Goal: Task Accomplishment & Management: Complete application form

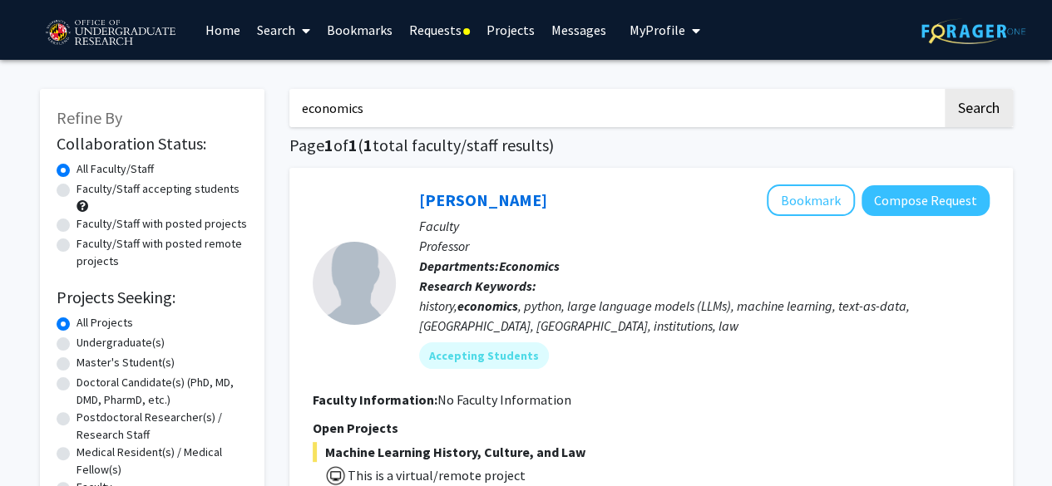
drag, startPoint x: 429, startPoint y: 119, endPoint x: 101, endPoint y: 79, distance: 330.0
type input "python"
click at [945, 89] on button "Search" at bounding box center [979, 108] width 68 height 38
drag, startPoint x: 407, startPoint y: 114, endPoint x: 88, endPoint y: 117, distance: 319.3
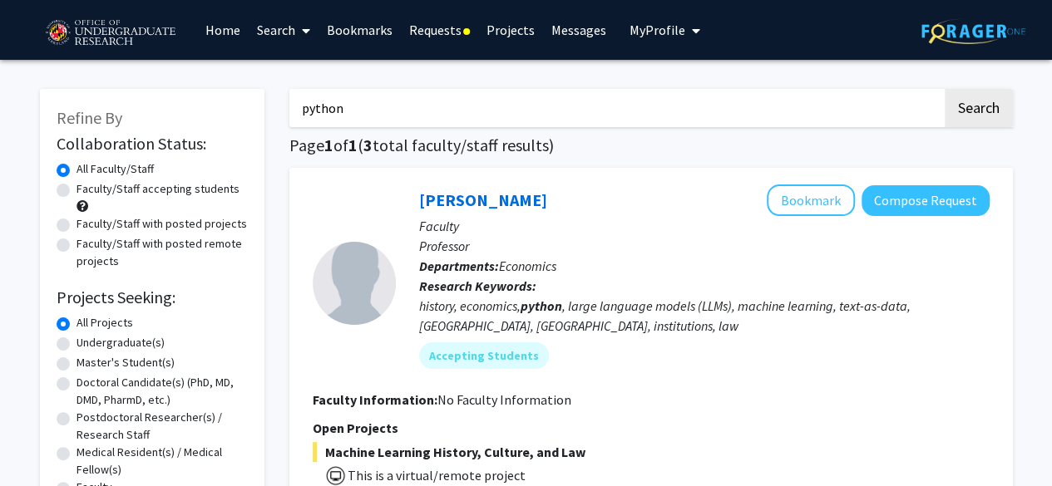
type input "python"
click at [945, 89] on button "Search" at bounding box center [979, 108] width 68 height 38
drag, startPoint x: 358, startPoint y: 115, endPoint x: 215, endPoint y: 108, distance: 143.2
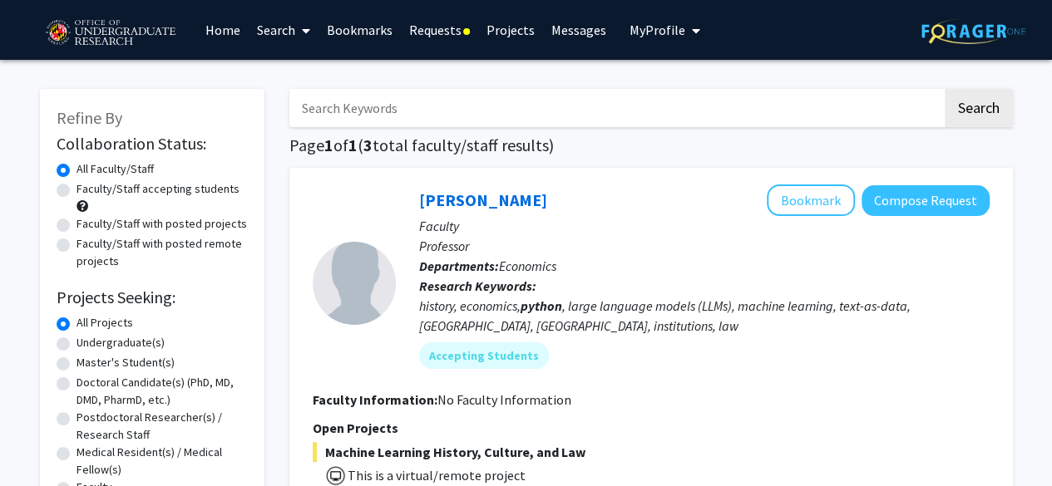
click at [557, 109] on input "Search Keywords" at bounding box center [615, 108] width 653 height 38
type input "[PERSON_NAME]"
click at [945, 89] on button "Search" at bounding box center [979, 108] width 68 height 38
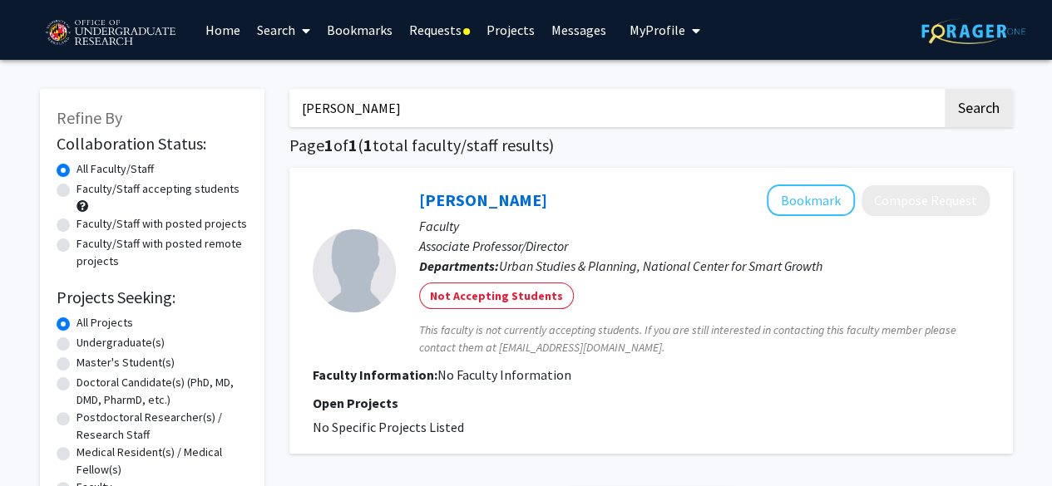
drag, startPoint x: 374, startPoint y: 101, endPoint x: 194, endPoint y: 102, distance: 180.4
click at [194, 102] on div "Refine By Collaboration Status: Collaboration Status All Faculty/Staff Collabor…" at bounding box center [526, 372] width 998 height 601
type input "data"
click at [945, 89] on button "Search" at bounding box center [979, 108] width 68 height 38
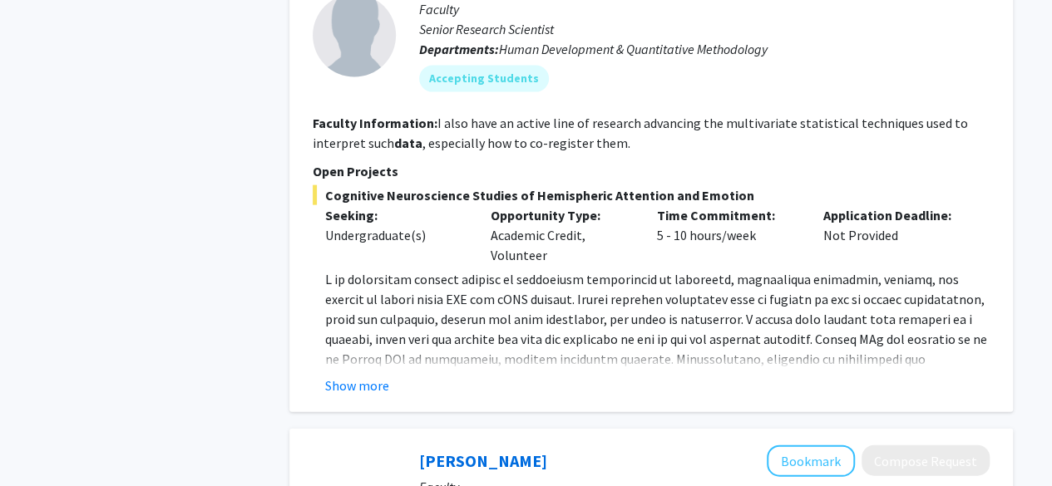
scroll to position [1816, 0]
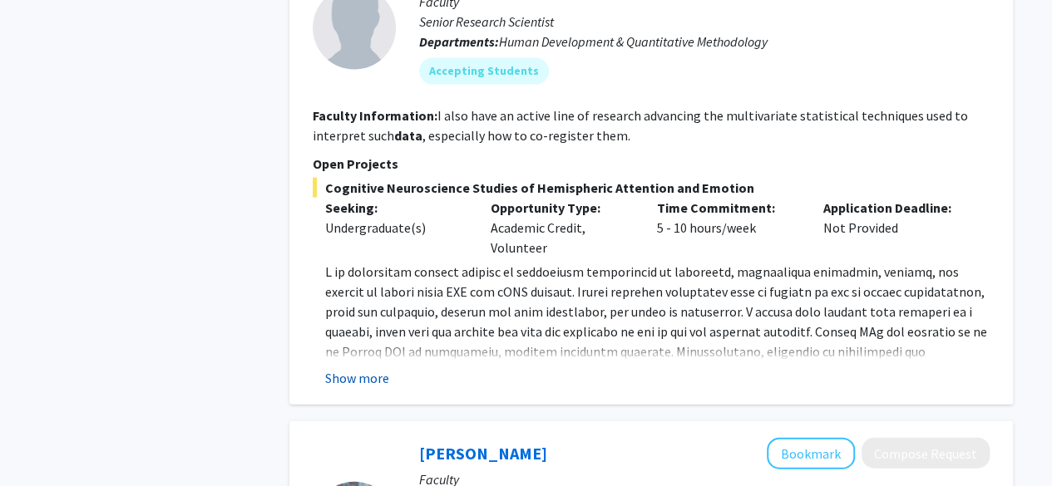
click at [373, 368] on button "Show more" at bounding box center [357, 378] width 64 height 20
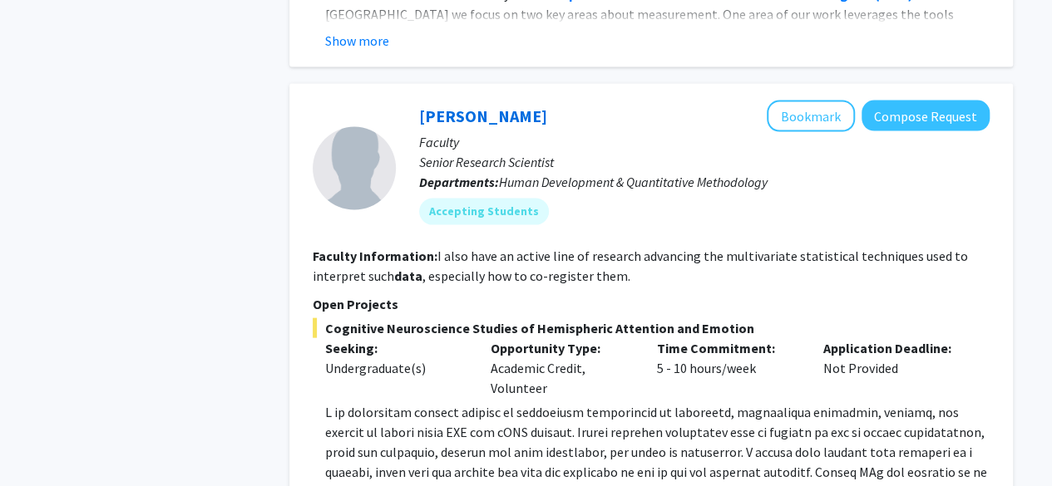
scroll to position [1671, 0]
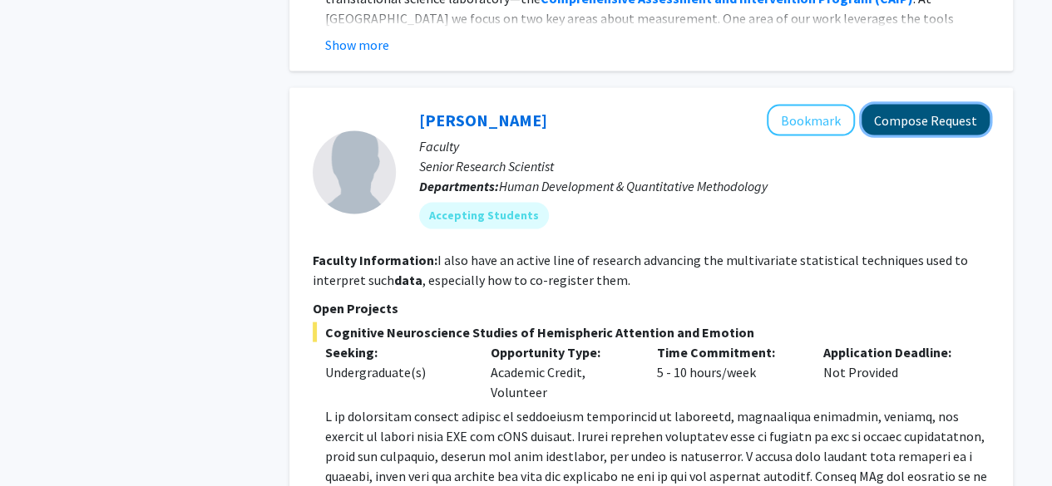
click at [908, 105] on button "Compose Request" at bounding box center [925, 120] width 128 height 31
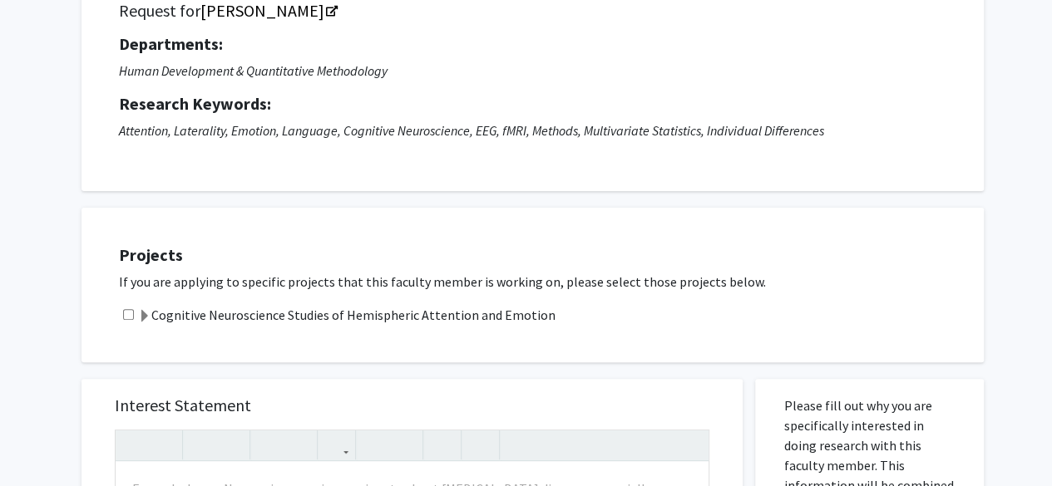
scroll to position [136, 0]
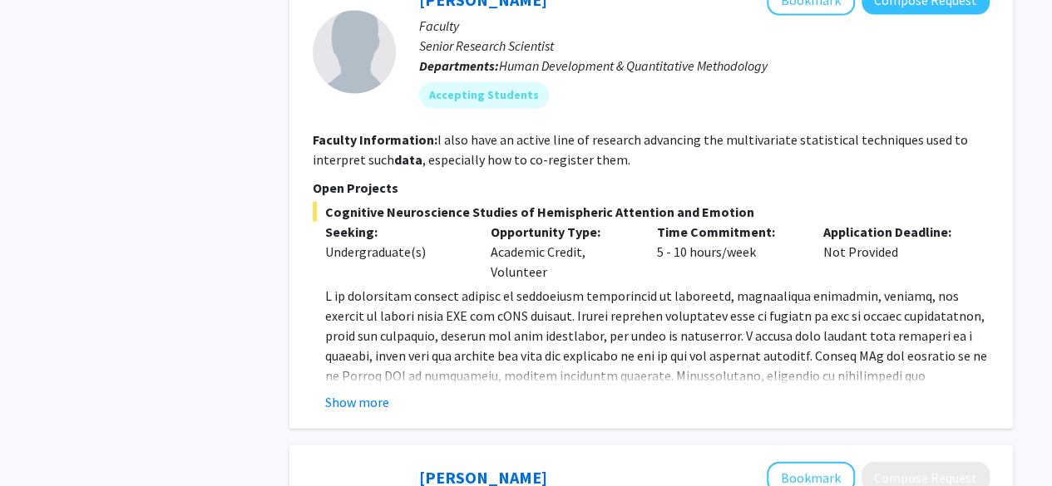
scroll to position [1796, 0]
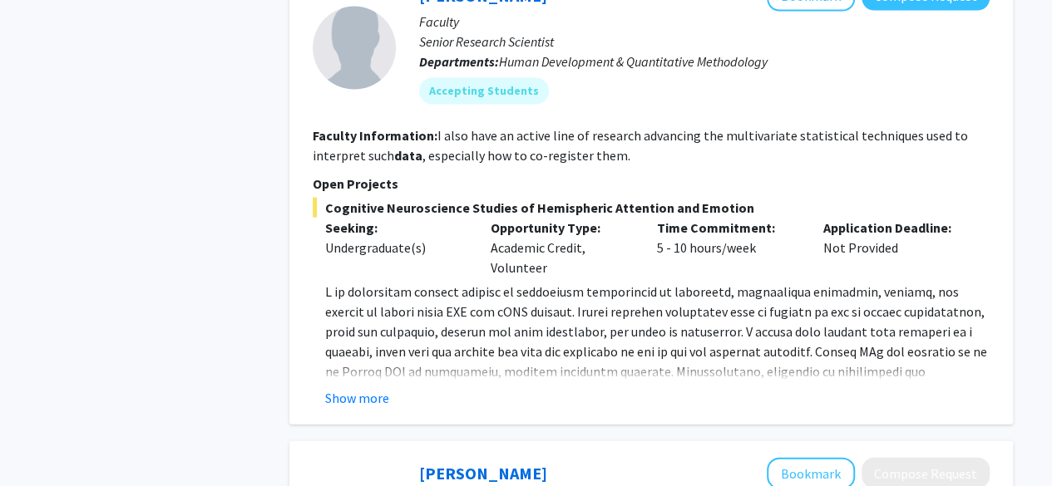
click at [381, 365] on fg-read-more "Show more" at bounding box center [651, 345] width 677 height 126
click at [378, 388] on button "Show more" at bounding box center [357, 398] width 64 height 20
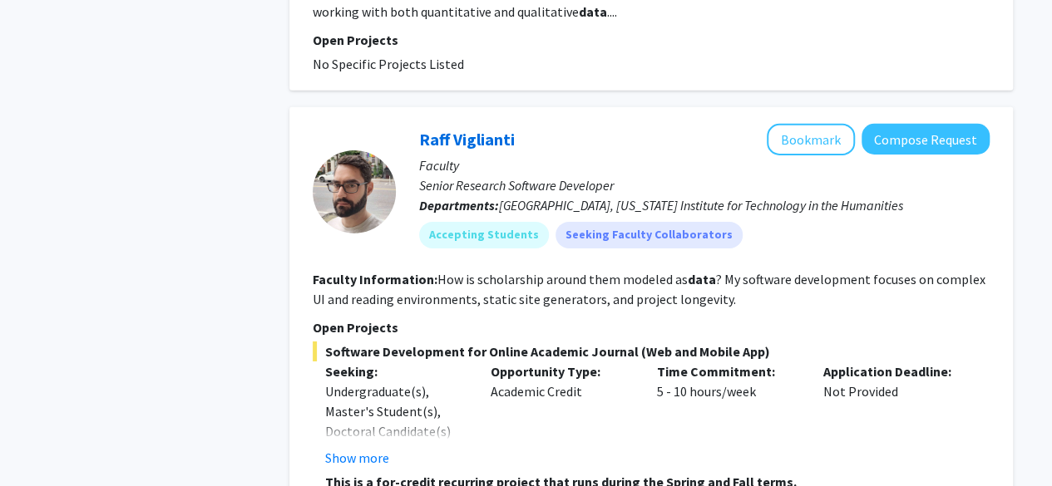
scroll to position [2746, 0]
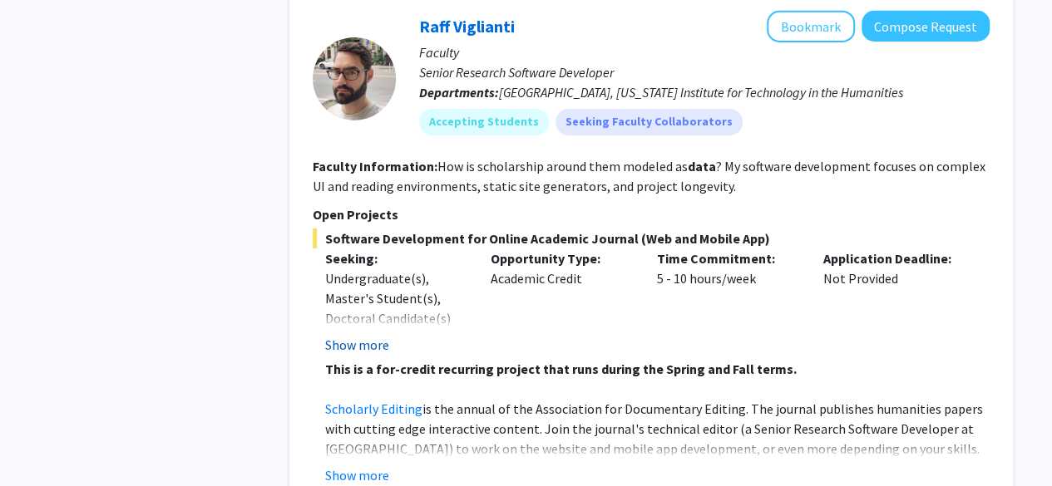
click at [369, 335] on button "Show more" at bounding box center [357, 345] width 64 height 20
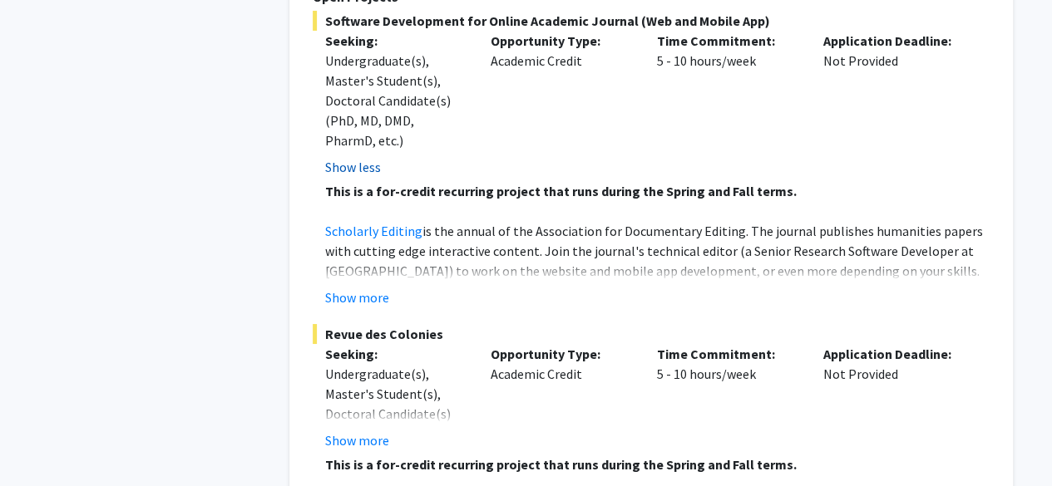
scroll to position [2966, 0]
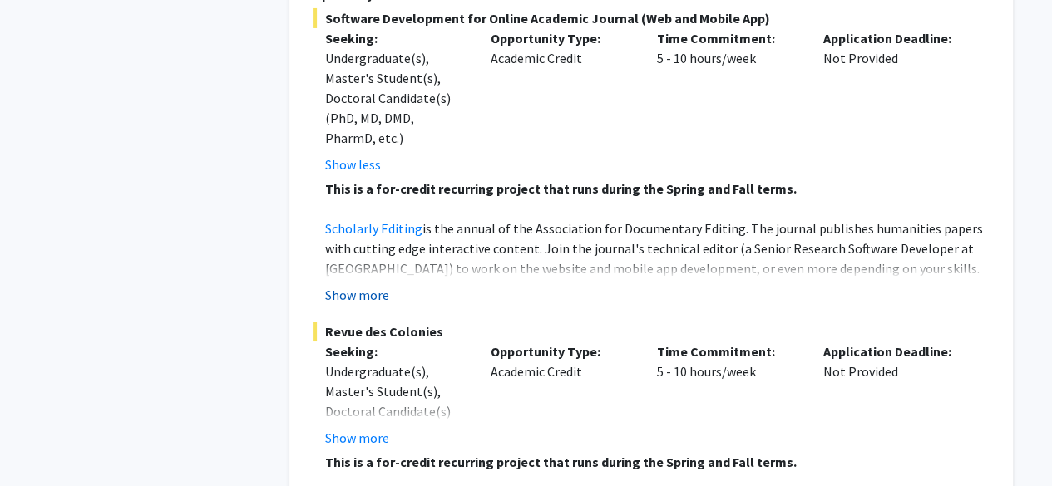
click at [373, 285] on button "Show more" at bounding box center [357, 295] width 64 height 20
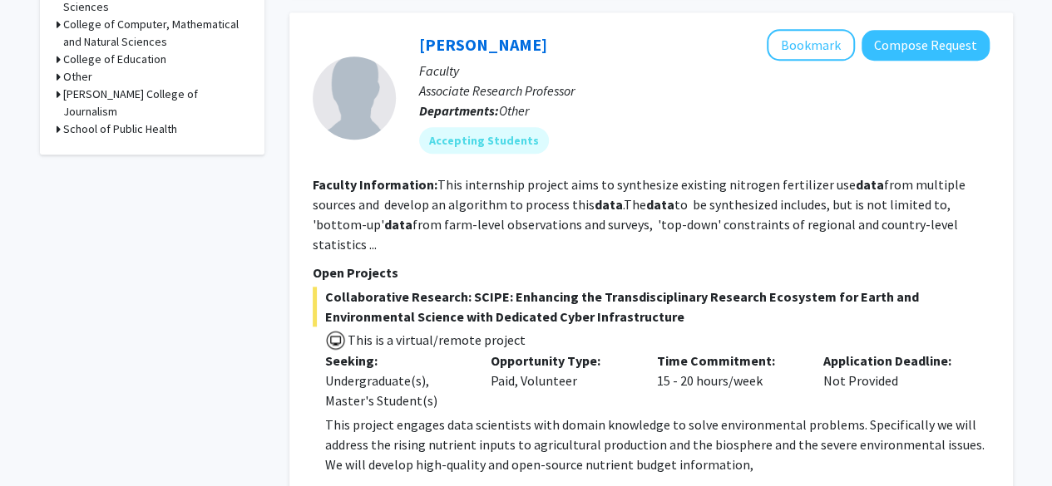
scroll to position [712, 0]
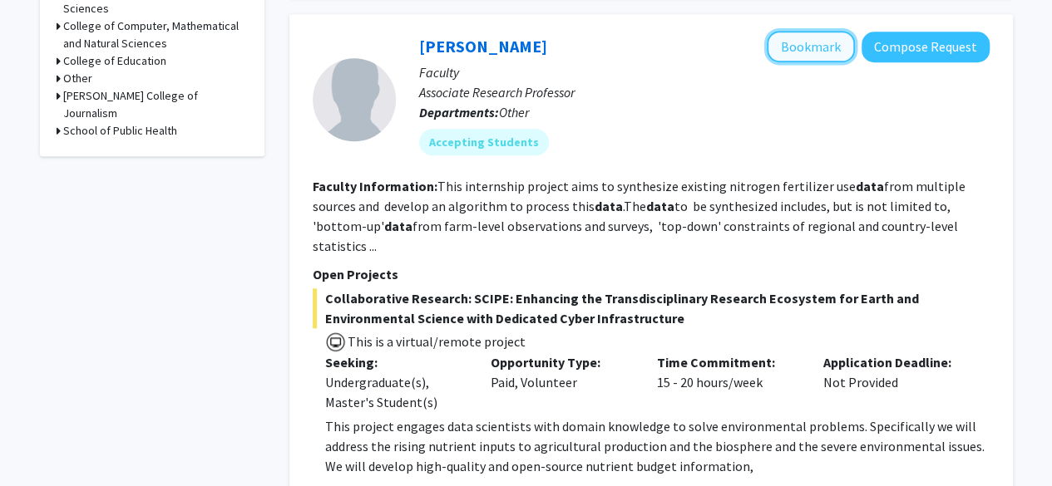
click at [820, 47] on button "Bookmark" at bounding box center [811, 47] width 88 height 32
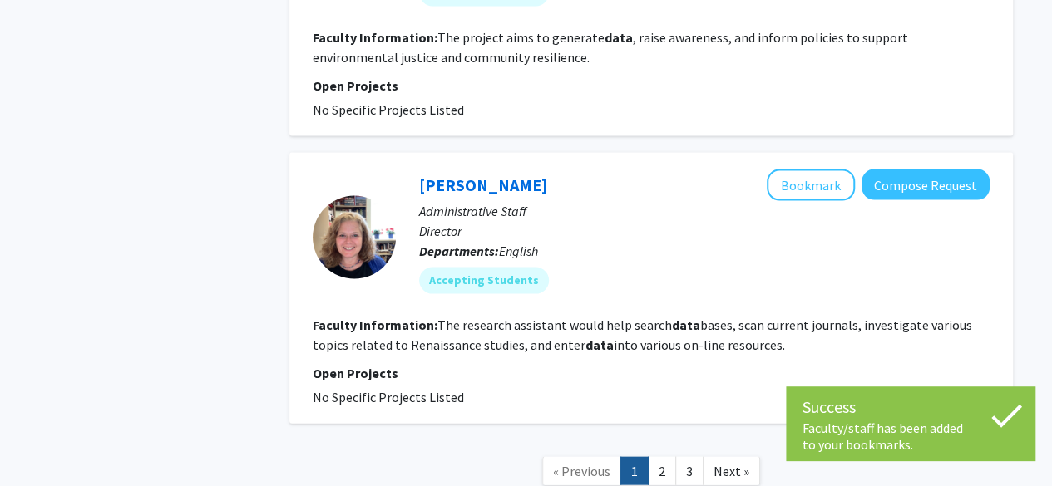
scroll to position [4853, 0]
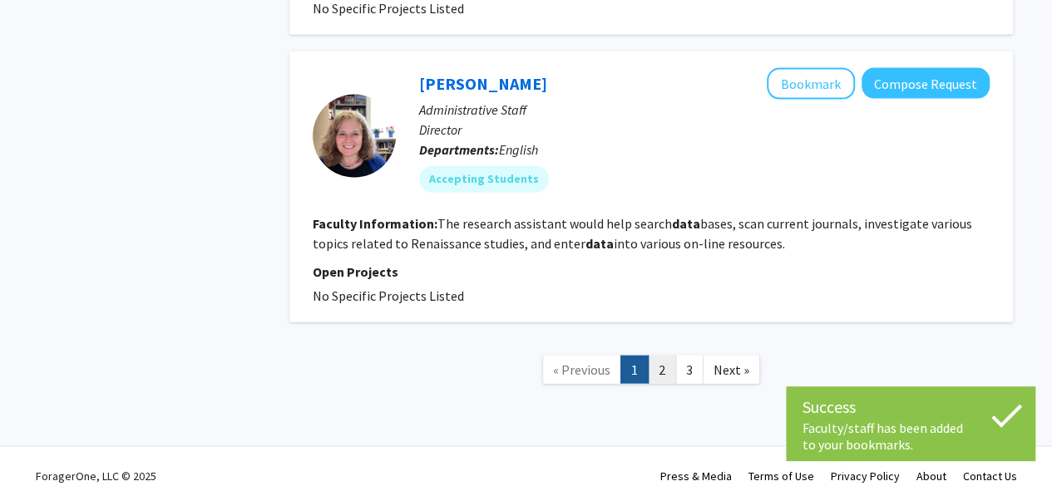
click at [663, 356] on link "2" at bounding box center [662, 370] width 28 height 29
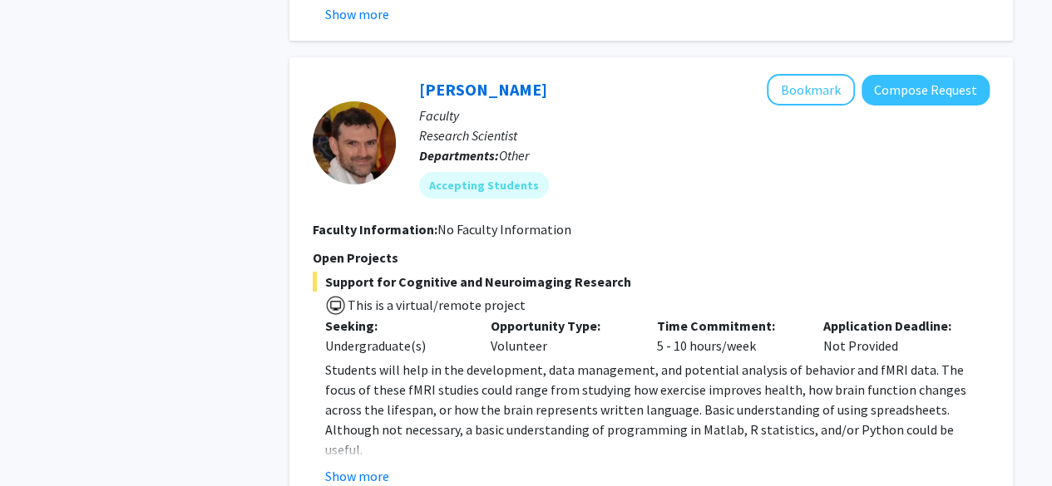
scroll to position [3056, 0]
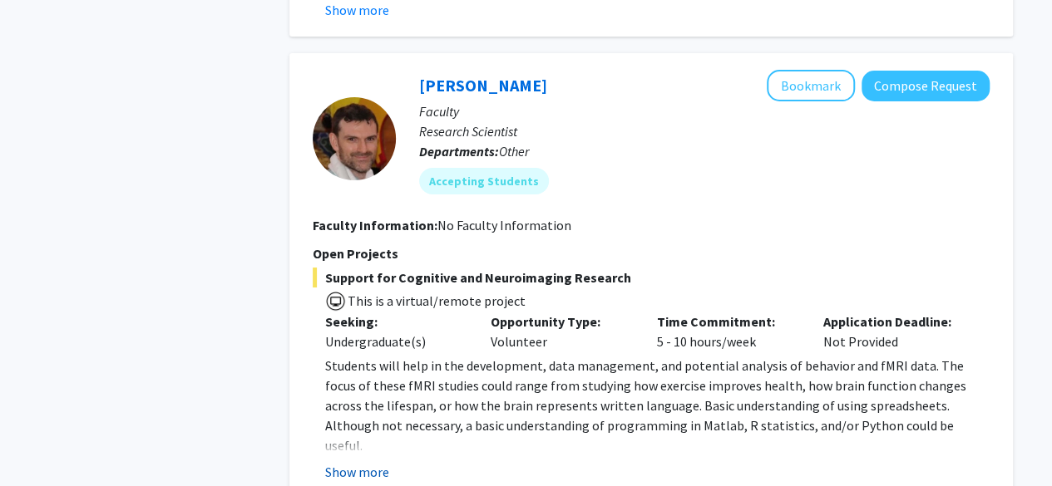
click at [377, 462] on button "Show more" at bounding box center [357, 472] width 64 height 20
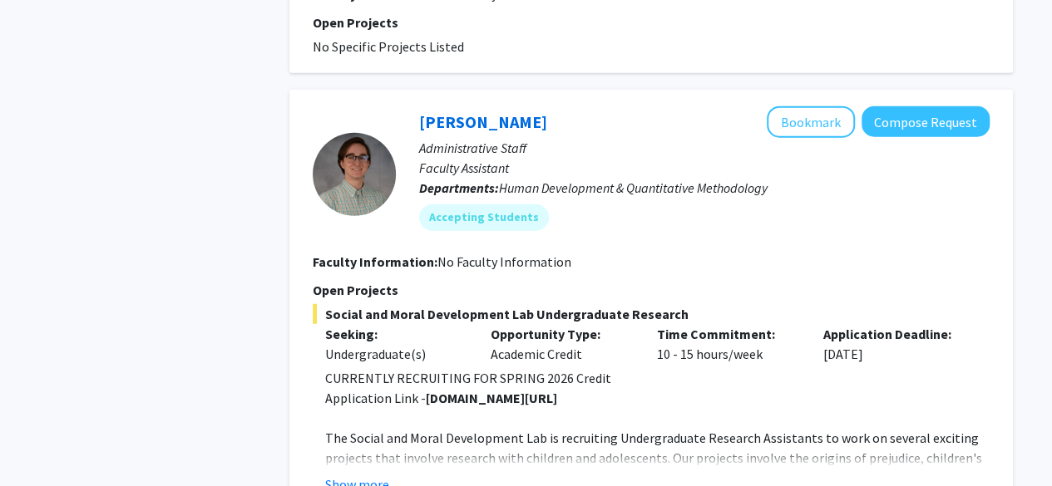
scroll to position [5243, 0]
click at [377, 476] on button "Show more" at bounding box center [357, 486] width 64 height 20
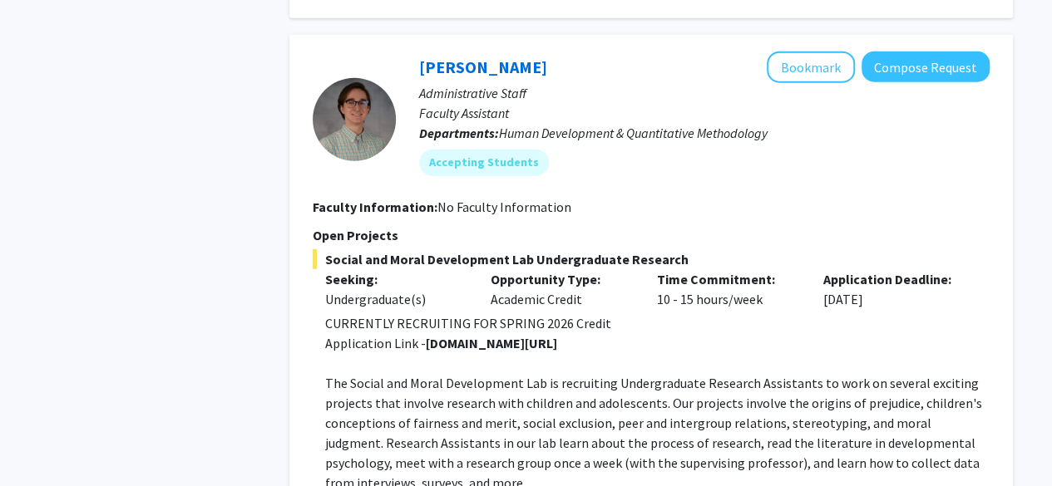
scroll to position [5553, 0]
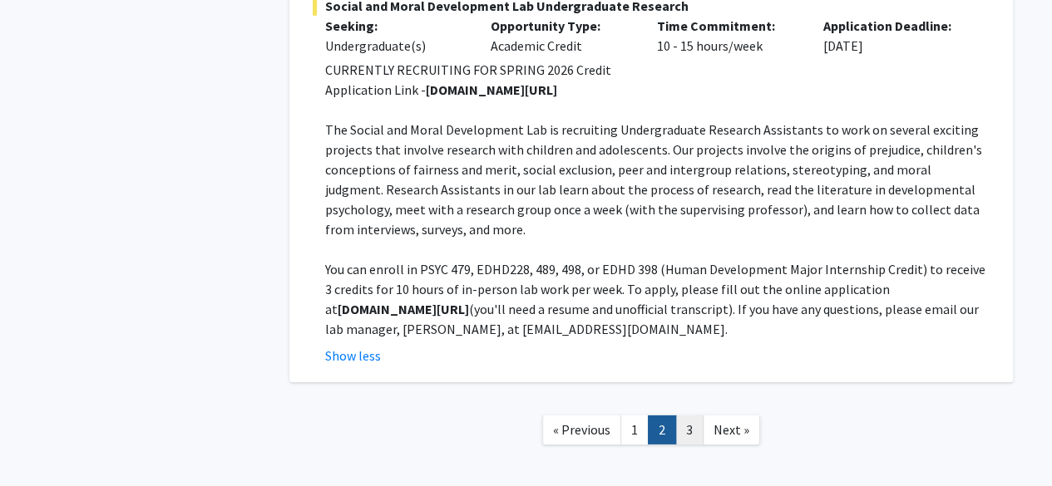
click at [687, 416] on link "3" at bounding box center [689, 430] width 28 height 29
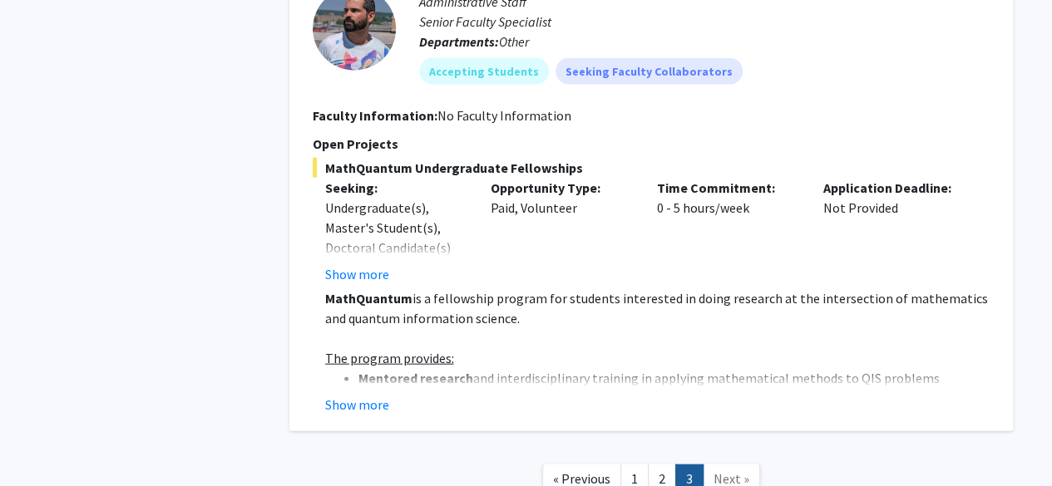
scroll to position [1779, 0]
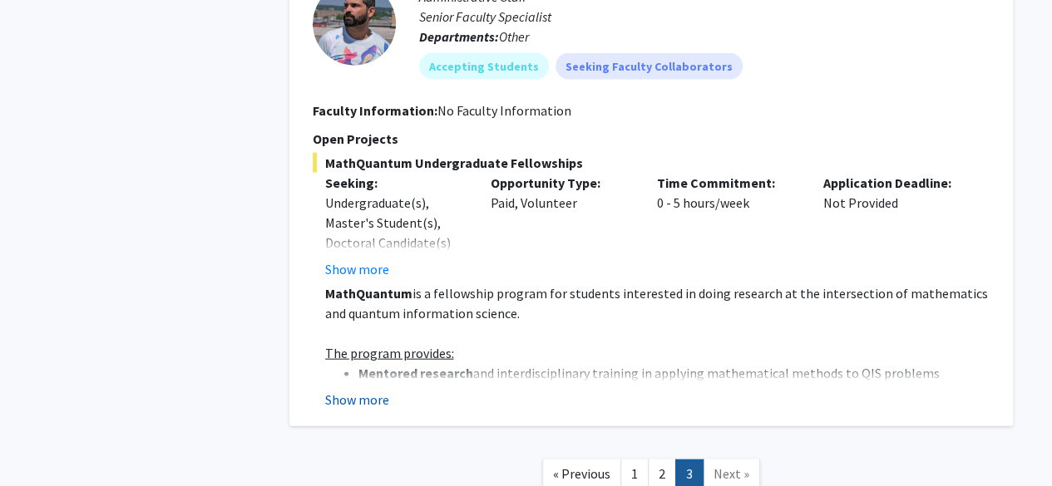
click at [359, 390] on button "Show more" at bounding box center [357, 400] width 64 height 20
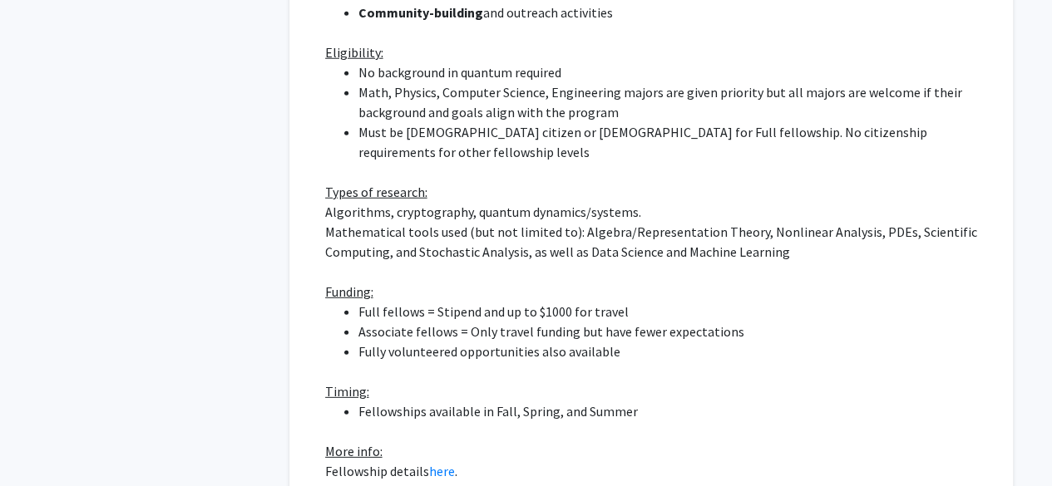
scroll to position [2542, 0]
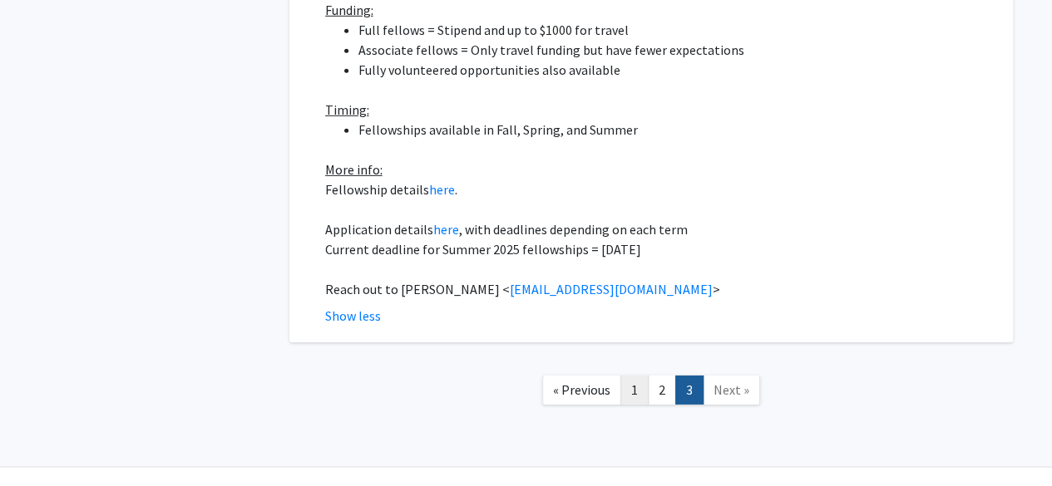
click at [634, 376] on link "1" at bounding box center [634, 390] width 28 height 29
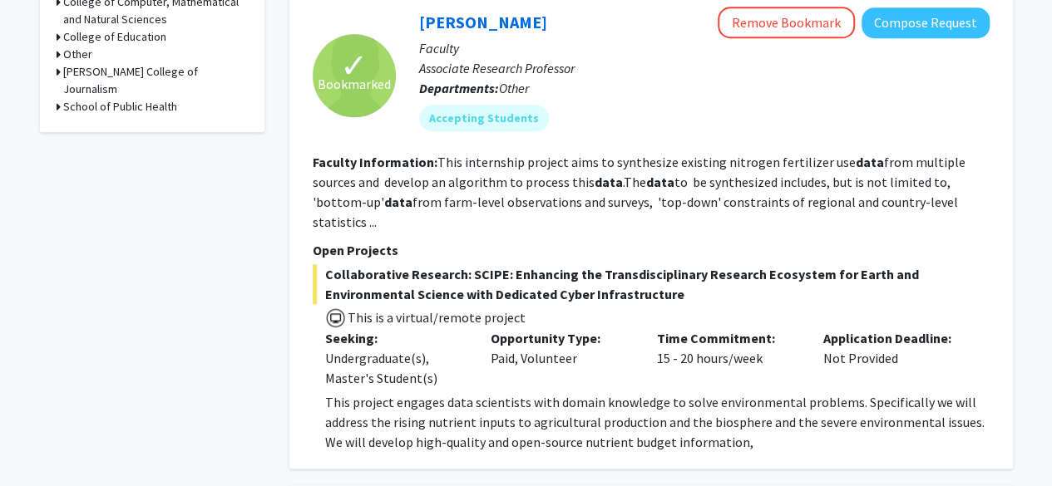
scroll to position [734, 0]
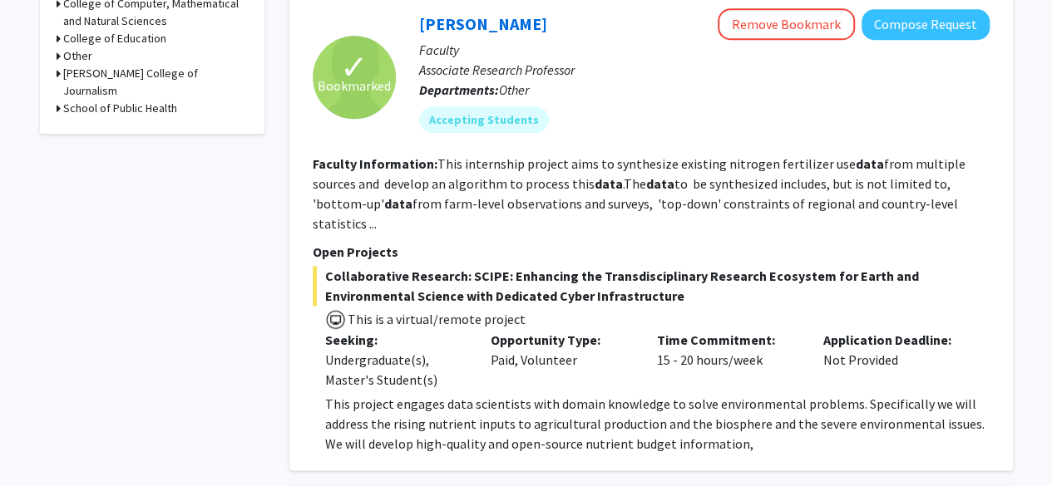
click at [881, 208] on fg-read-more "This internship project aims to synthesize existing nitrogen fertilizer use dat…" at bounding box center [639, 193] width 653 height 76
click at [905, 209] on section "Faculty Information: This internship project aims to synthesize existing nitrog…" at bounding box center [651, 194] width 677 height 80
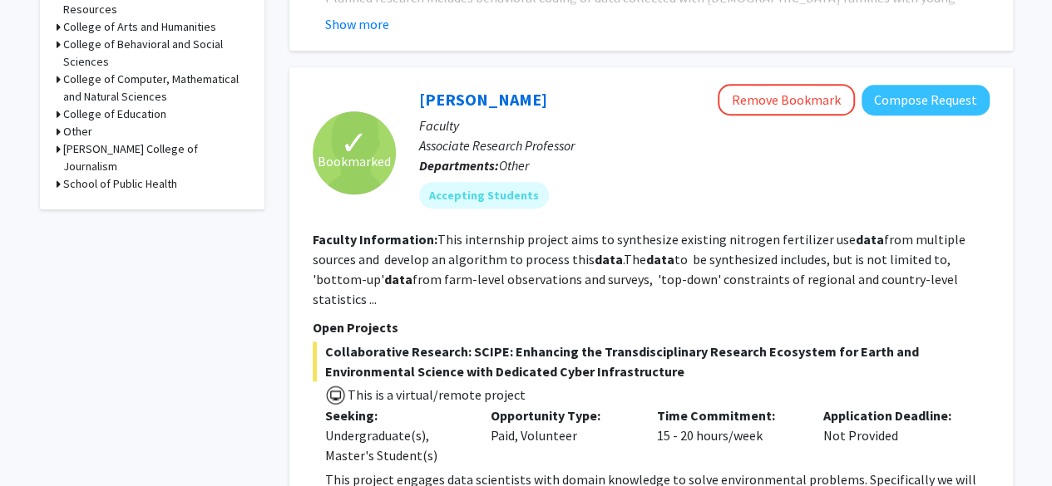
scroll to position [654, 0]
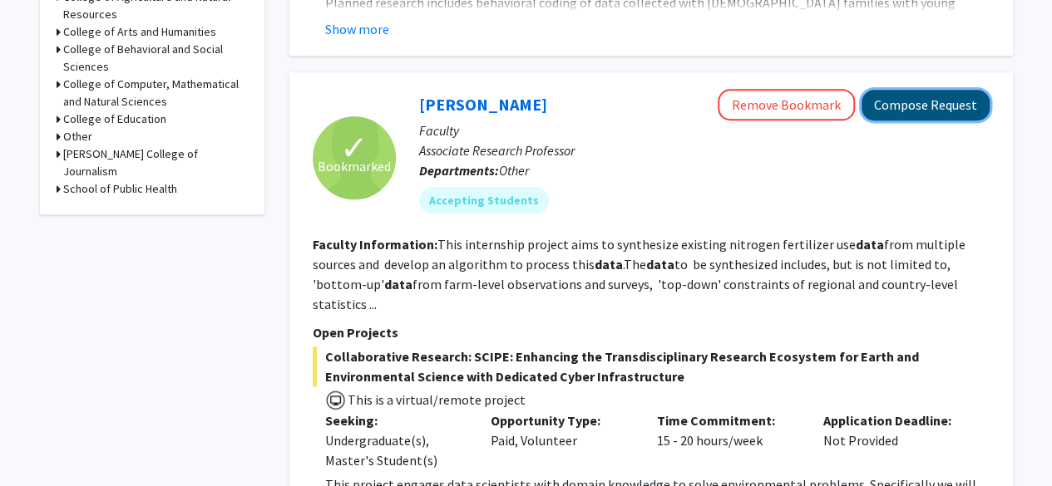
click at [928, 101] on button "Compose Request" at bounding box center [925, 105] width 128 height 31
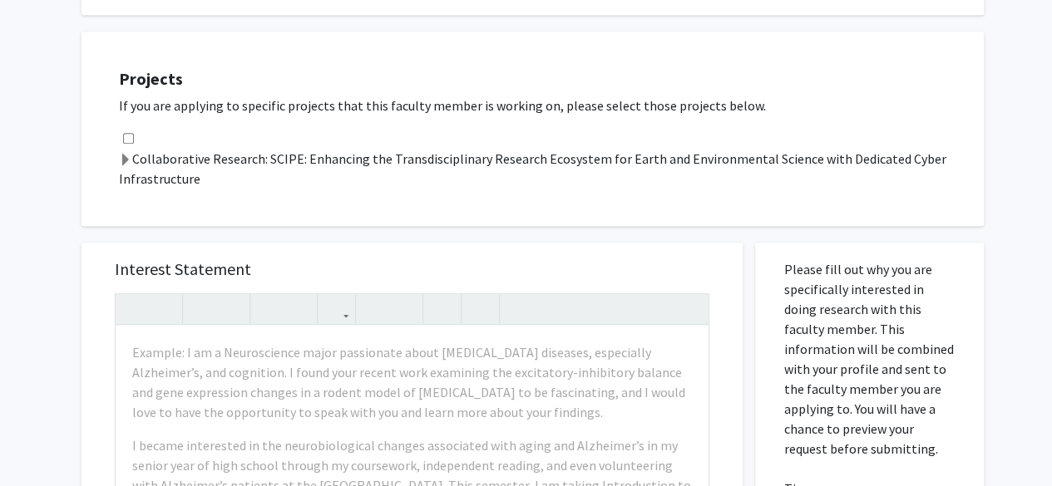
scroll to position [484, 0]
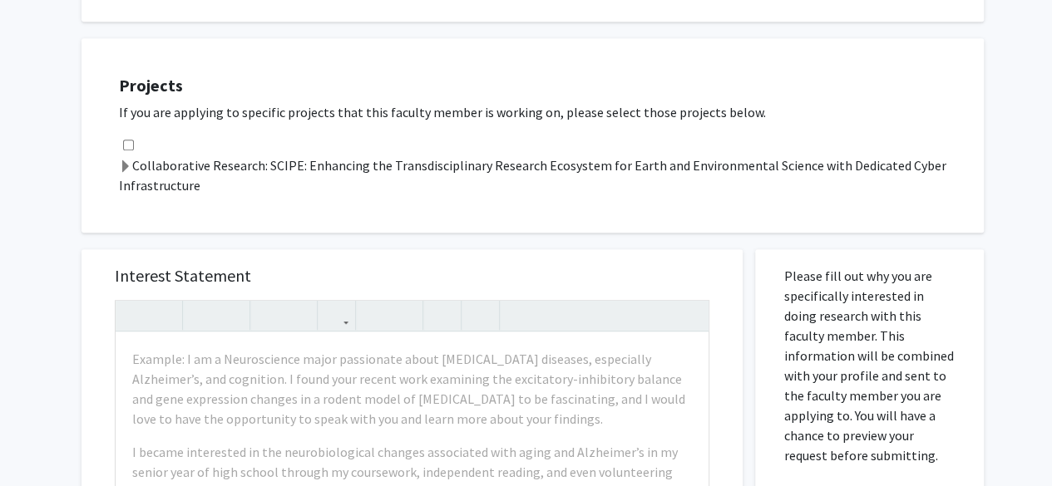
click at [126, 145] on input "checkbox" at bounding box center [128, 145] width 11 height 11
checkbox input "true"
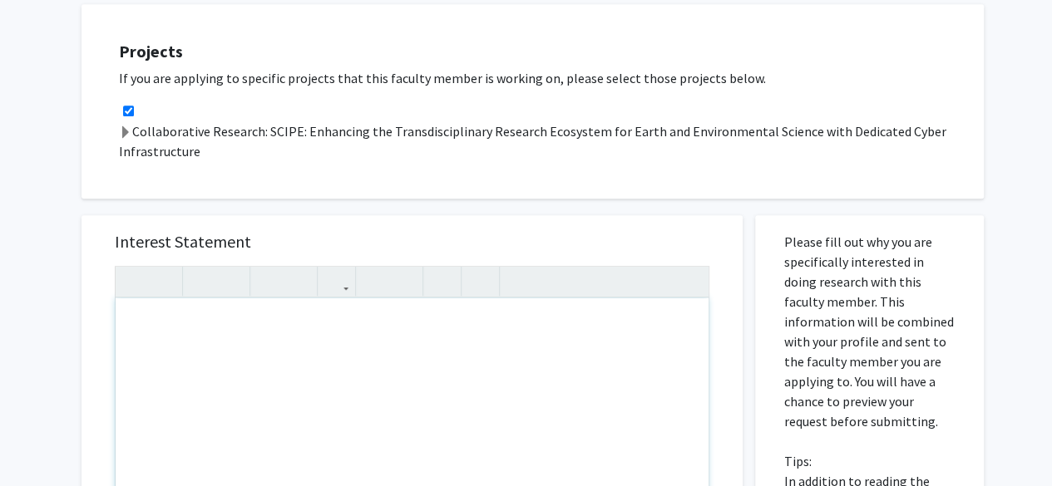
scroll to position [548, 0]
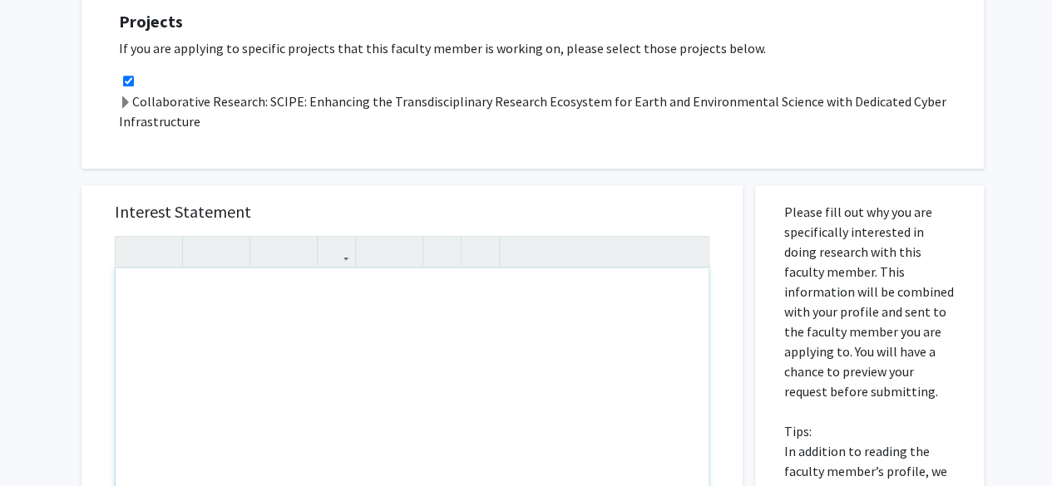
click at [364, 306] on div "To enrich screen reader interactions, please activate Accessibility in Grammarl…" at bounding box center [412, 460] width 593 height 382
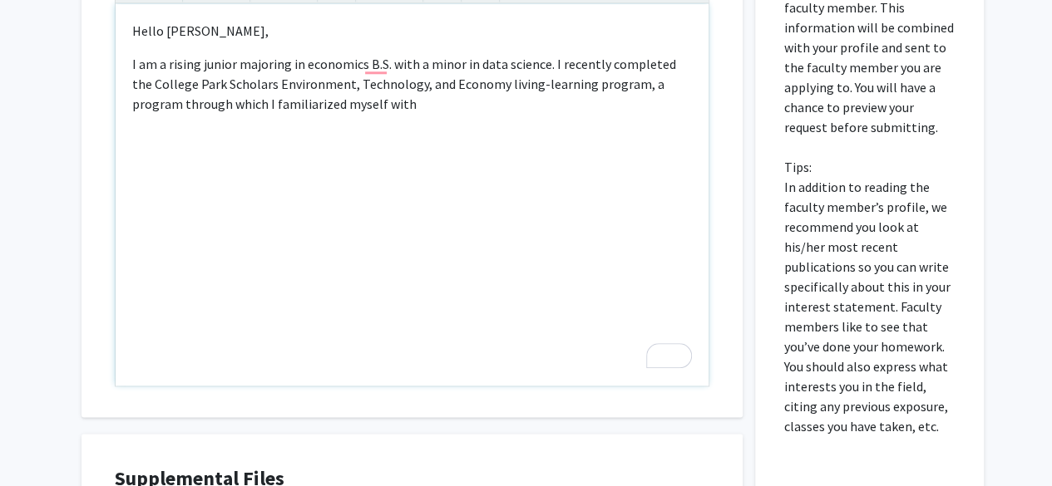
scroll to position [817, 0]
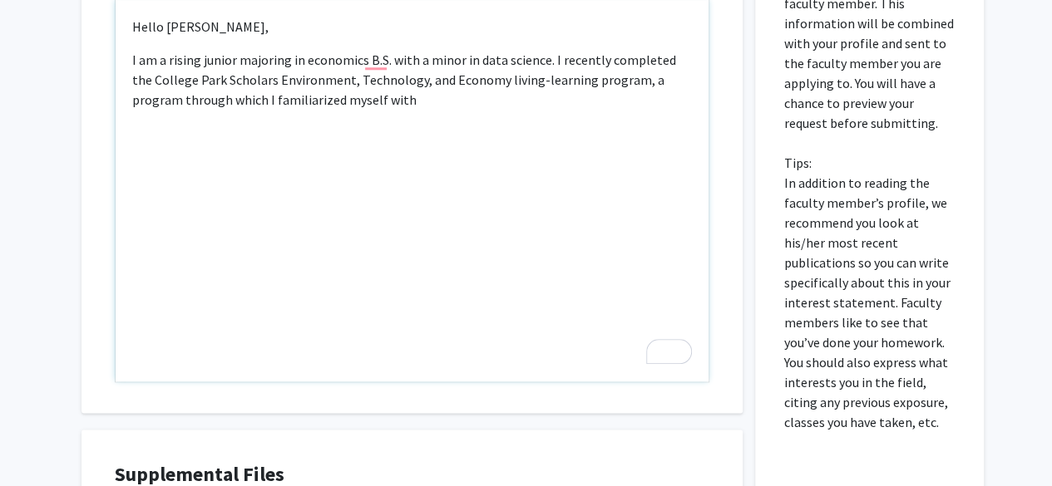
click at [383, 111] on div "Hello [PERSON_NAME], I am a rising junior majoring in economics B.S. with a min…" at bounding box center [412, 191] width 593 height 382
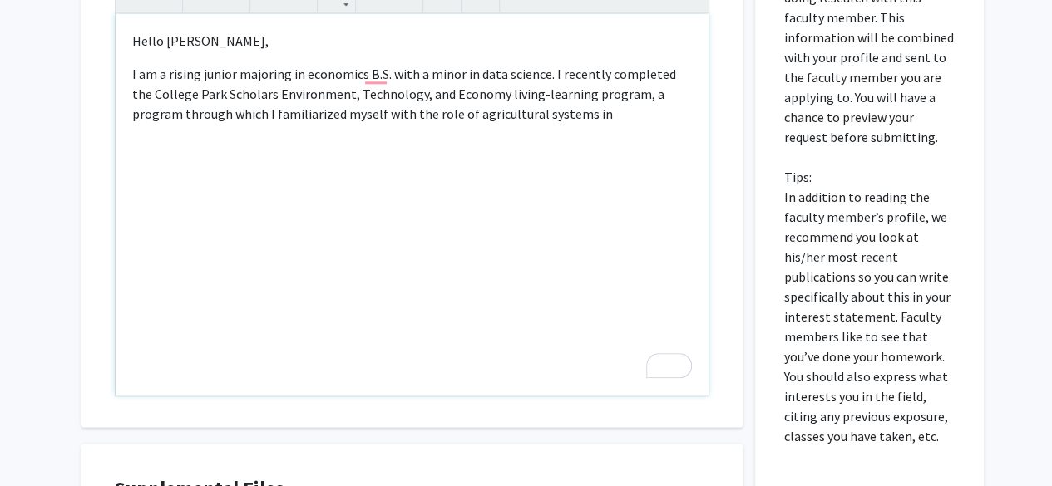
scroll to position [803, 0]
click at [414, 112] on p "I am a rising junior majoring in economics B.S. with a minor in data science. I…" at bounding box center [412, 93] width 560 height 60
click at [613, 144] on div "Hello [PERSON_NAME], I am a rising junior majoring in economics B.S. with a min…" at bounding box center [412, 204] width 593 height 382
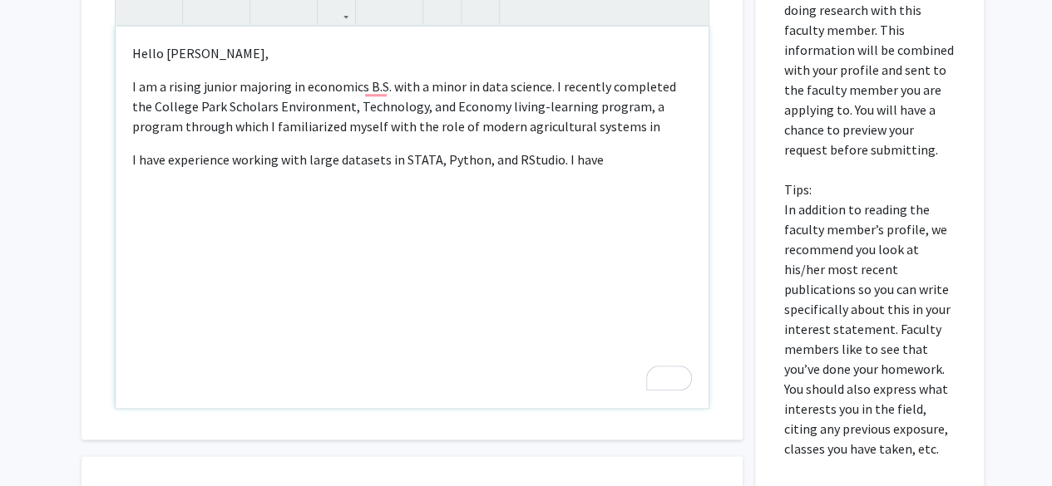
scroll to position [789, 0]
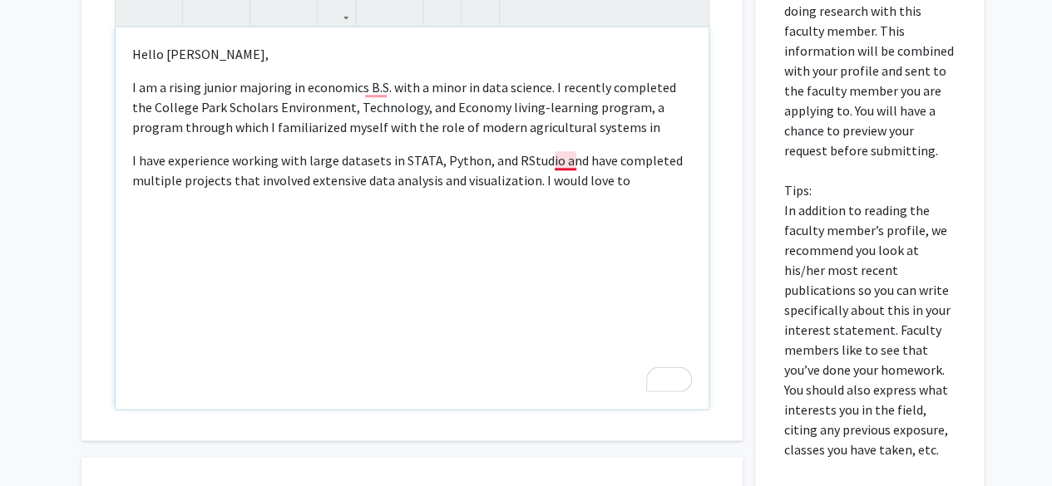
click at [567, 160] on p "I have experience working with large datasets in STATA, Python, and RStudio and…" at bounding box center [412, 170] width 560 height 40
click at [630, 189] on p "I have experience working with large datasets in STATA, Python, and RStudio, an…" at bounding box center [412, 170] width 560 height 40
click at [532, 174] on p "I have experience working with large datasets in STATA, Python, and RStudio, an…" at bounding box center [412, 170] width 560 height 40
drag, startPoint x: 234, startPoint y: 89, endPoint x: 221, endPoint y: 90, distance: 13.3
click at [221, 90] on p "I am a rising junior majoring in economics B.S. with a minor in data science. I…" at bounding box center [412, 107] width 560 height 60
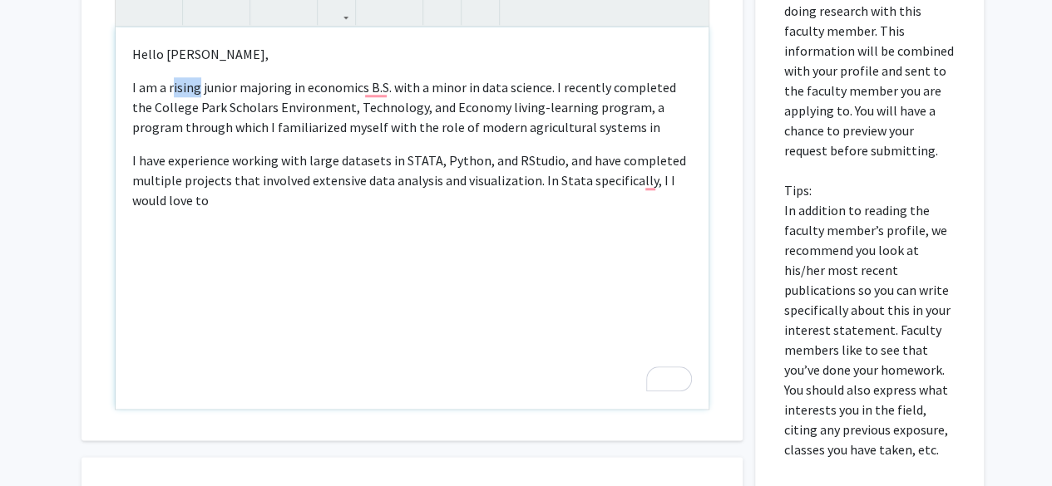
drag, startPoint x: 197, startPoint y: 89, endPoint x: 170, endPoint y: 90, distance: 27.5
click at [170, 90] on p "I am a rising junior majoring in economics B.S. with a minor in data science. I…" at bounding box center [412, 107] width 560 height 60
click at [634, 114] on p "I am a junior majoring in economics B.S. with a minor in data science. I recent…" at bounding box center [412, 107] width 560 height 60
click at [619, 124] on p "I am a junior majoring in economics B.S. with a minor in data science. I recent…" at bounding box center [412, 107] width 560 height 60
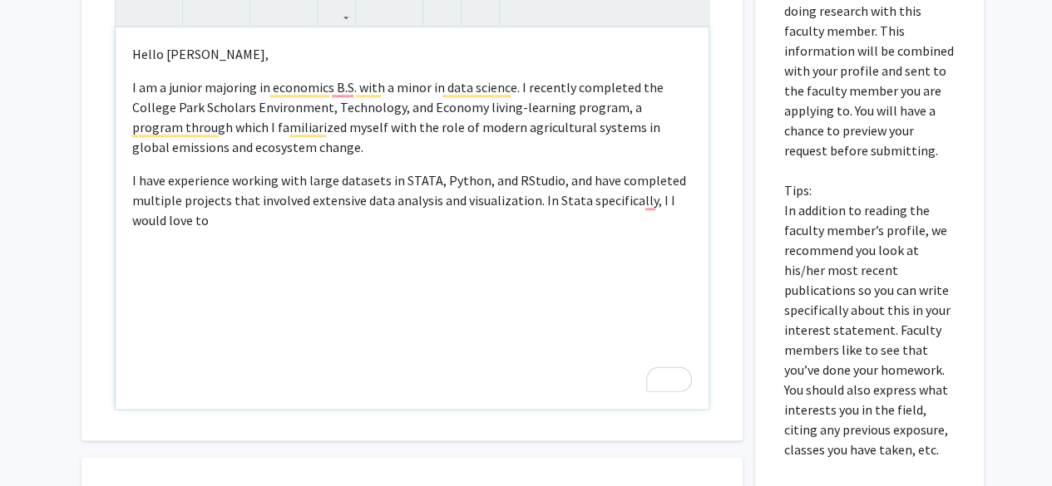
click at [213, 146] on p "I am a junior majoring in economics B.S. with a minor in data science. I recent…" at bounding box center [412, 117] width 560 height 80
click at [333, 146] on p "I am a junior majoring in economics B.S. with a minor in data science. I recent…" at bounding box center [412, 117] width 560 height 80
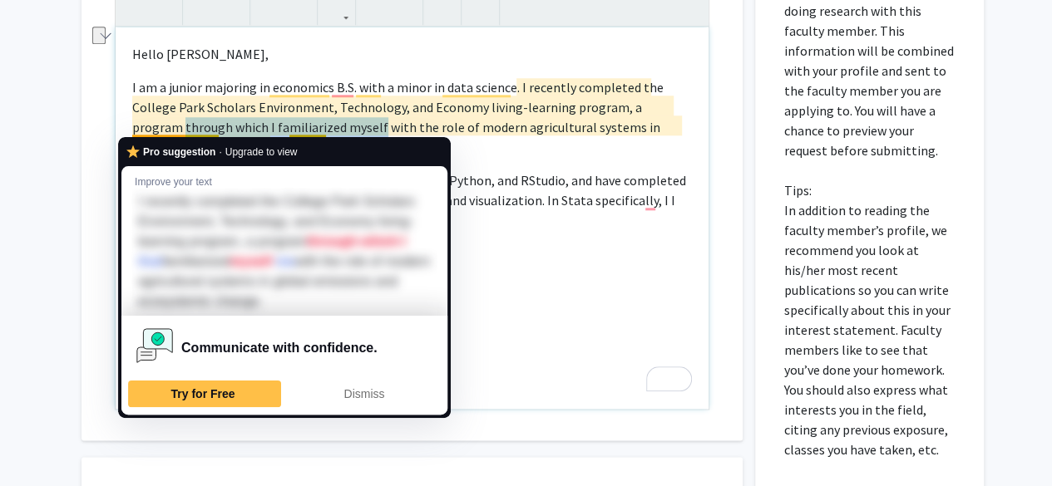
drag, startPoint x: 326, startPoint y: 131, endPoint x: 131, endPoint y: 127, distance: 194.6
click at [132, 127] on p "I am a junior majoring in economics B.S. with a minor in data science. I recent…" at bounding box center [412, 117] width 560 height 80
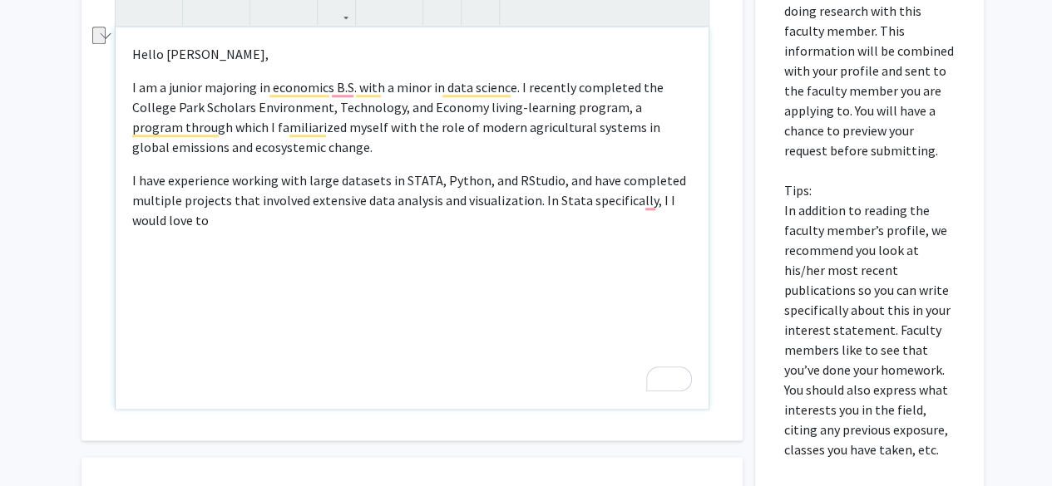
click at [444, 116] on p "I am a junior majoring in economics B.S. with a minor in data science. I recent…" at bounding box center [412, 117] width 560 height 80
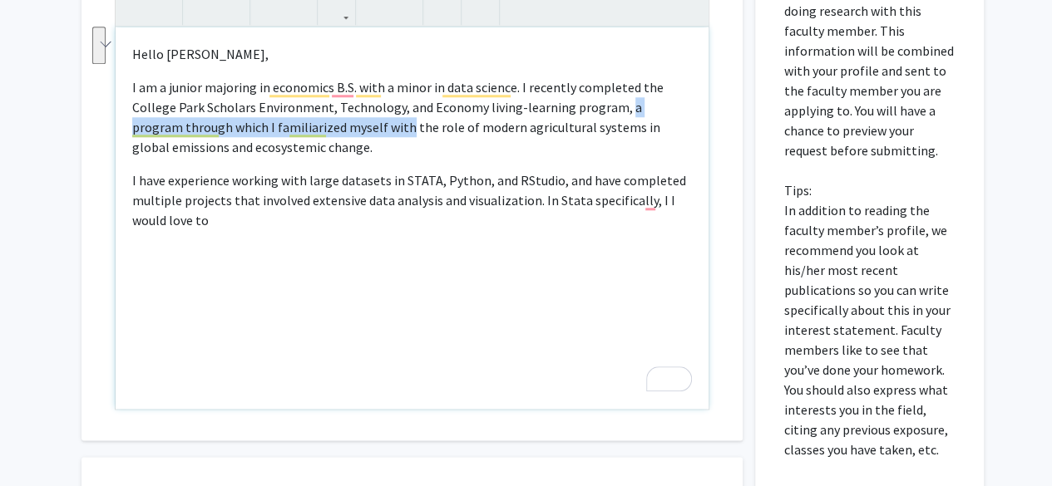
drag, startPoint x: 619, startPoint y: 108, endPoint x: 351, endPoint y: 131, distance: 268.7
click at [351, 131] on p "I am a junior majoring in economics B.S. with a minor in data science. I recent…" at bounding box center [412, 117] width 560 height 80
click at [614, 111] on p "I am a junior majoring in economics B.S. with a minor in data science. I recent…" at bounding box center [412, 117] width 560 height 80
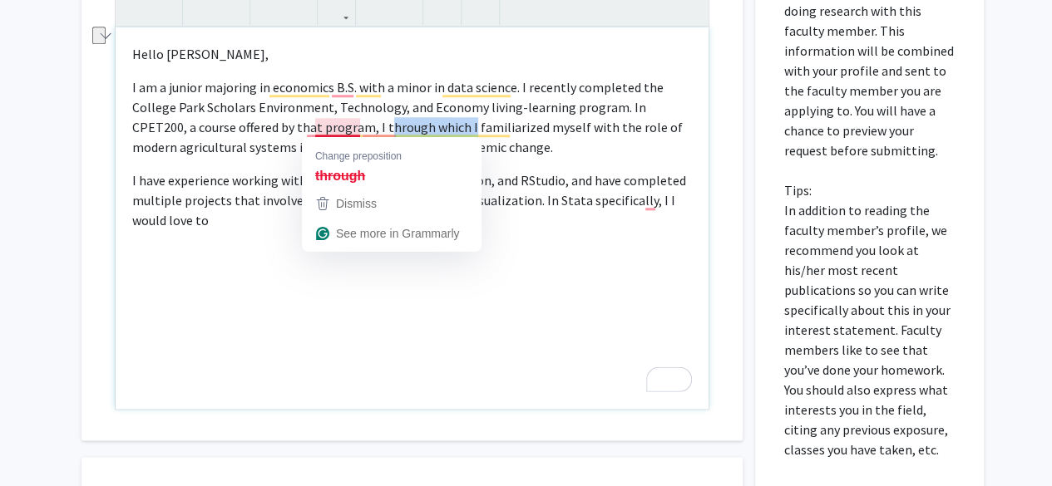
drag, startPoint x: 401, startPoint y: 126, endPoint x: 318, endPoint y: 130, distance: 83.2
click at [318, 130] on p "I am a junior majoring in economics B.S. with a minor in data science. I recent…" at bounding box center [412, 117] width 560 height 80
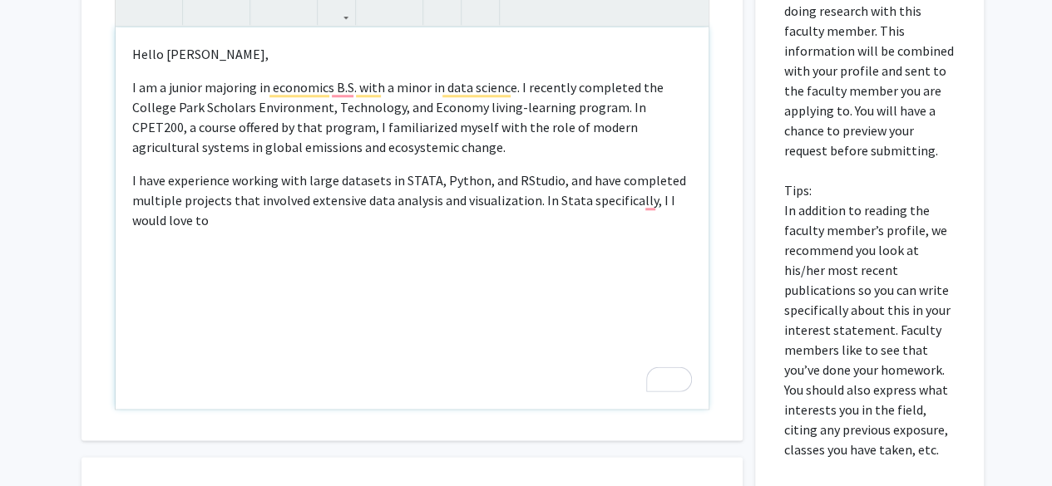
click at [418, 154] on p "I am a junior majoring in economics B.S. with a minor in data science. I recent…" at bounding box center [412, 117] width 560 height 80
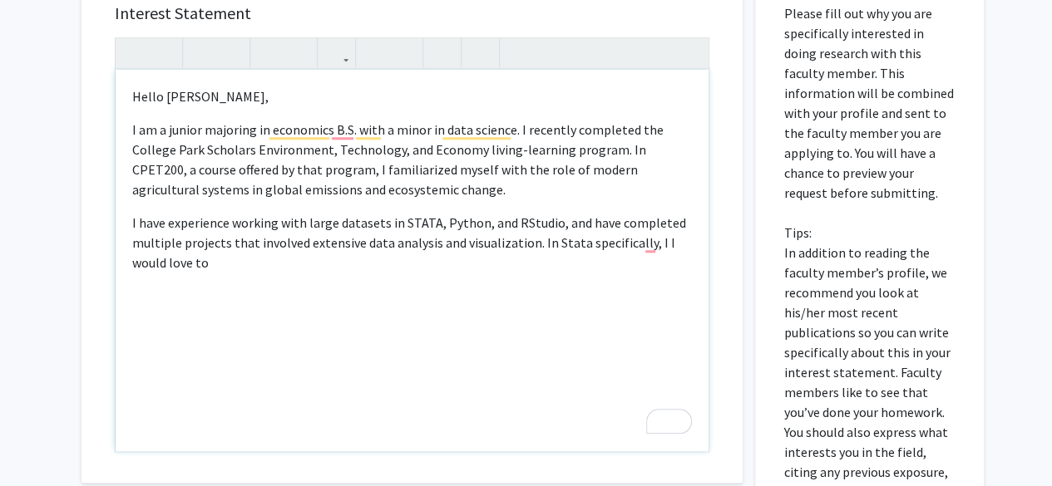
scroll to position [746, 0]
click at [471, 280] on div "Hello [PERSON_NAME], I am a junior majoring in economics B.S. with a minor in d…" at bounding box center [412, 262] width 593 height 382
drag, startPoint x: 356, startPoint y: 124, endPoint x: 254, endPoint y: 132, distance: 101.8
click at [254, 132] on p "I am a junior majoring in economics B.S. with a minor in data science. I recent…" at bounding box center [412, 161] width 560 height 80
click at [307, 151] on p "I am a junior majoring studying economics with a minor in data science. I recen…" at bounding box center [412, 161] width 560 height 80
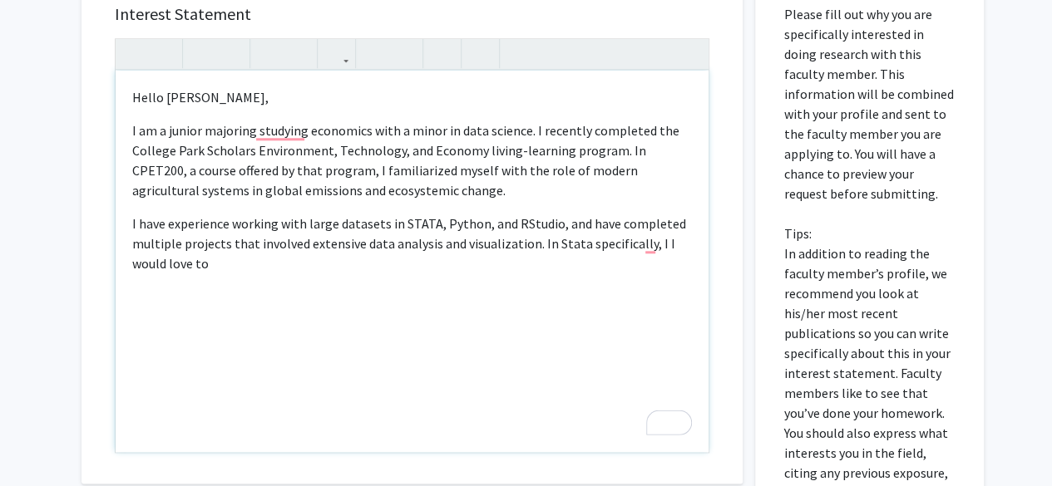
click at [289, 131] on p "I am a junior majoring studying economics with a minor in data science. I recen…" at bounding box center [412, 161] width 560 height 80
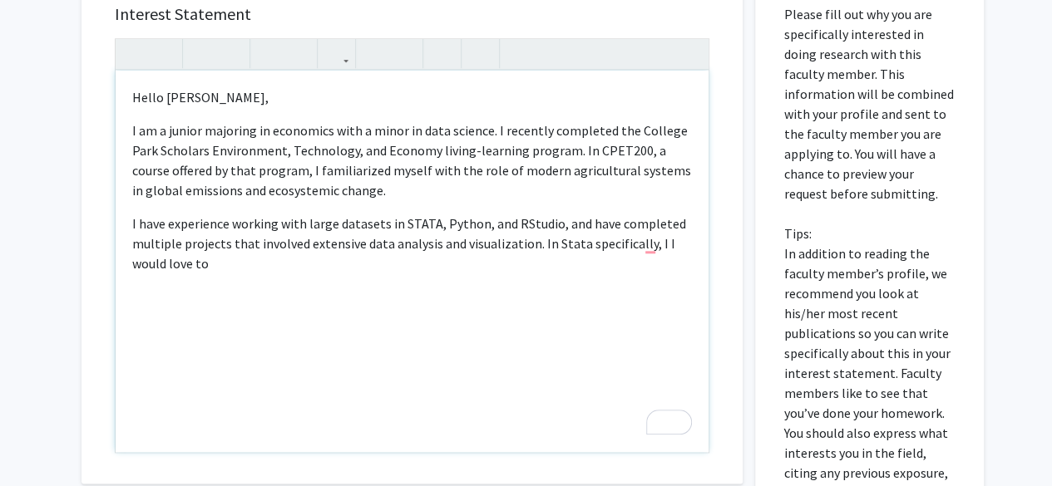
click at [268, 195] on p "I am a junior majoring in economics with a minor in data science. I recently co…" at bounding box center [412, 161] width 560 height 80
drag, startPoint x: 636, startPoint y: 248, endPoint x: 575, endPoint y: 248, distance: 61.5
click at [575, 248] on p "I have experience working with large datasets in STATA, Python, and RStudio, an…" at bounding box center [412, 244] width 560 height 60
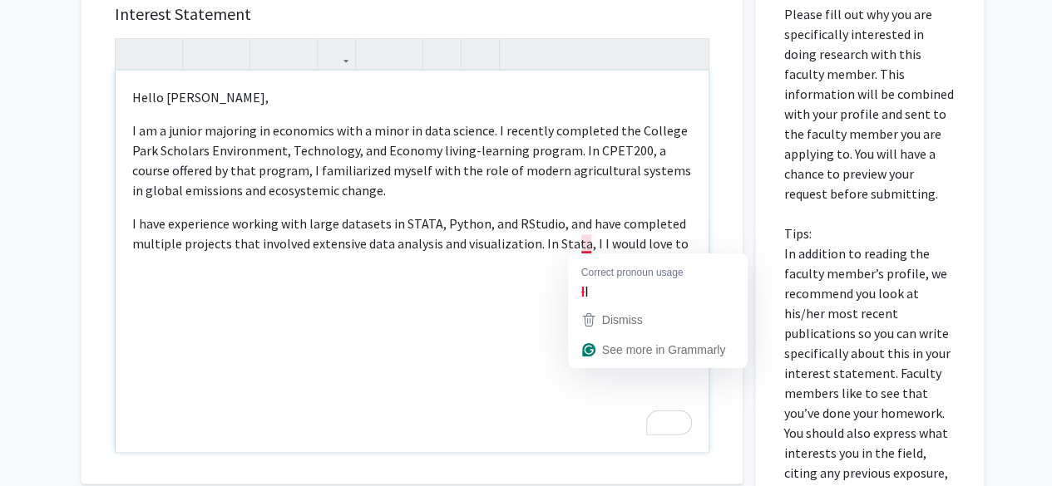
click at [585, 240] on p "I have experience working with large datasets in STATA, Python, and RStudio, an…" at bounding box center [412, 234] width 560 height 40
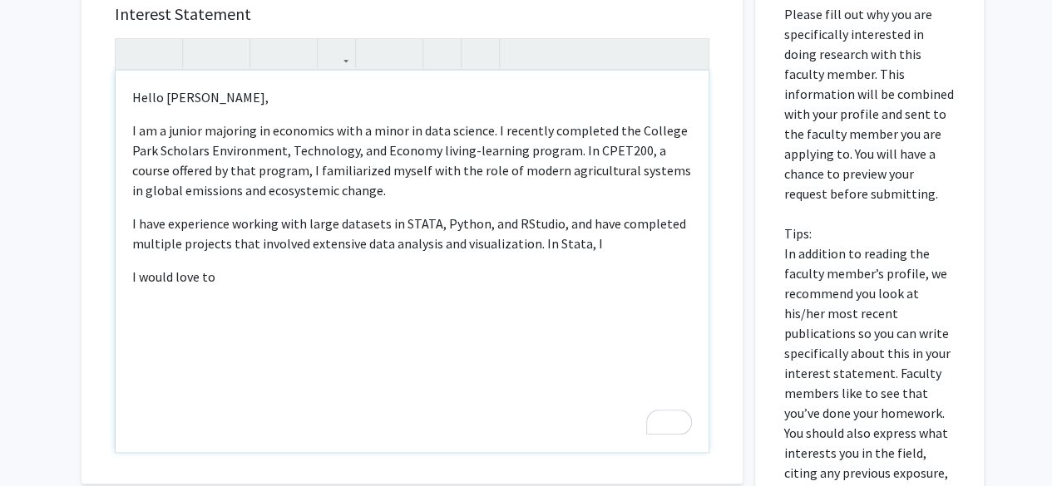
click at [607, 246] on p "I have experience working with large datasets in STATA, Python, and RStudio, an…" at bounding box center [412, 234] width 560 height 40
click at [272, 285] on p "I would love to" at bounding box center [412, 277] width 560 height 20
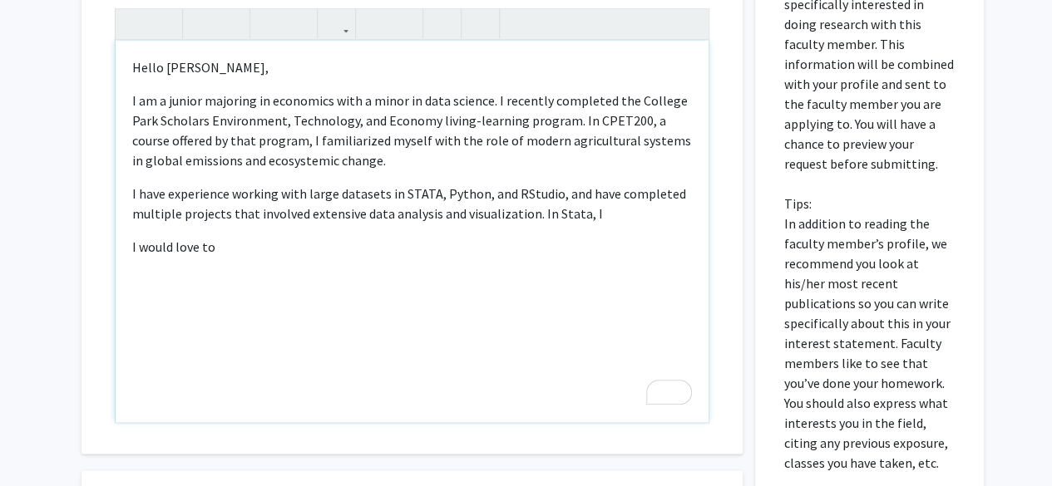
scroll to position [773, 0]
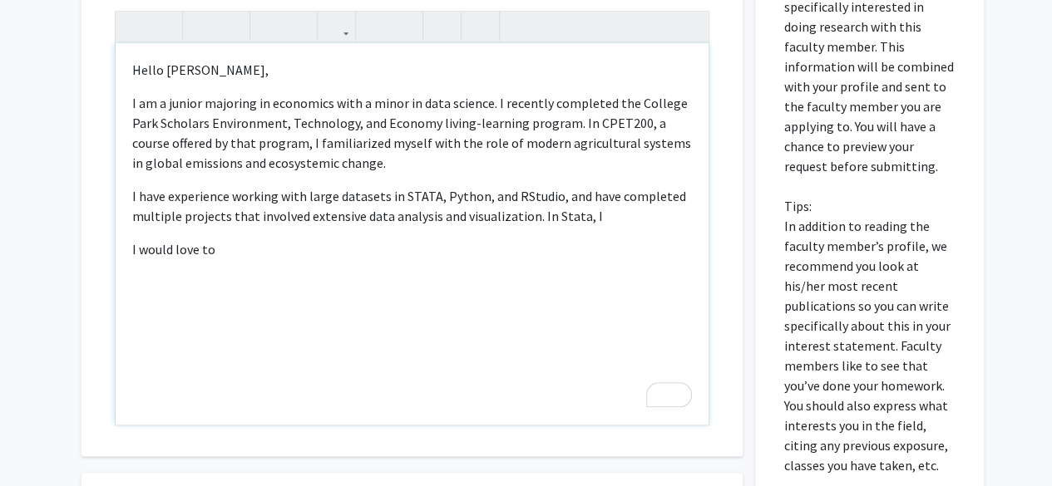
click at [629, 205] on p "I have experience working with large datasets in STATA, Python, and RStudio, an…" at bounding box center [412, 206] width 560 height 40
drag, startPoint x: 610, startPoint y: 219, endPoint x: 537, endPoint y: 217, distance: 73.2
click at [537, 217] on p "I have experience working with large datasets in STATA, Python, and RStudio, an…" at bounding box center [412, 206] width 560 height 40
click at [696, 206] on div "Hello [PERSON_NAME], I am a junior majoring in economics with a minor in data s…" at bounding box center [412, 234] width 593 height 382
drag, startPoint x: 684, startPoint y: 210, endPoint x: 604, endPoint y: 215, distance: 80.8
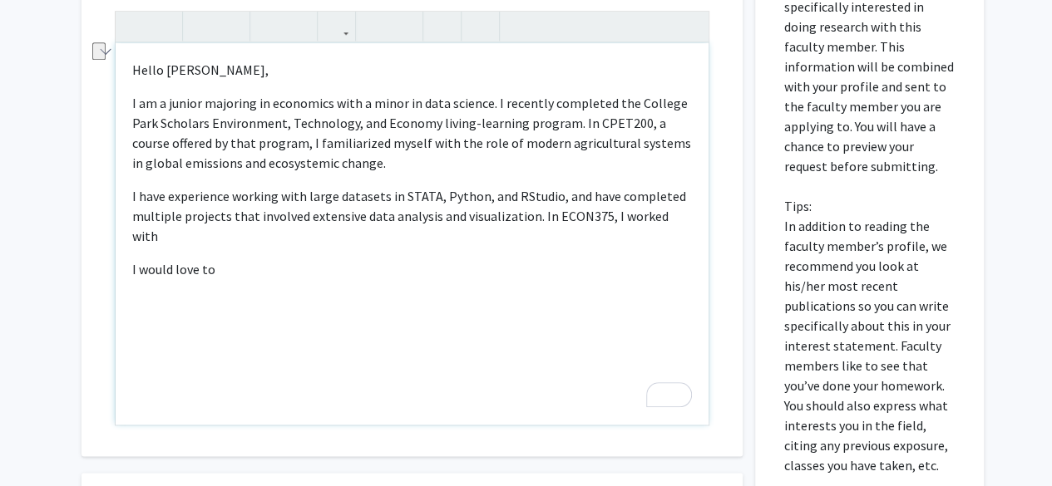
click at [604, 215] on p "I have experience working with large datasets in STATA, Python, and RStudio, an…" at bounding box center [412, 216] width 560 height 60
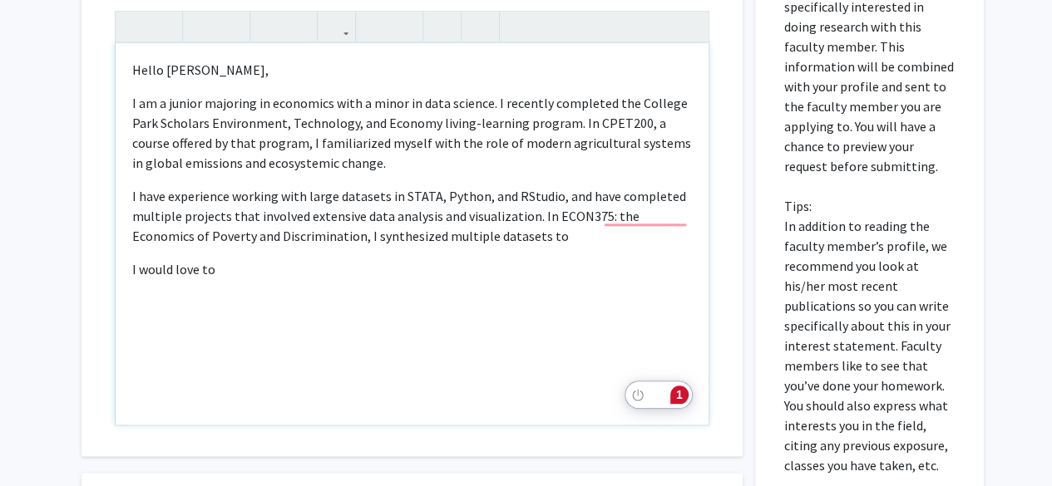
scroll to position [771, 0]
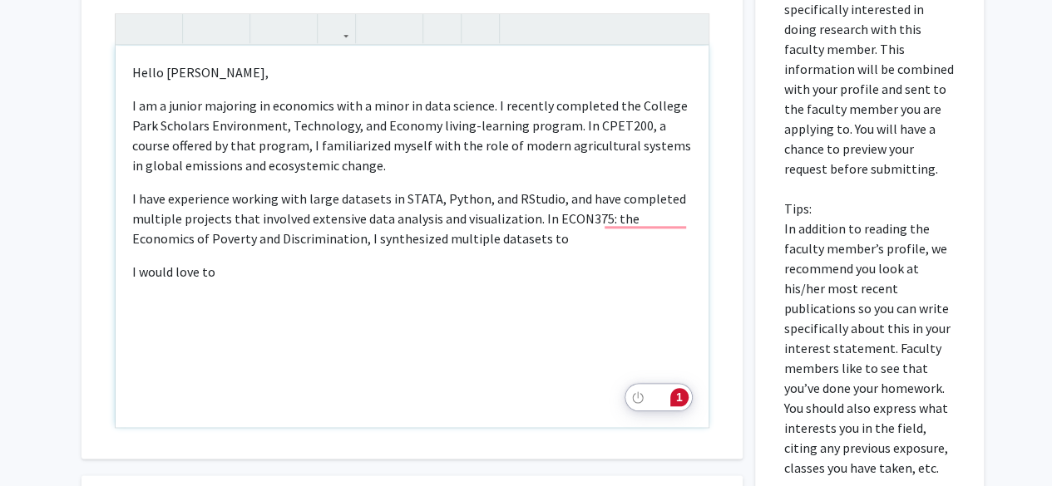
click at [432, 202] on p "I have experience working with large datasets in STATA, Python, and RStudio, an…" at bounding box center [412, 219] width 560 height 60
click at [540, 244] on p "I have experience working with large datasets in Stata, Python, and RStudio, an…" at bounding box center [412, 219] width 560 height 60
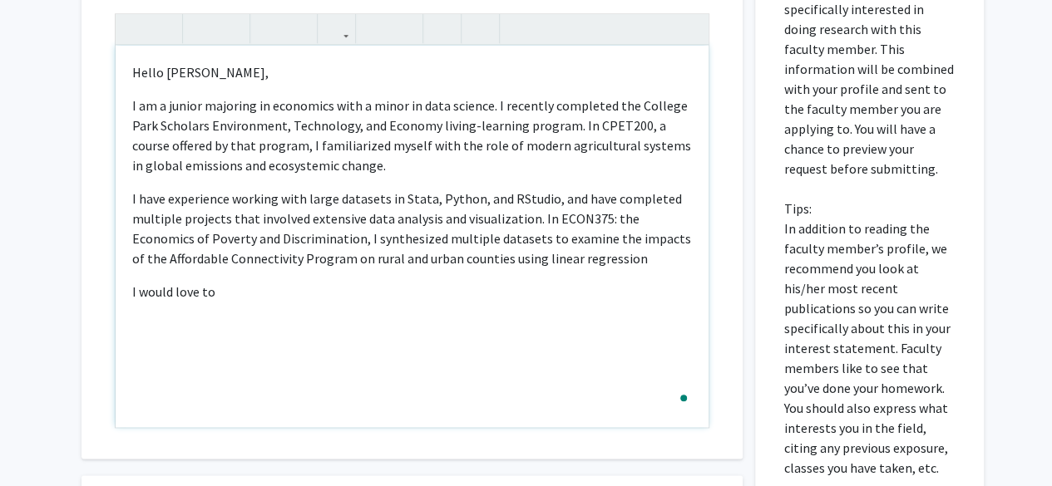
type textarea "<p>Hello [PERSON_NAME],&nbsp;</p><p>I am a junior majoring in economics with a …"
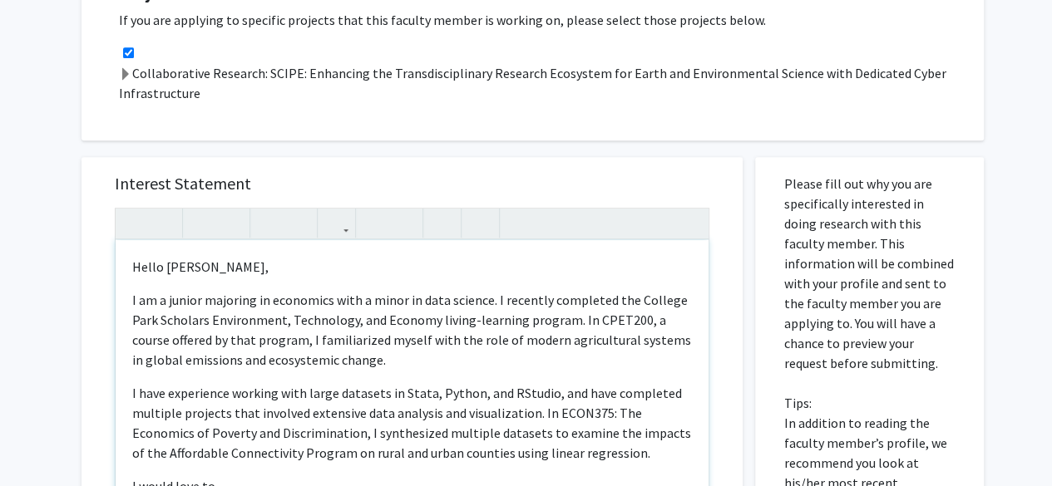
scroll to position [575, 0]
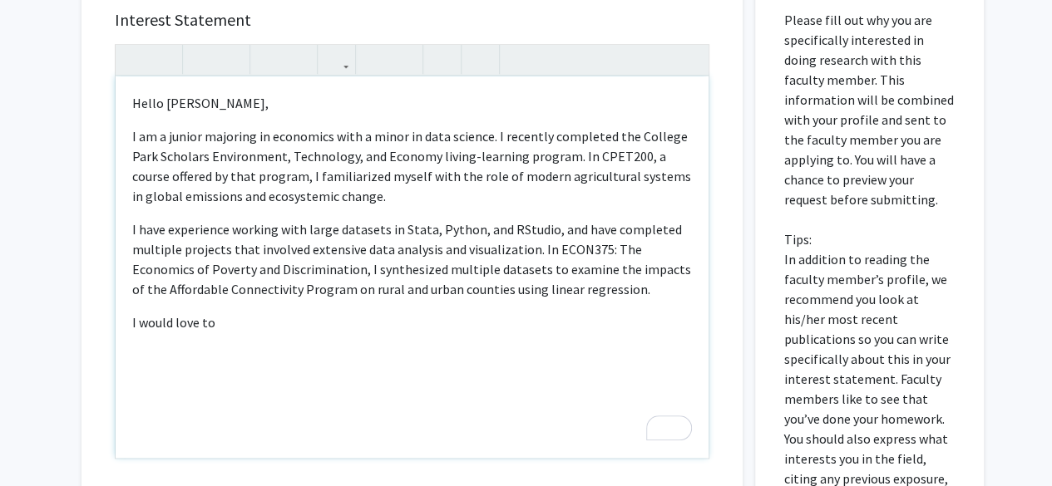
scroll to position [741, 0]
click at [674, 284] on p "I have experience working with large datasets in Stata, Python, and RStudio, an…" at bounding box center [412, 259] width 560 height 80
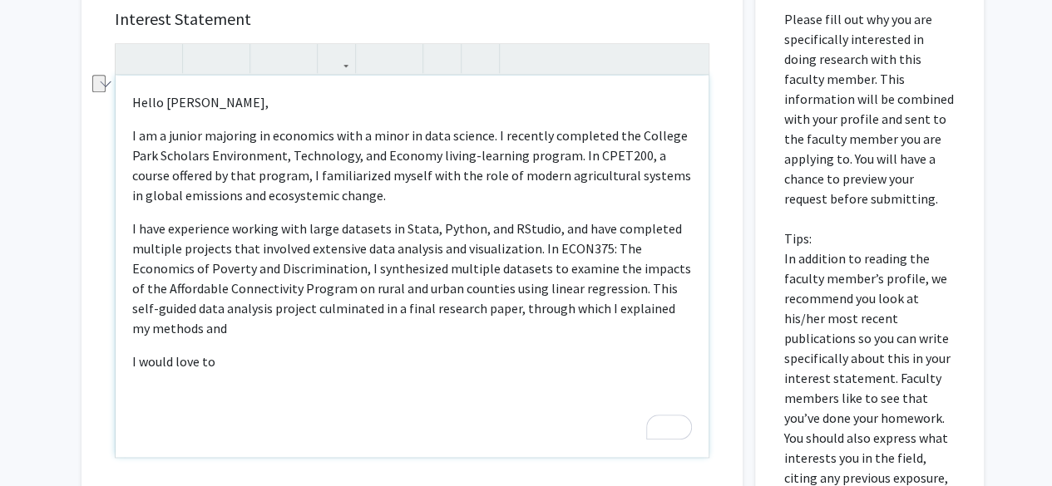
drag, startPoint x: 371, startPoint y: 203, endPoint x: 216, endPoint y: 200, distance: 154.7
click at [216, 200] on p "I am a junior majoring in economics with a minor in data science. I recently co…" at bounding box center [412, 166] width 560 height 80
click at [379, 341] on div "Hello Dr. Liang, I am a junior majoring in economics with a minor in data scien…" at bounding box center [412, 267] width 593 height 382
click at [304, 330] on p "I have experience working with large datasets in Stata, Python, and RStudio, an…" at bounding box center [412, 279] width 560 height 120
click at [271, 368] on p "I would love to" at bounding box center [412, 362] width 560 height 20
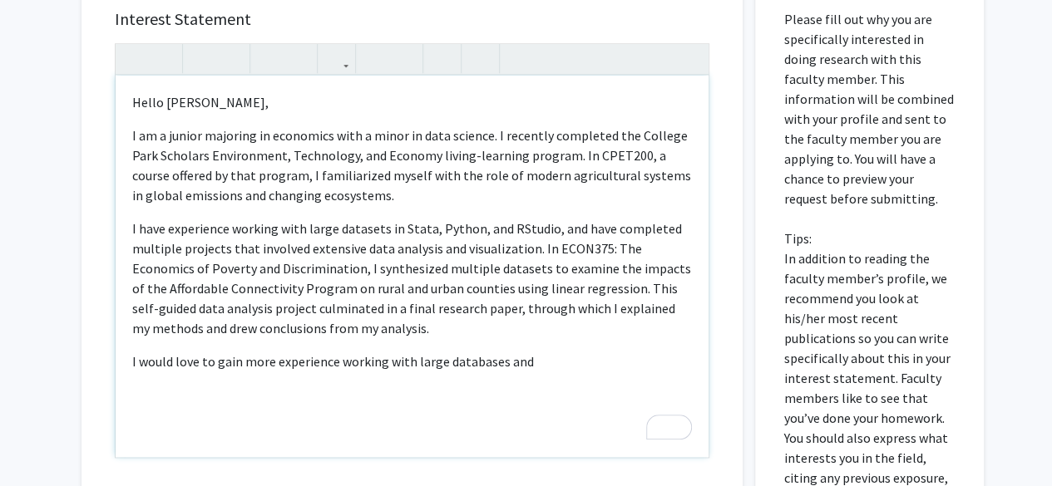
drag, startPoint x: 545, startPoint y: 353, endPoint x: 480, endPoint y: 362, distance: 66.2
click at [480, 362] on p "I would love to gain more experience working with large databases and" at bounding box center [412, 362] width 560 height 20
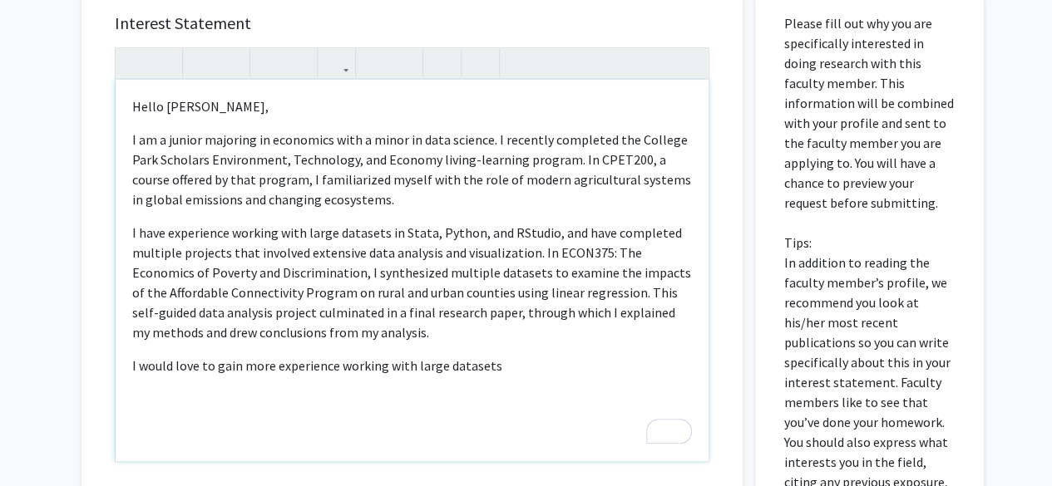
scroll to position [738, 0]
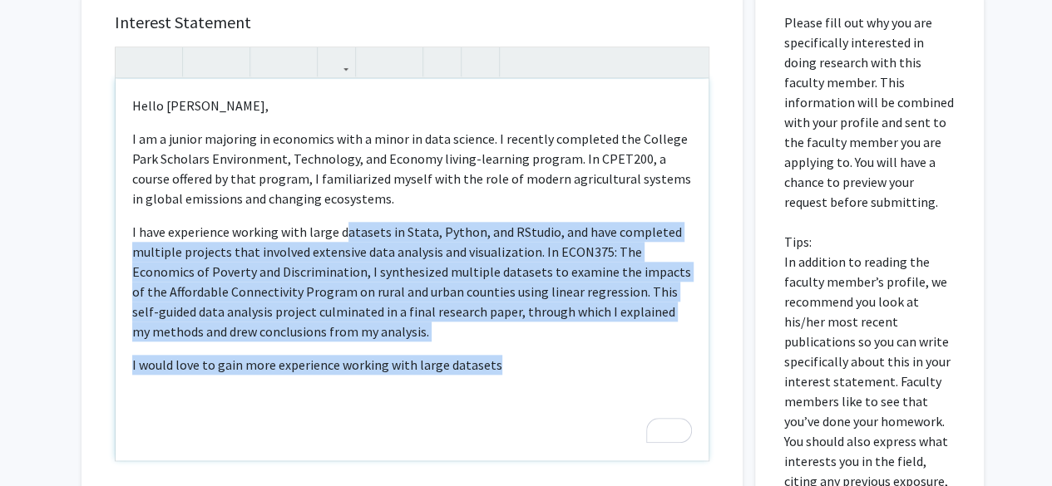
drag, startPoint x: 515, startPoint y: 368, endPoint x: 343, endPoint y: 226, distance: 222.1
click at [343, 226] on div "Hello Dr. Liang, I am a junior majoring in economics with a minor in data scien…" at bounding box center [412, 270] width 593 height 382
click at [343, 226] on p "I have experience working with large datasets in Stata, Python, and RStudio, an…" at bounding box center [412, 282] width 560 height 120
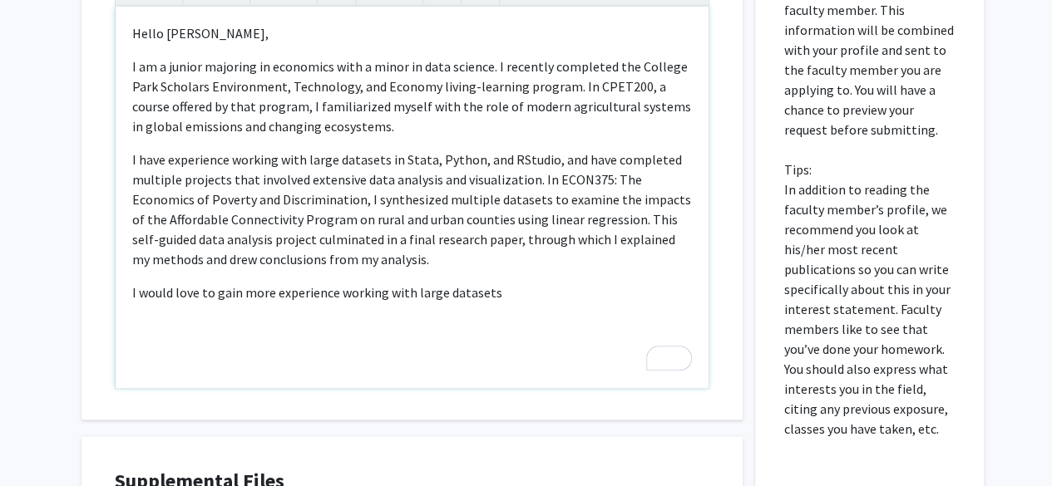
scroll to position [817, 0]
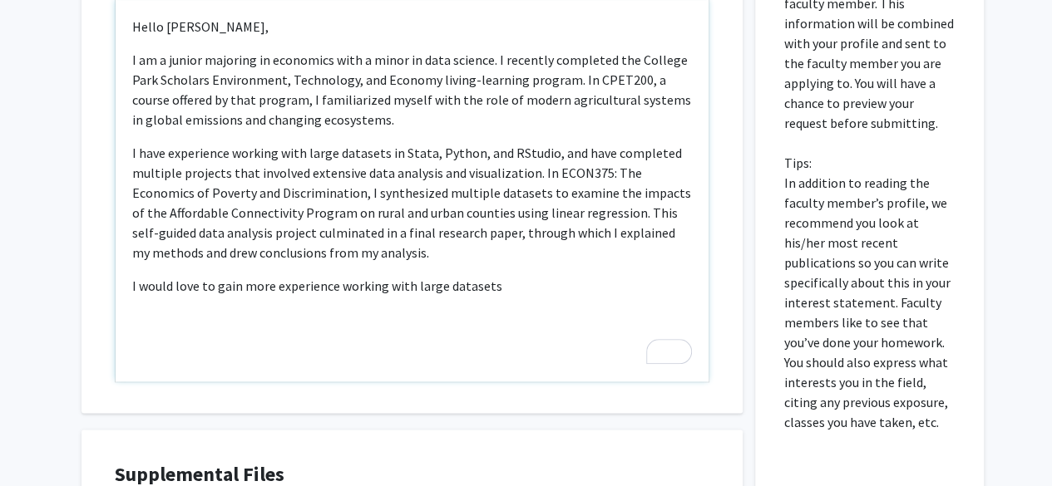
click at [396, 245] on p "I have experience working with large datasets in Stata, Python, and RStudio, an…" at bounding box center [412, 203] width 560 height 120
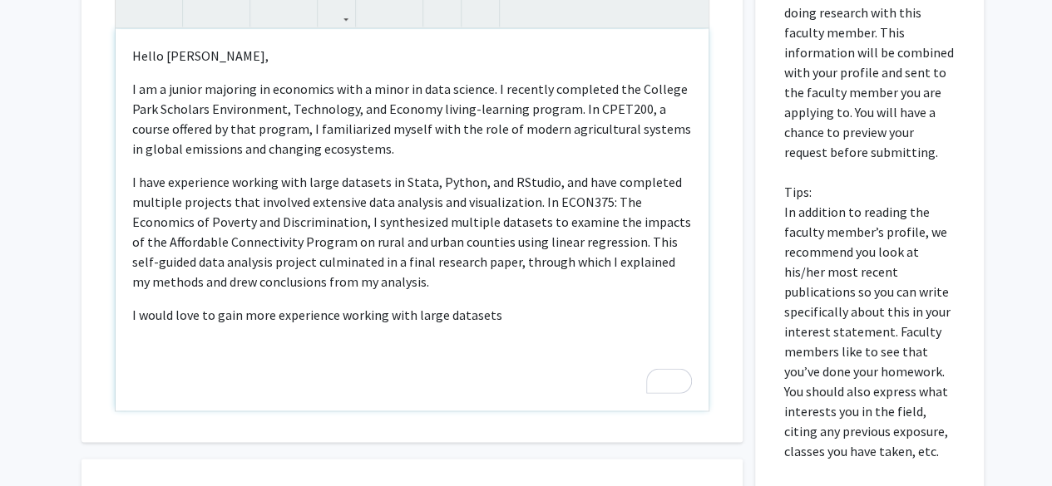
click at [517, 318] on p "I would love to gain more experience working with large datasets" at bounding box center [412, 315] width 560 height 20
click at [594, 245] on p "I have experience working with large datasets in Stata, Python, and RStudio, an…" at bounding box center [412, 232] width 560 height 120
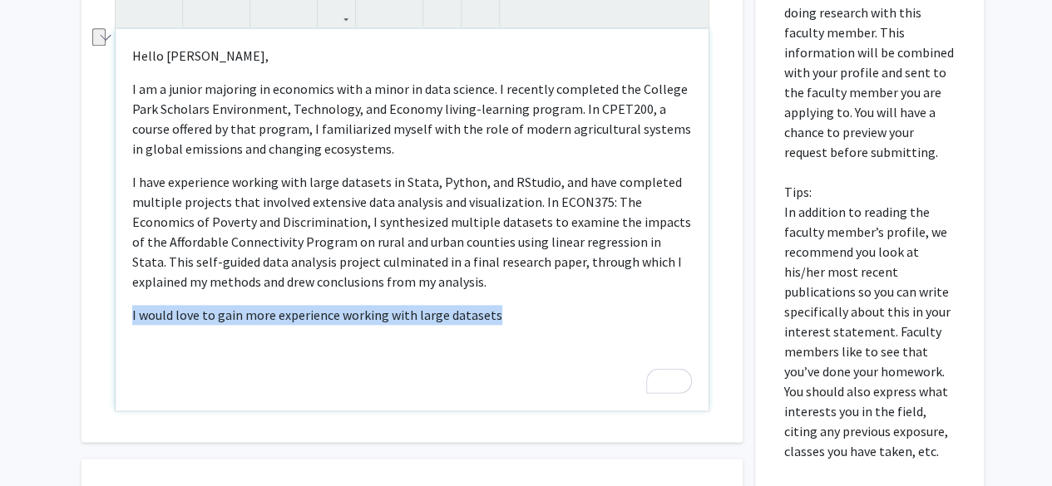
drag, startPoint x: 575, startPoint y: 298, endPoint x: 130, endPoint y: 313, distance: 446.0
click at [130, 313] on div "Hello Dr. Liang, I am a junior majoring in economics with a minor in data scien…" at bounding box center [412, 220] width 593 height 382
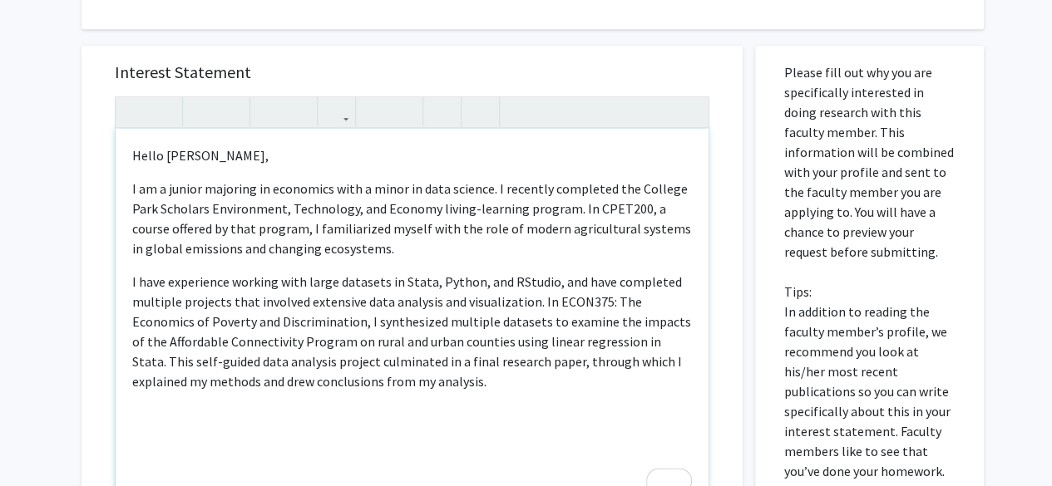
scroll to position [688, 0]
click at [358, 242] on p "I am a junior majoring in economics with a minor in data science. I recently co…" at bounding box center [412, 218] width 560 height 80
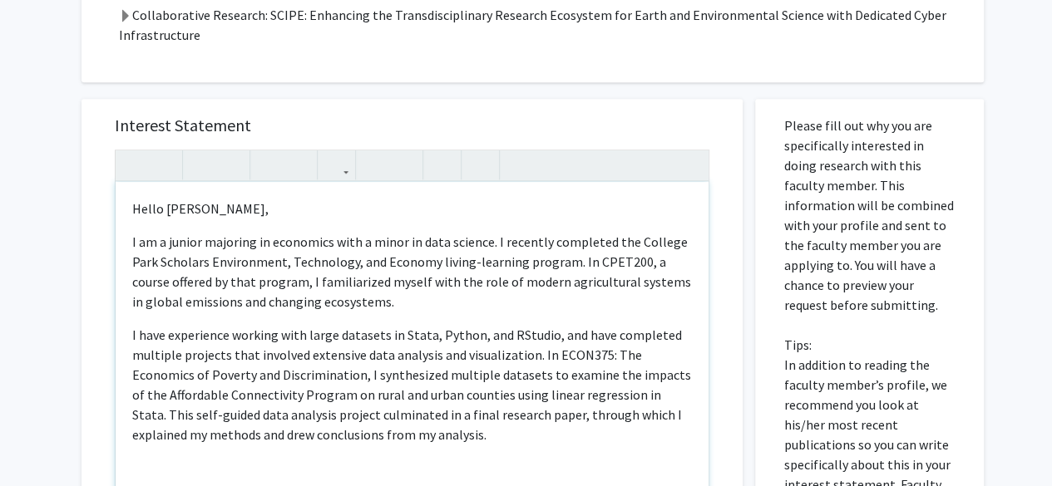
scroll to position [633, 0]
drag, startPoint x: 683, startPoint y: 279, endPoint x: 645, endPoint y: 284, distance: 37.7
click at [645, 284] on p "I am a junior majoring in economics with a minor in data science. I recently co…" at bounding box center [412, 274] width 560 height 80
drag, startPoint x: 607, startPoint y: 303, endPoint x: 490, endPoint y: 234, distance: 136.0
click at [490, 234] on p "I am a junior majoring in economics with a minor in data science. I recently co…" at bounding box center [412, 274] width 560 height 80
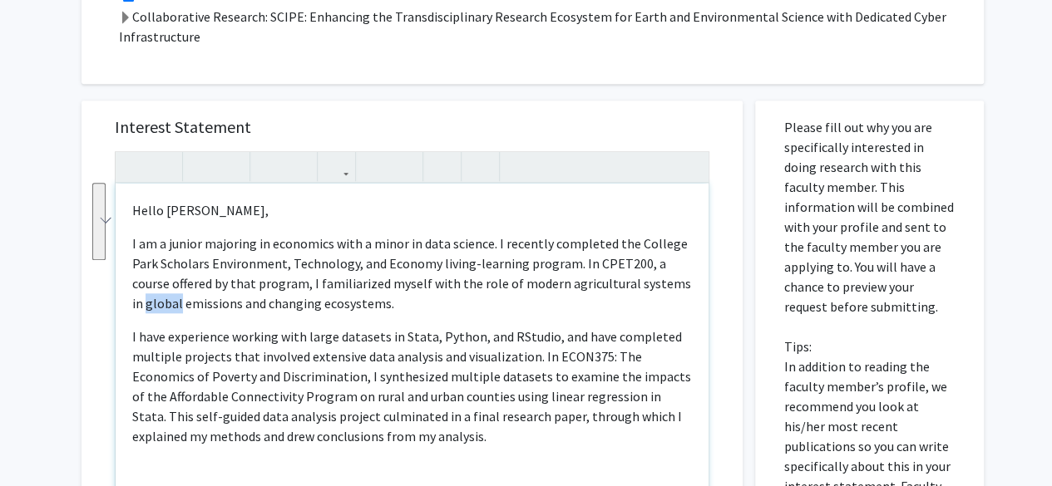
copy p "I recently completed the College Park Scholars Environment, Technology, and Eco…"
click at [662, 260] on p "I am a junior majoring in economics with a minor in data science. I recently co…" at bounding box center [412, 274] width 560 height 80
drag, startPoint x: 265, startPoint y: 305, endPoint x: 225, endPoint y: 303, distance: 40.8
click at [225, 303] on p "I am a junior majoring in economics with a minor in data science. I recently co…" at bounding box center [412, 274] width 560 height 80
click at [377, 282] on p "I am a junior majoring in economics with a minor in data science. I recently co…" at bounding box center [412, 274] width 560 height 80
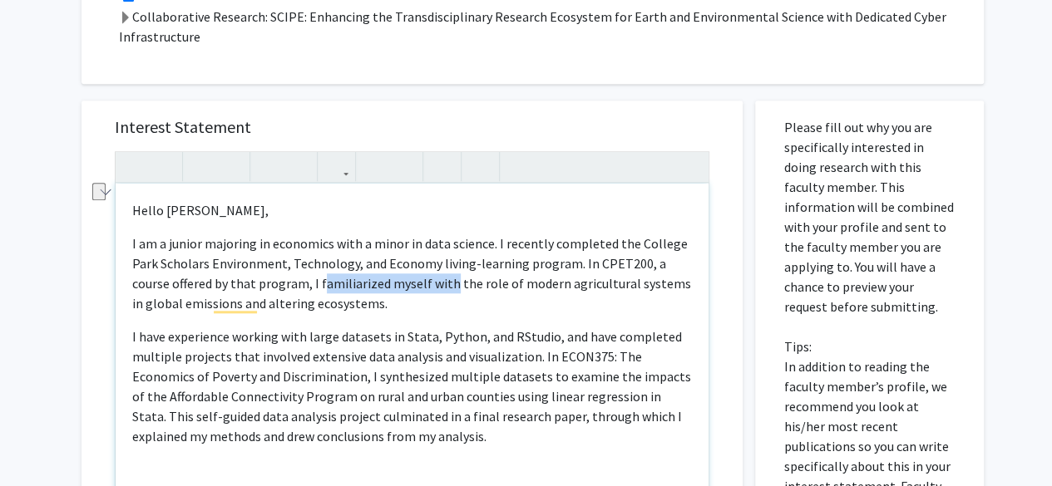
drag, startPoint x: 405, startPoint y: 283, endPoint x: 278, endPoint y: 284, distance: 127.2
click at [278, 284] on p "I am a junior majoring in economics with a minor in data science. I recently co…" at bounding box center [412, 274] width 560 height 80
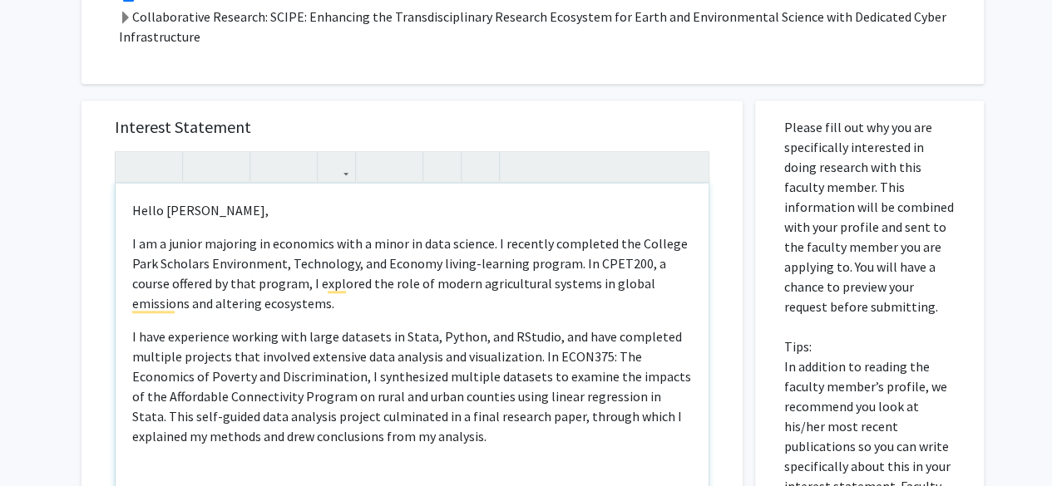
click at [356, 303] on p "I am a junior majoring in economics with a minor in data science. I recently co…" at bounding box center [412, 274] width 560 height 80
click at [563, 282] on p "I am a junior majoring in economics with a minor in data science. I recently co…" at bounding box center [412, 274] width 560 height 80
drag, startPoint x: 262, startPoint y: 303, endPoint x: 215, endPoint y: 305, distance: 47.4
click at [215, 305] on p "I am a junior majoring in economics with a minor in data science. I recently co…" at bounding box center [412, 274] width 560 height 80
click at [481, 308] on p "I am a junior majoring in economics with a minor in data science. I recently co…" at bounding box center [412, 274] width 560 height 80
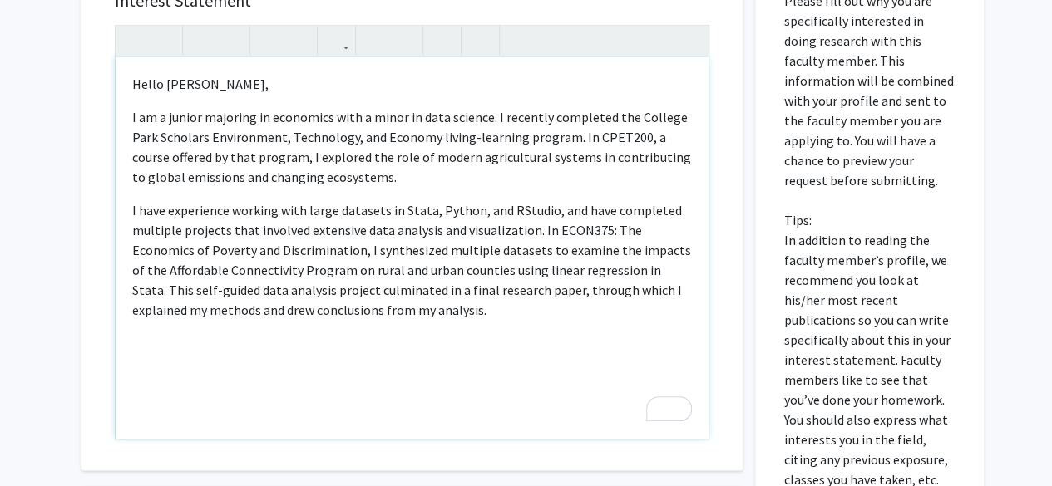
scroll to position [761, 0]
click at [472, 310] on p "I have experience working with large datasets in Stata, Python, and RStudio, an…" at bounding box center [412, 259] width 560 height 120
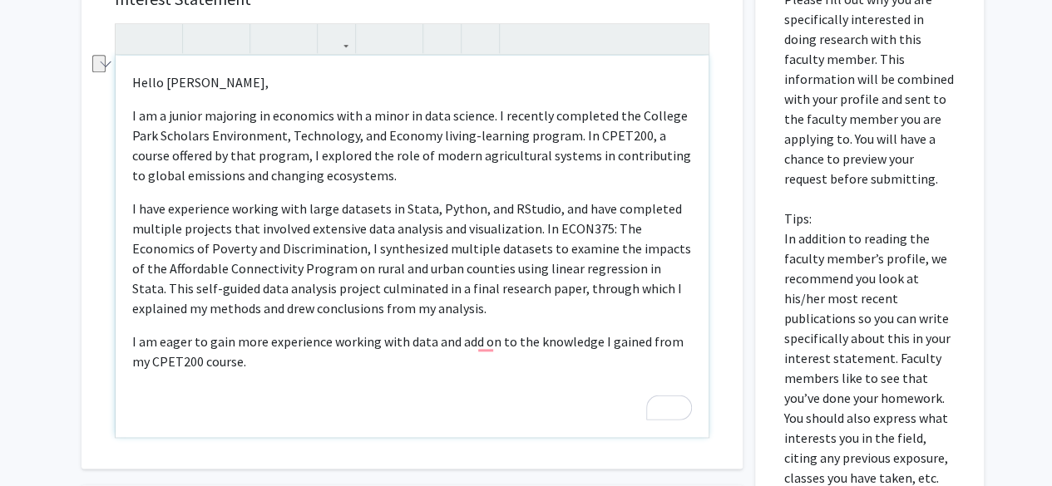
drag, startPoint x: 303, startPoint y: 370, endPoint x: 137, endPoint y: 362, distance: 166.5
click at [137, 362] on p "I am eager to gain more experience working with data and add on to the knowledg…" at bounding box center [412, 352] width 560 height 40
drag, startPoint x: 308, startPoint y: 364, endPoint x: 90, endPoint y: 325, distance: 221.3
click at [90, 325] on div "Interest Statement Hello Dr. Liang, I am a junior majoring in economics with a …" at bounding box center [411, 221] width 661 height 496
copy p "I am eager to gain more experience working with data and add on to the knowledg…"
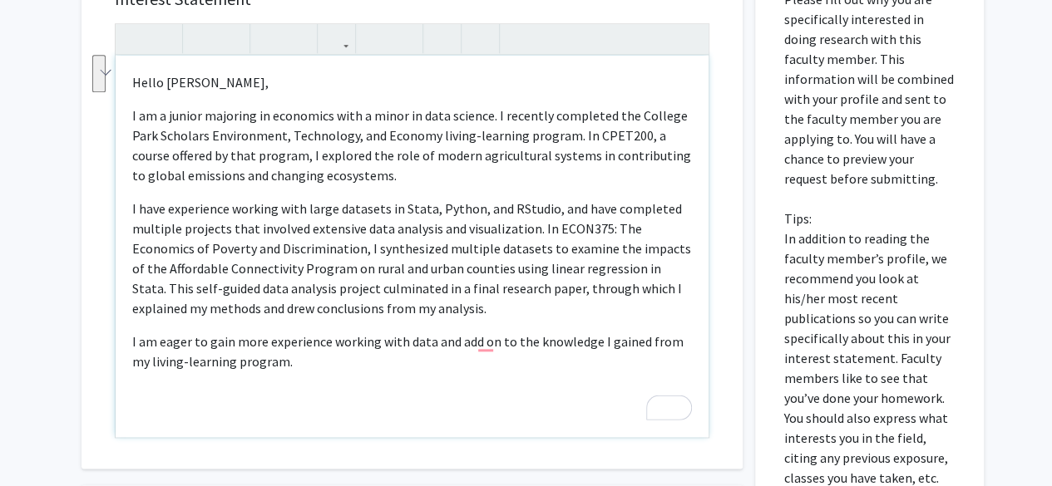
click at [358, 327] on div "Hello Dr. Liang, I am a junior majoring in economics with a minor in data scien…" at bounding box center [412, 247] width 593 height 382
drag, startPoint x: 451, startPoint y: 364, endPoint x: 672, endPoint y: 345, distance: 222.0
click at [672, 345] on p "I am eager to gain more experience working with data and add on to the knowledg…" at bounding box center [412, 352] width 560 height 40
click at [435, 135] on p "I am a junior majoring in economics with a minor in data science. I recently co…" at bounding box center [412, 146] width 560 height 80
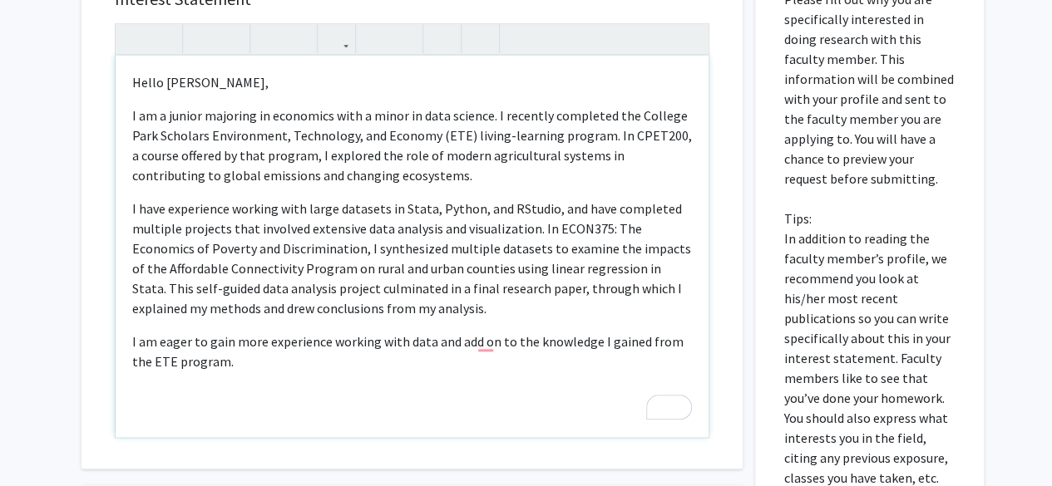
click at [463, 304] on p "I have experience working with large datasets in Stata, Python, and RStudio, an…" at bounding box center [412, 259] width 560 height 120
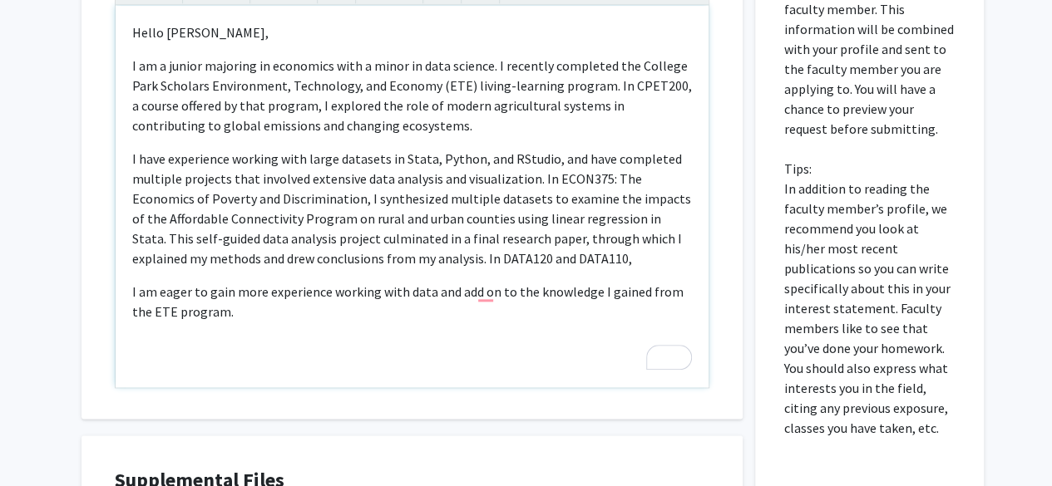
scroll to position [816, 0]
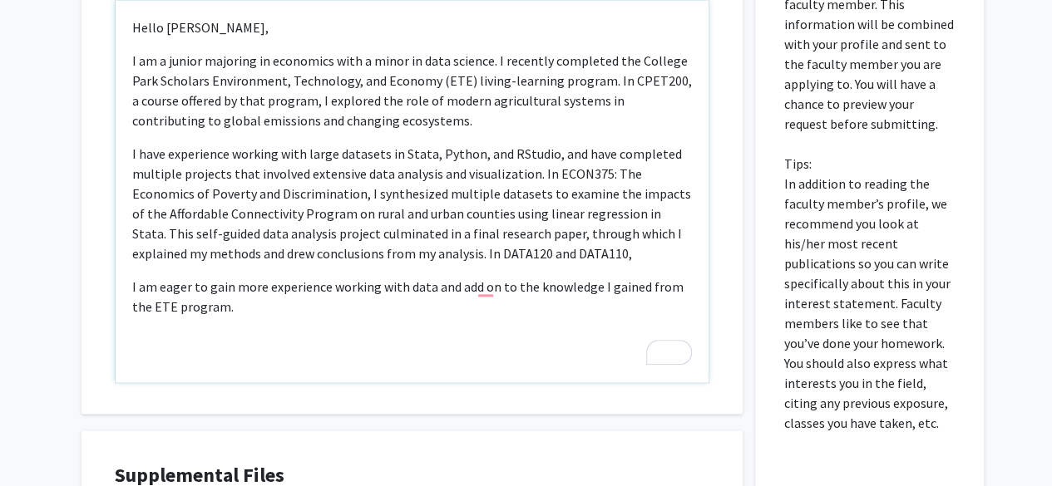
click at [451, 329] on div "Hello Dr. Liang, I am a junior majoring in economics with a minor in data scien…" at bounding box center [412, 192] width 593 height 382
click at [584, 264] on div "Hello Dr. Liang, I am a junior majoring in economics with a minor in data scien…" at bounding box center [412, 192] width 593 height 382
click at [564, 256] on p "I have experience working with large datasets in Stata, Python, and RStudio, an…" at bounding box center [412, 204] width 560 height 120
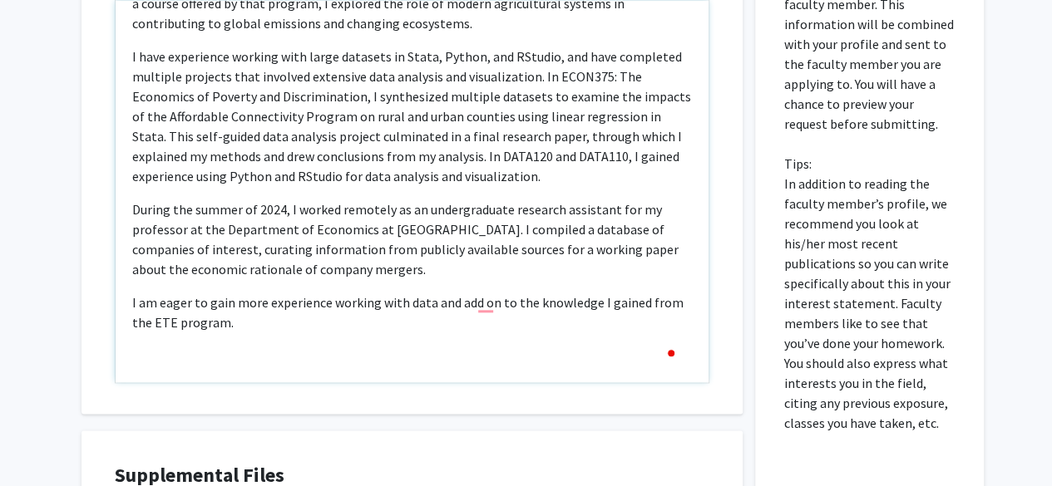
scroll to position [97, 0]
click at [249, 244] on p "During the summer of 2024, I worked remotely as an undergraduate research assis…" at bounding box center [412, 240] width 560 height 80
click at [452, 293] on p "I am eager to gain more experience working with data and add on to the knowledg…" at bounding box center [412, 313] width 560 height 40
click at [636, 273] on p "During the summer of 2024, I worked remotely as an undergraduate research assis…" at bounding box center [412, 240] width 560 height 80
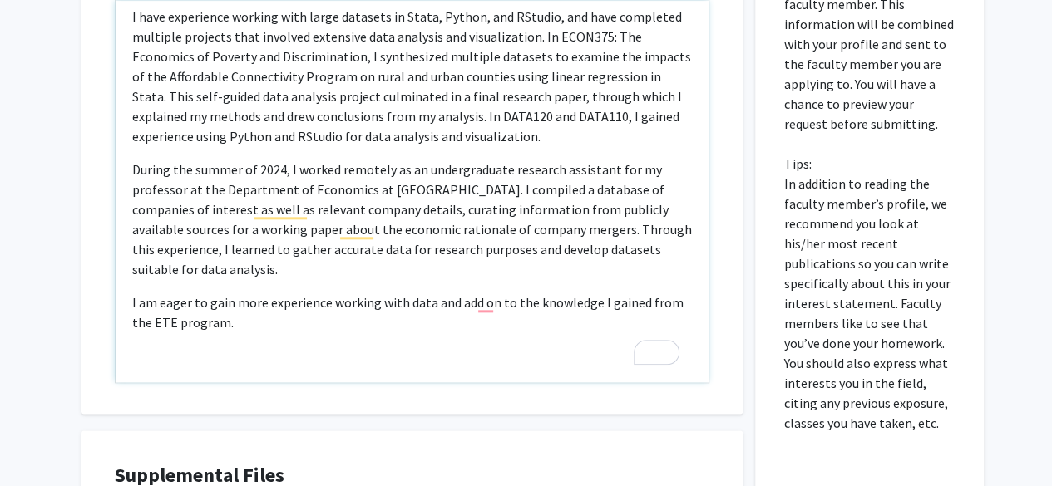
scroll to position [0, 0]
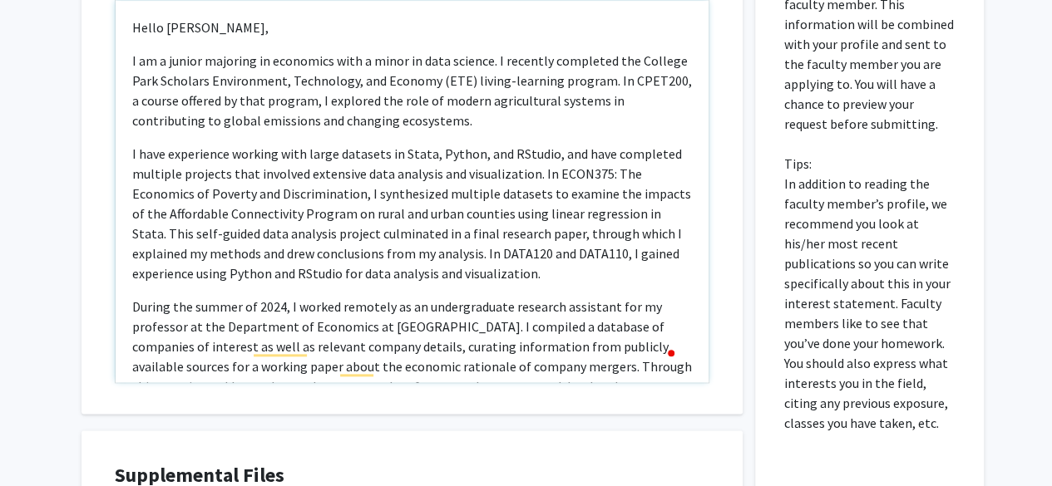
click at [417, 115] on p "I am a junior majoring in economics with a minor in data science. I recently co…" at bounding box center [412, 91] width 560 height 80
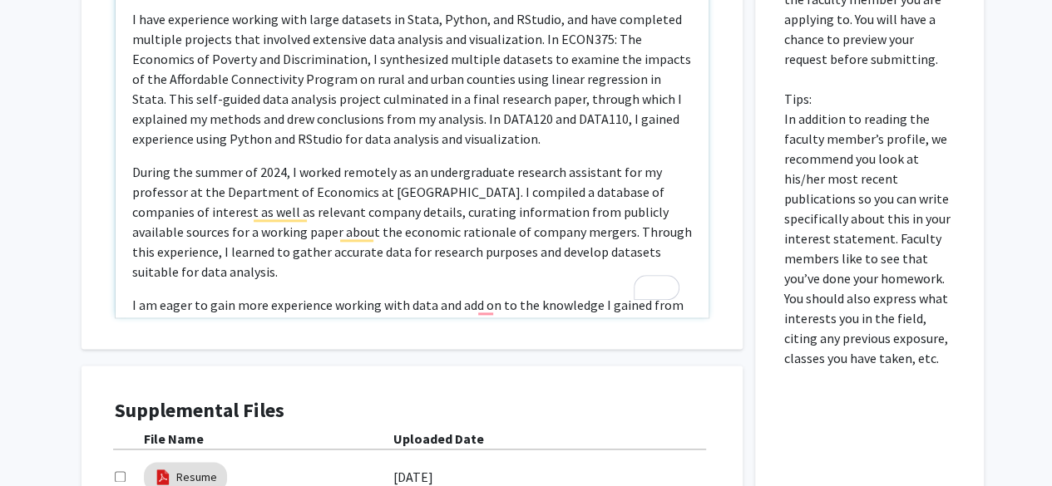
scroll to position [137, 0]
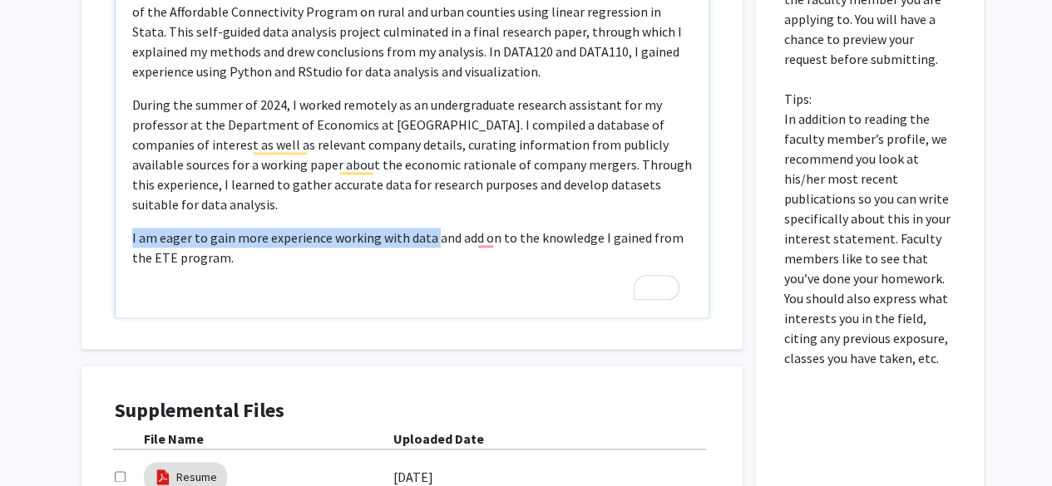
drag, startPoint x: 408, startPoint y: 267, endPoint x: 432, endPoint y: 238, distance: 37.8
click at [432, 238] on div "Hello Dr. Liang, I am a junior majoring in economics with a minor in data scien…" at bounding box center [412, 127] width 593 height 382
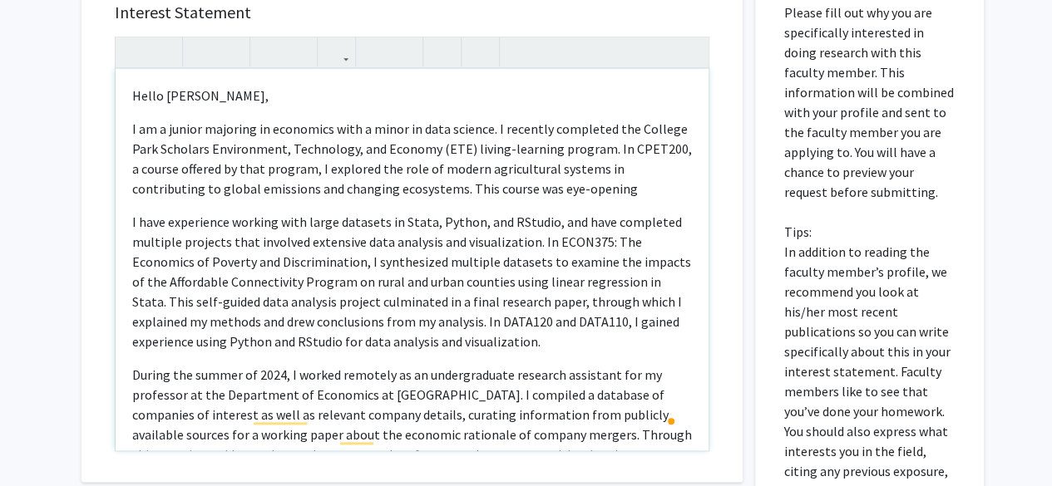
click at [564, 180] on p "I am a junior majoring in economics with a minor in data science. I recently co…" at bounding box center [412, 159] width 560 height 80
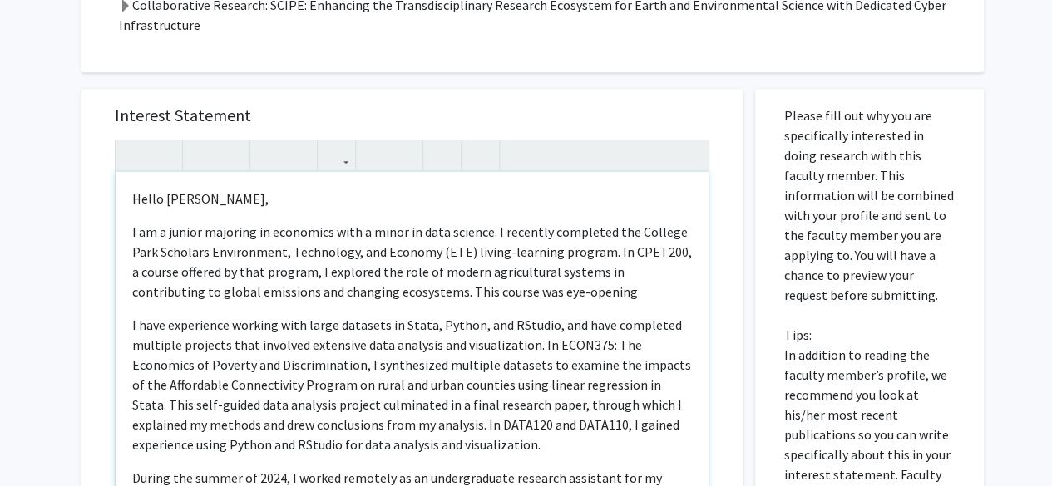
drag, startPoint x: 561, startPoint y: 292, endPoint x: 388, endPoint y: 289, distance: 173.0
click at [388, 289] on p "I am a junior majoring in economics with a minor in data science. I recently co…" at bounding box center [412, 262] width 560 height 80
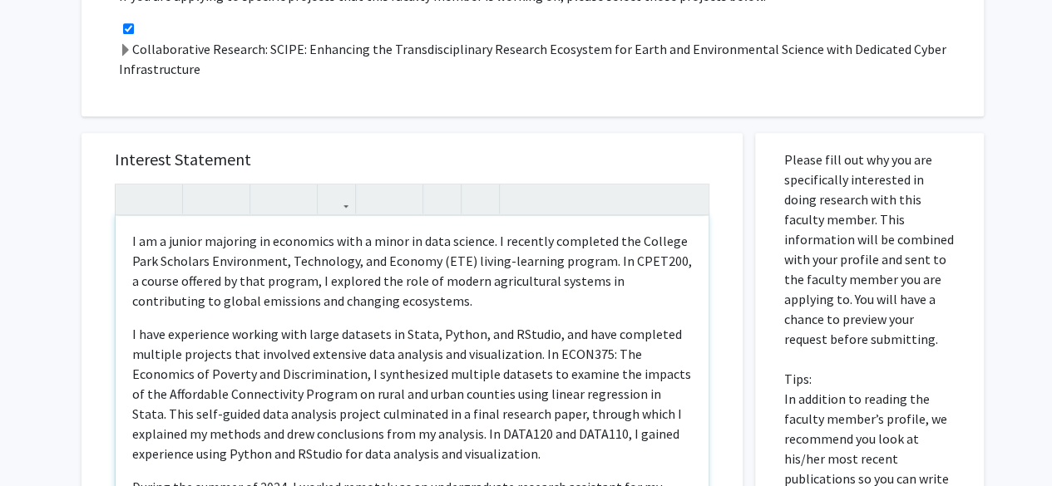
scroll to position [64, 0]
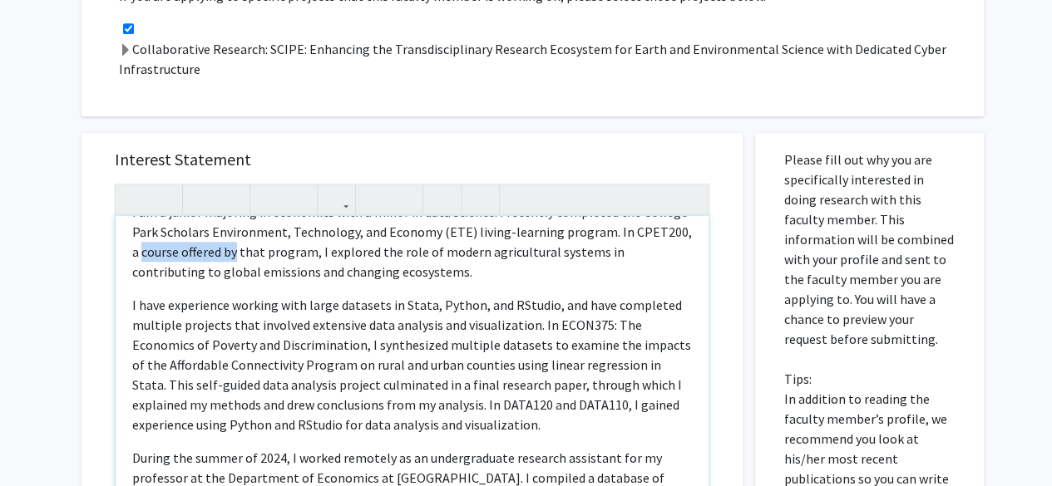
drag, startPoint x: 236, startPoint y: 248, endPoint x: 143, endPoint y: 252, distance: 93.2
click at [143, 252] on p "I am a junior majoring in economics with a minor in data science. I recently co…" at bounding box center [412, 242] width 560 height 80
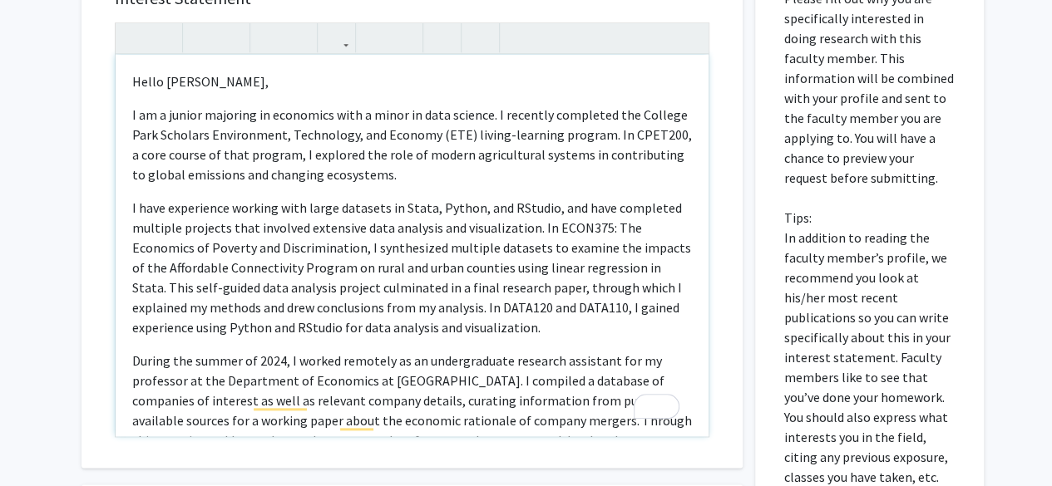
click at [412, 173] on p "I am a junior majoring in economics with a minor in data science. I recently co…" at bounding box center [412, 145] width 560 height 80
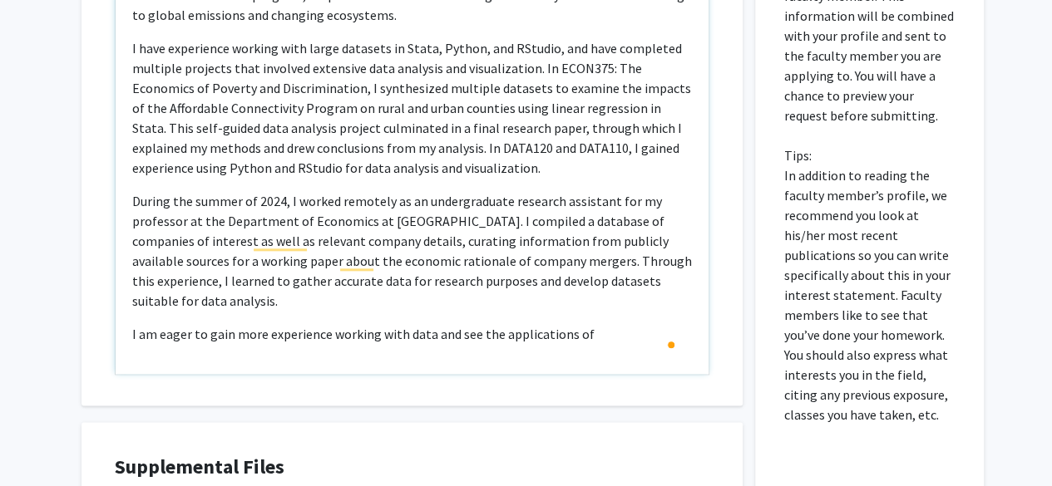
click at [362, 167] on p "I have experience working with large datasets in Stata, Python, and RStudio, an…" at bounding box center [412, 108] width 560 height 140
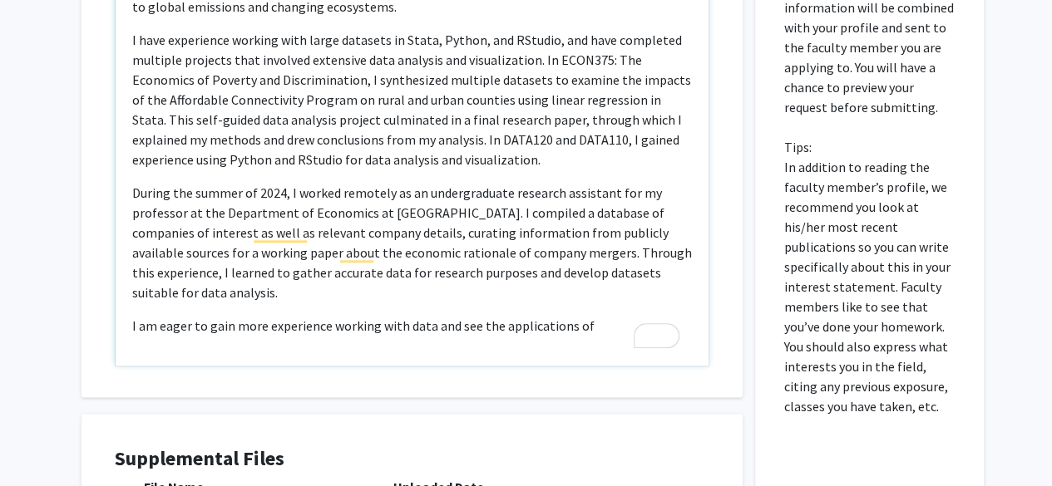
click at [557, 164] on p "I have experience working with large datasets in Stata, Python, and RStudio, an…" at bounding box center [412, 100] width 560 height 140
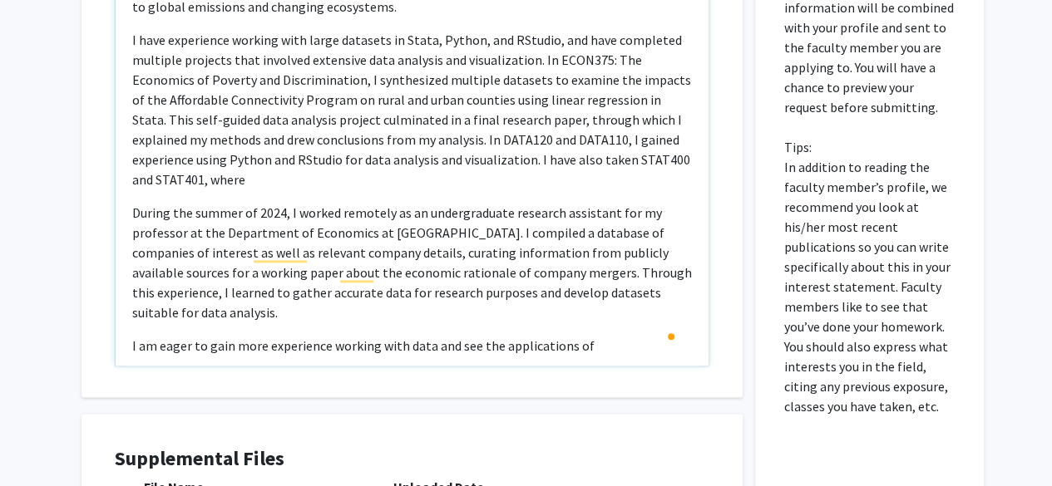
type textarea "<p>Hello Dr. Liang,&nbsp;</p><p>I am a junior majoring in economics with a mino…"
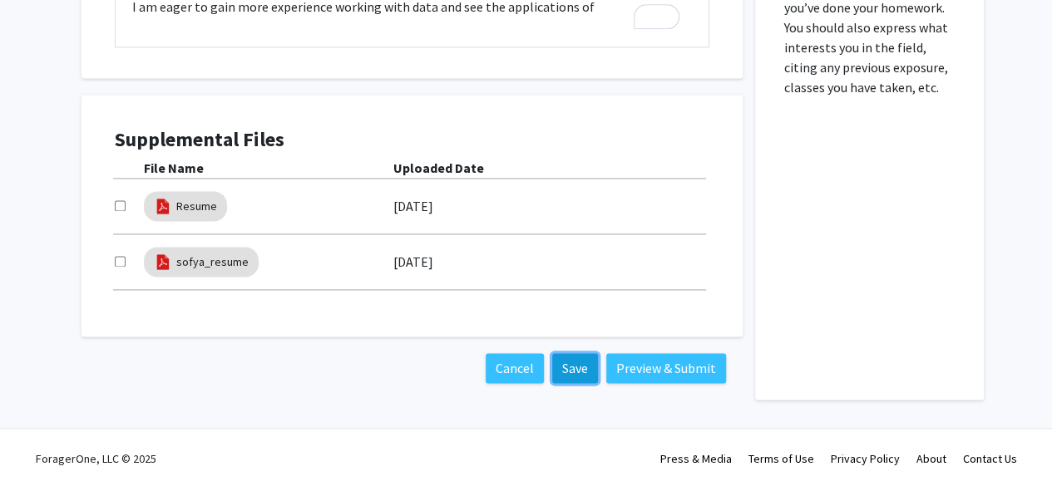
click at [575, 370] on button "Save" at bounding box center [575, 368] width 46 height 30
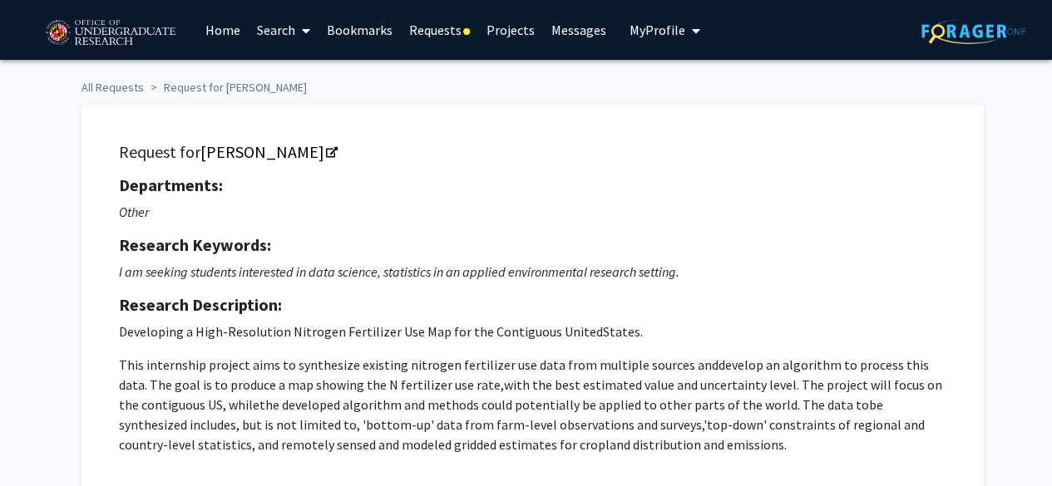
click at [501, 29] on link "Projects" at bounding box center [510, 30] width 65 height 58
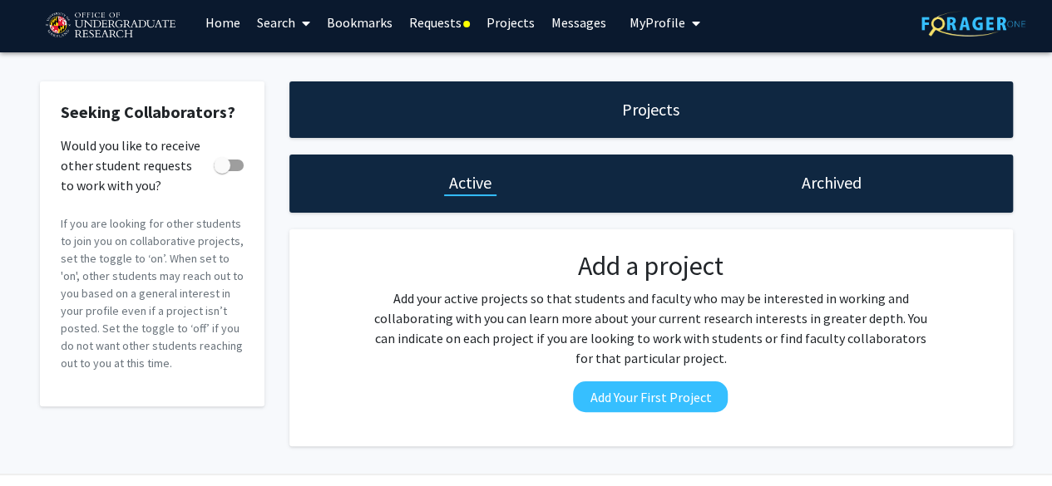
click at [216, 32] on link "Home" at bounding box center [223, 22] width 52 height 58
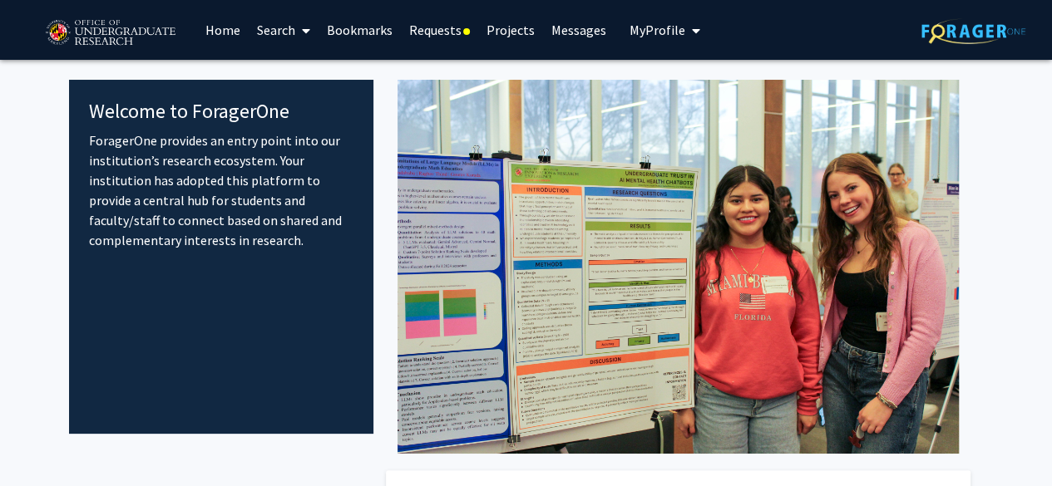
click at [519, 31] on link "Projects" at bounding box center [510, 30] width 65 height 58
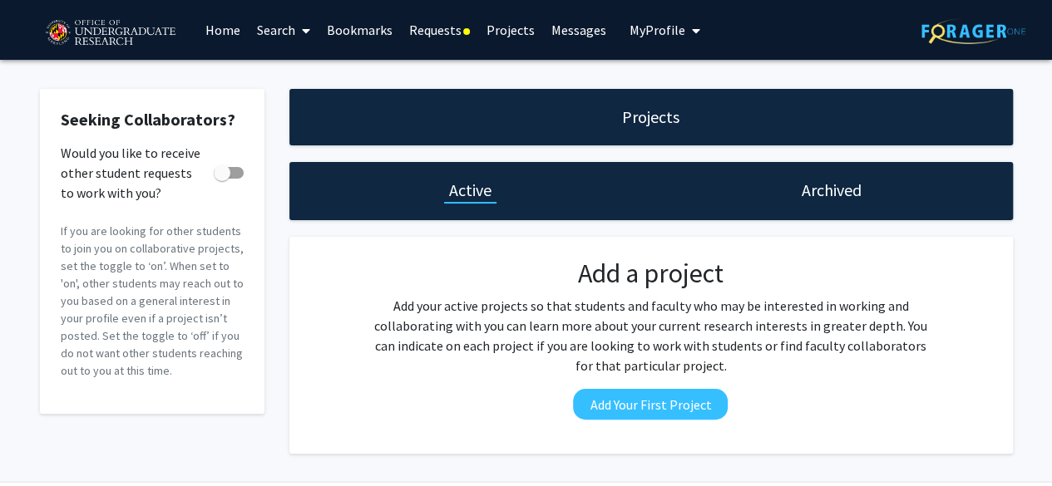
click at [477, 118] on div "Projects" at bounding box center [650, 117] width 723 height 57
click at [836, 200] on h1 "Archived" at bounding box center [832, 190] width 60 height 23
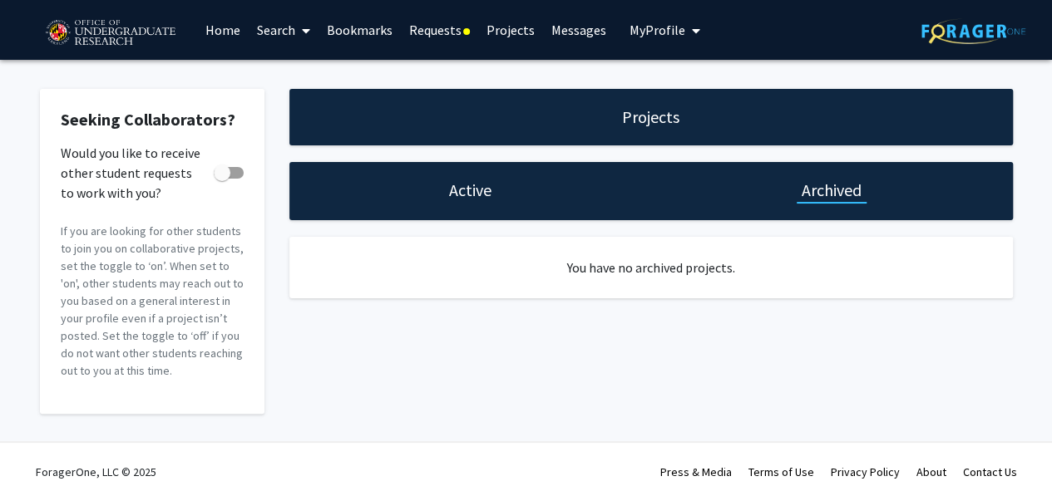
click at [512, 28] on link "Projects" at bounding box center [510, 30] width 65 height 58
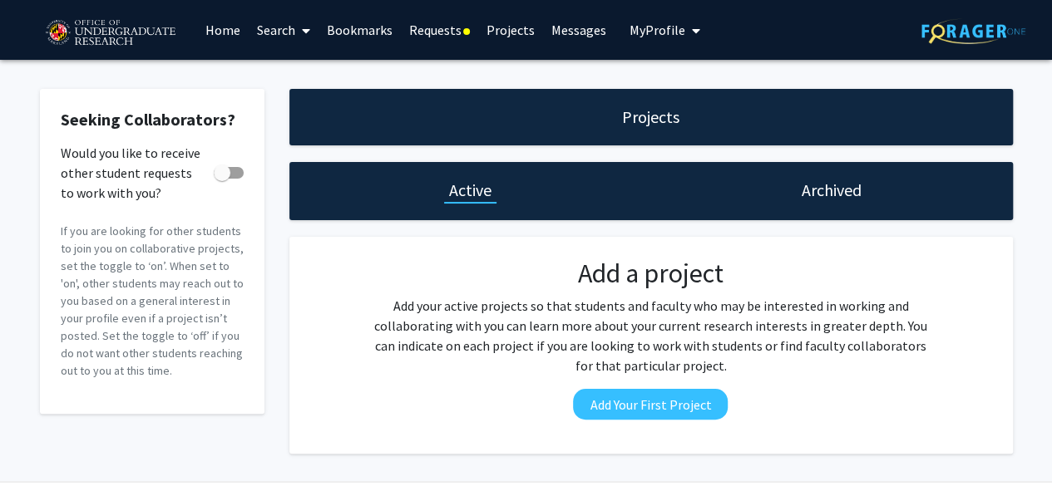
click at [289, 32] on link "Search" at bounding box center [284, 30] width 70 height 58
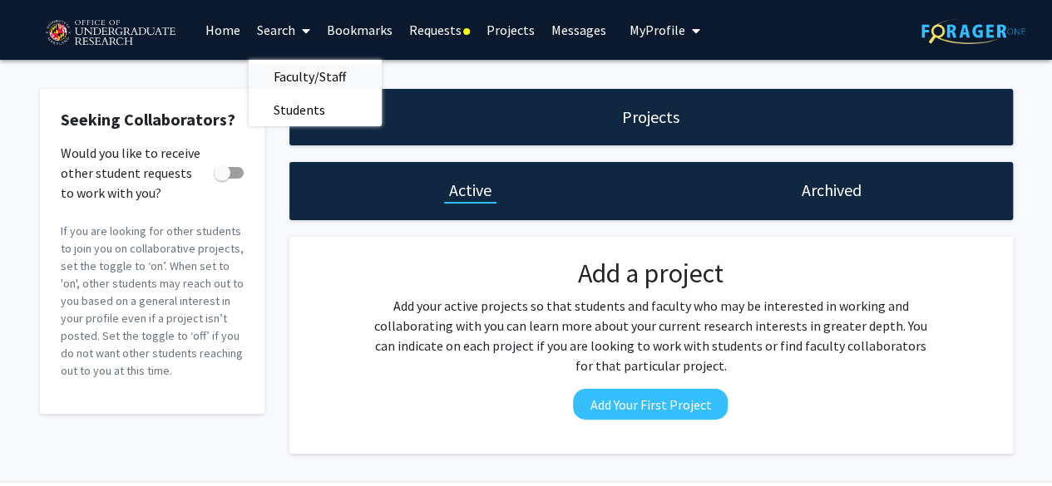
click at [300, 79] on span "Faculty/Staff" at bounding box center [310, 76] width 122 height 33
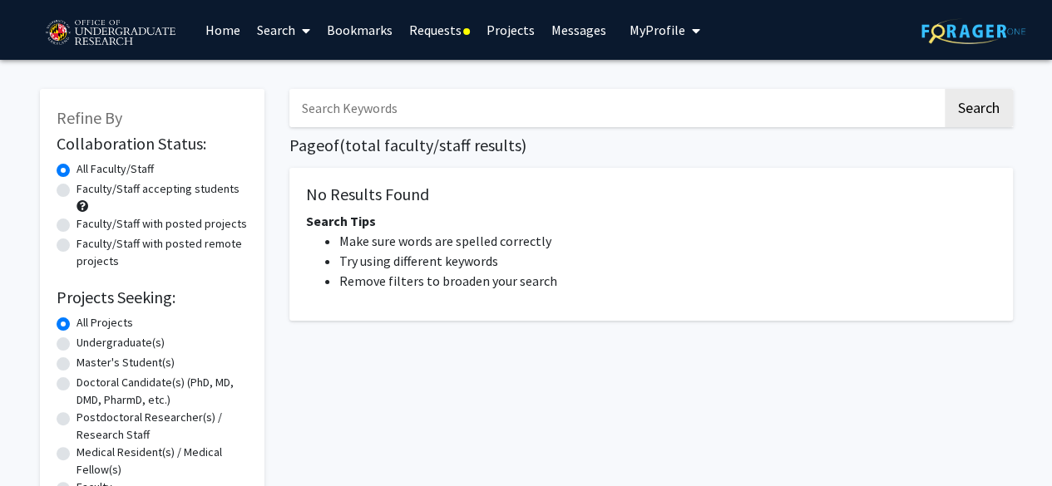
click at [420, 99] on input "Search Keywords" at bounding box center [615, 108] width 653 height 38
click at [945, 89] on button "Search" at bounding box center [979, 108] width 68 height 38
click at [950, 106] on button "Search" at bounding box center [979, 108] width 68 height 38
click at [491, 124] on input "economics" at bounding box center [615, 108] width 653 height 38
click at [945, 89] on button "Search" at bounding box center [979, 108] width 68 height 38
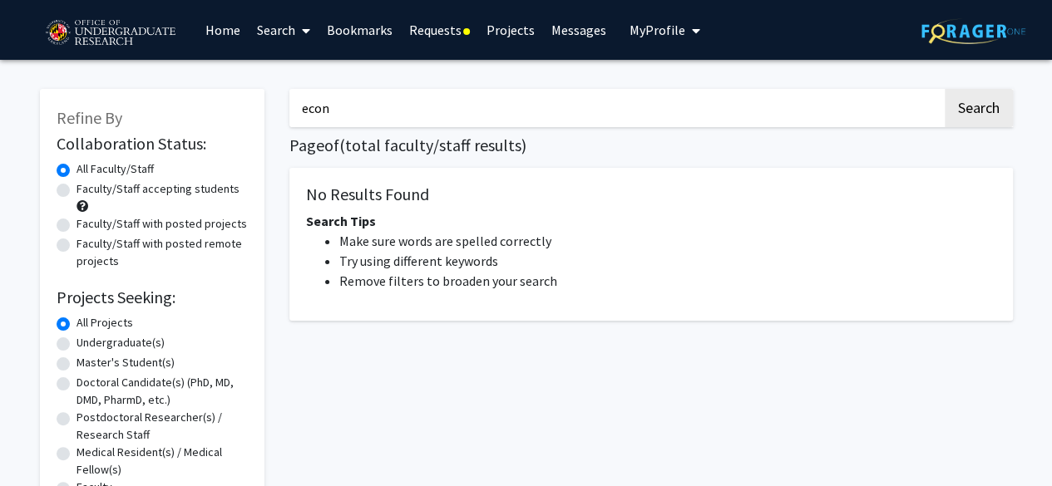
drag, startPoint x: 483, startPoint y: 124, endPoint x: 151, endPoint y: 92, distance: 333.3
click at [151, 92] on div "Refine By Collaboration Status: Collaboration Status All Faculty/Staff Collabor…" at bounding box center [526, 313] width 998 height 483
type input "finance"
click at [945, 89] on button "Search" at bounding box center [979, 108] width 68 height 38
drag, startPoint x: 422, startPoint y: 105, endPoint x: 172, endPoint y: 87, distance: 250.9
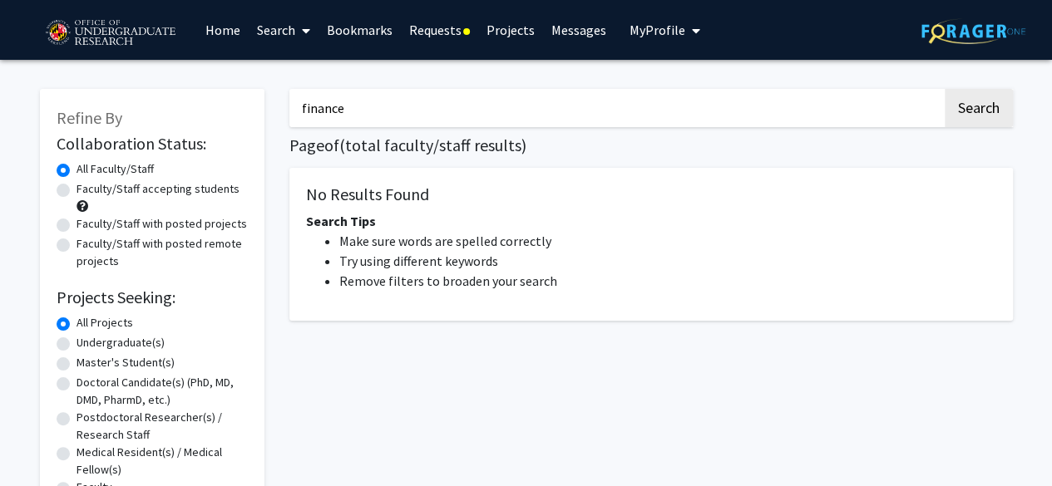
click at [172, 87] on div "Refine By Collaboration Status: Collaboration Status All Faculty/Staff Collabor…" at bounding box center [526, 313] width 998 height 483
type input "data"
click at [945, 89] on button "Search" at bounding box center [979, 108] width 68 height 38
click at [956, 129] on div "data Search Page of ( total faculty/staff results) No Results Found Search Tips…" at bounding box center [651, 313] width 748 height 483
click at [974, 112] on button "Search" at bounding box center [979, 108] width 68 height 38
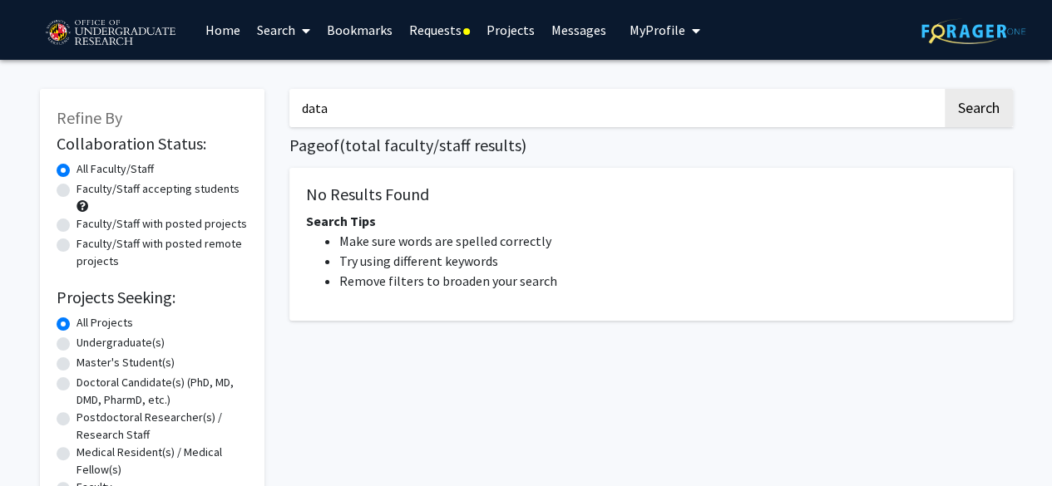
click at [88, 193] on label "Faculty/Staff accepting students" at bounding box center [157, 188] width 163 height 17
click at [87, 191] on input "Faculty/Staff accepting students" at bounding box center [81, 185] width 11 height 11
radio input "true"
click at [411, 106] on input "data" at bounding box center [615, 108] width 653 height 38
click at [945, 89] on button "Search" at bounding box center [979, 108] width 68 height 38
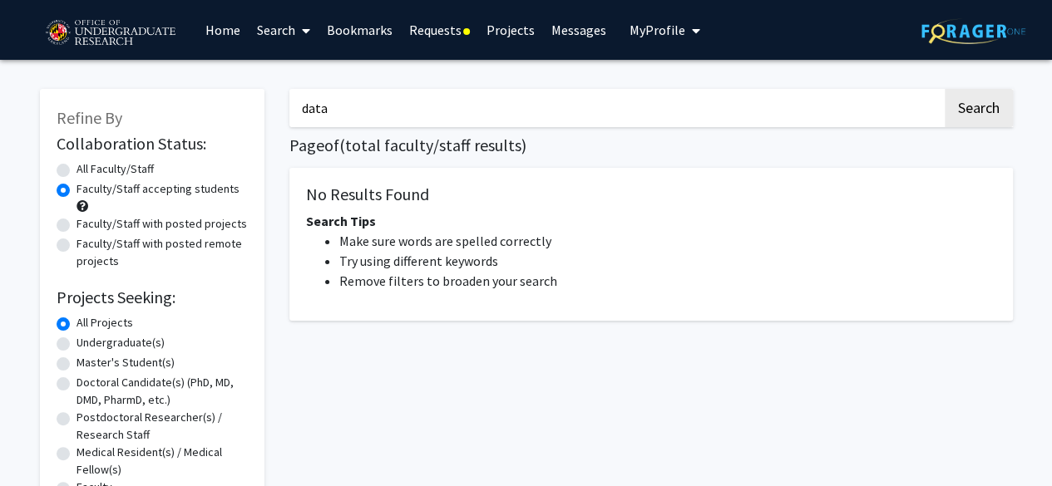
click at [146, 225] on label "Faculty/Staff with posted projects" at bounding box center [161, 223] width 170 height 17
click at [87, 225] on input "Faculty/Staff with posted projects" at bounding box center [81, 220] width 11 height 11
radio input "true"
click at [394, 105] on input "data" at bounding box center [615, 108] width 653 height 38
click at [945, 89] on button "Search" at bounding box center [979, 108] width 68 height 38
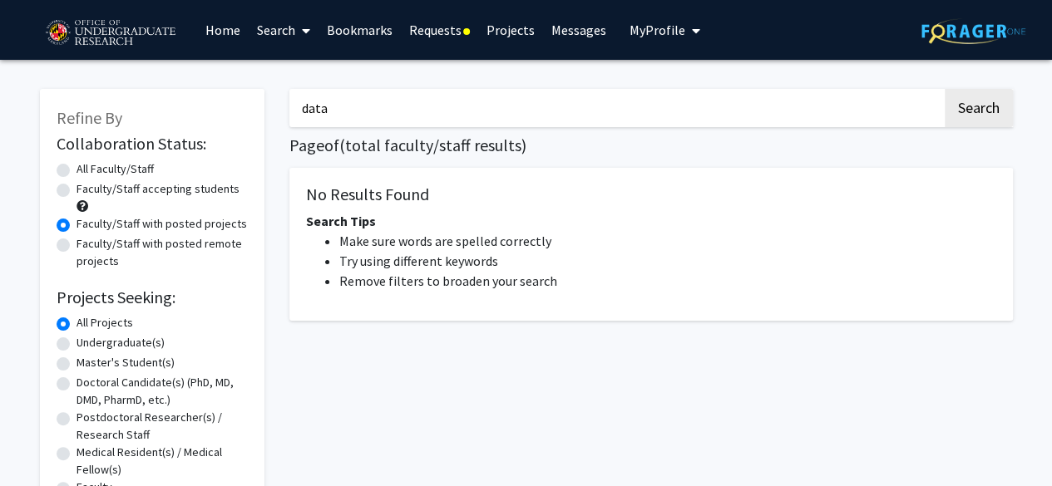
click at [945, 89] on button "Search" at bounding box center [979, 108] width 68 height 38
type input "d"
click at [444, 349] on nav "Page navigation" at bounding box center [650, 357] width 723 height 38
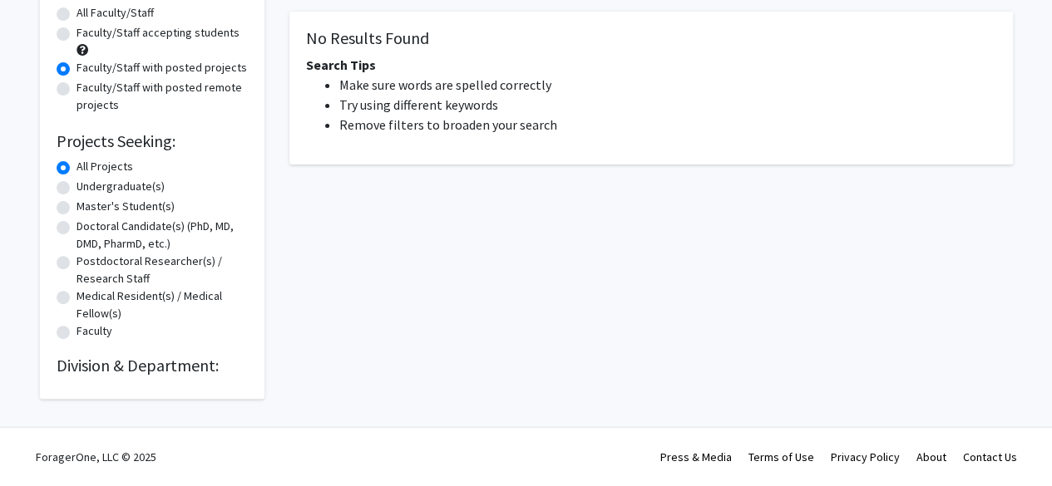
click at [76, 165] on label "All Projects" at bounding box center [104, 166] width 57 height 17
click at [76, 165] on input "All Projects" at bounding box center [81, 163] width 11 height 11
click at [76, 185] on label "Undergraduate(s)" at bounding box center [120, 186] width 88 height 17
click at [76, 185] on input "Undergraduate(s)" at bounding box center [81, 183] width 11 height 11
radio input "true"
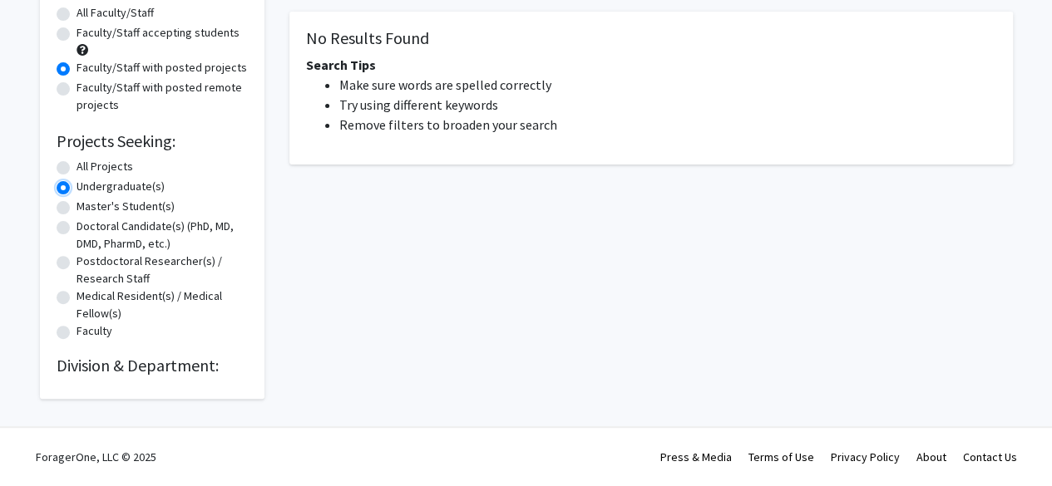
scroll to position [0, 0]
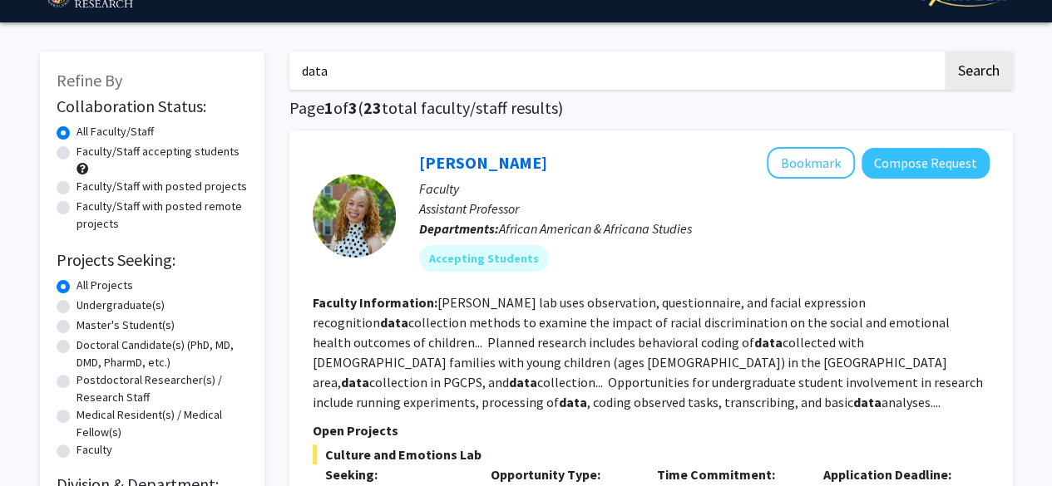
scroll to position [33, 0]
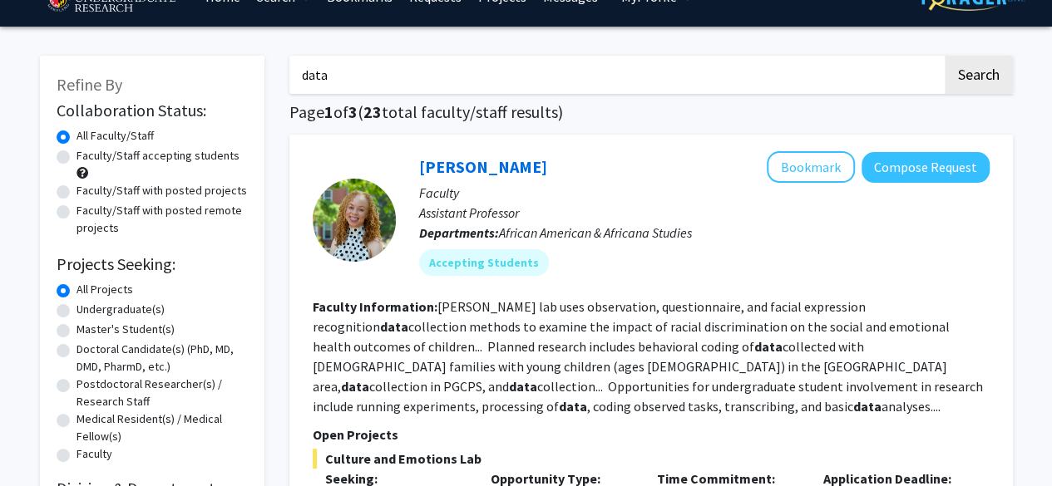
click at [91, 158] on label "Faculty/Staff accepting students" at bounding box center [157, 155] width 163 height 17
click at [87, 158] on input "Faculty/Staff accepting students" at bounding box center [81, 152] width 11 height 11
radio input "true"
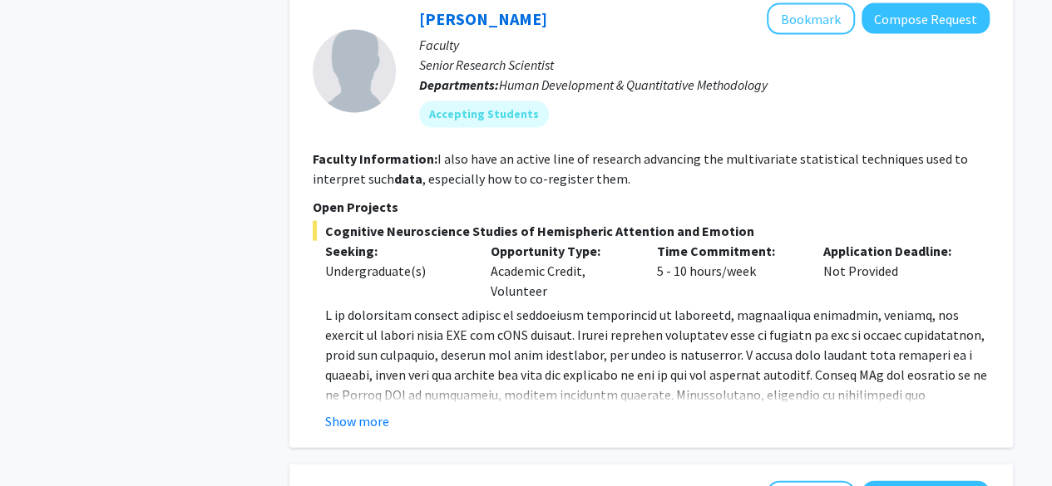
scroll to position [1780, 0]
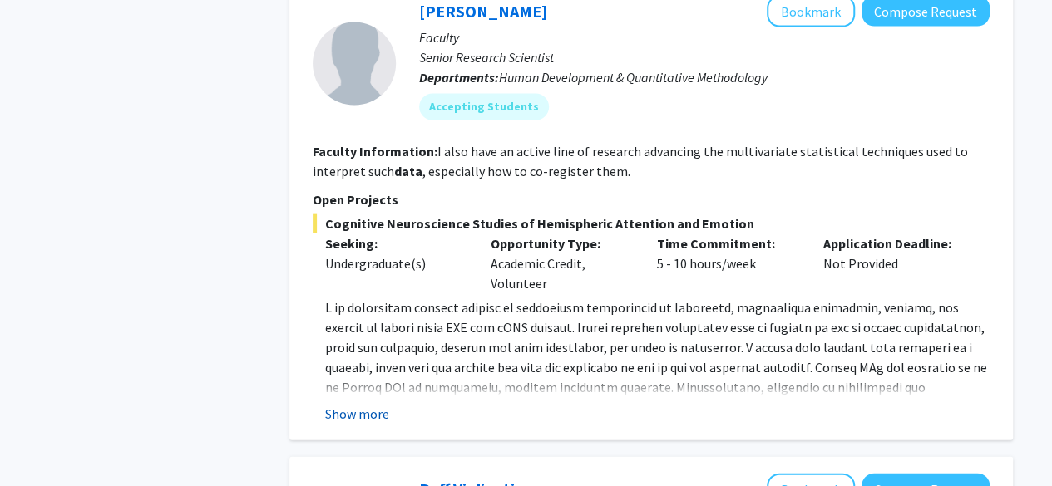
click at [353, 404] on button "Show more" at bounding box center [357, 414] width 64 height 20
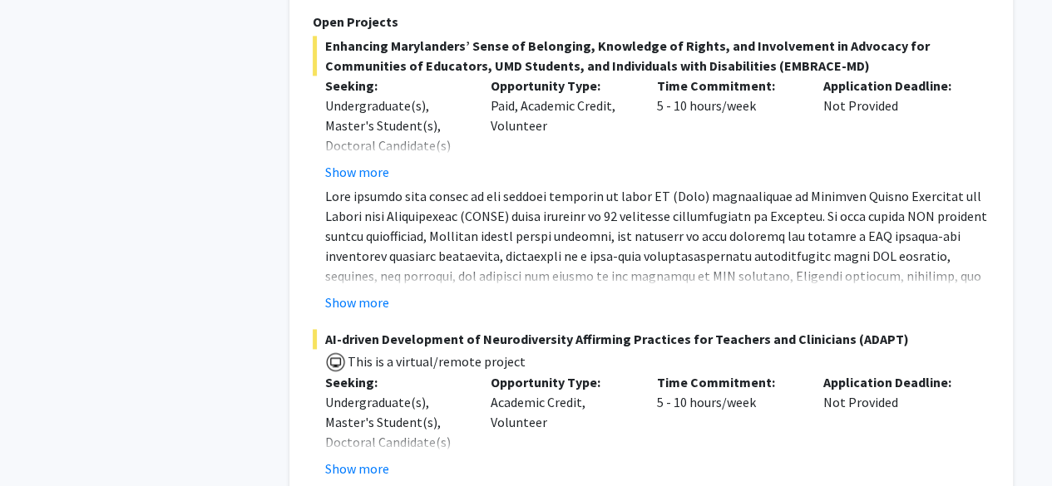
scroll to position [4224, 0]
click at [369, 292] on button "Show more" at bounding box center [357, 302] width 64 height 20
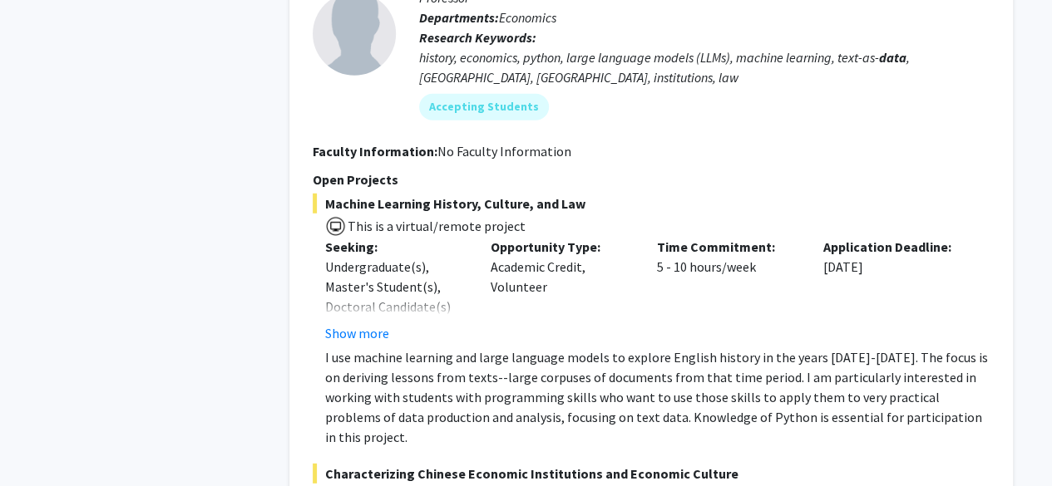
scroll to position [5361, 0]
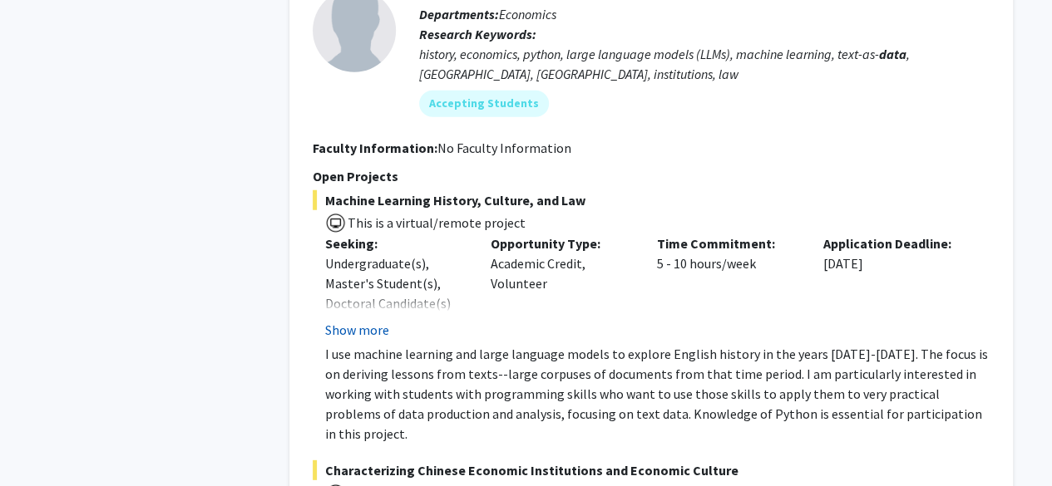
click at [364, 320] on button "Show more" at bounding box center [357, 330] width 64 height 20
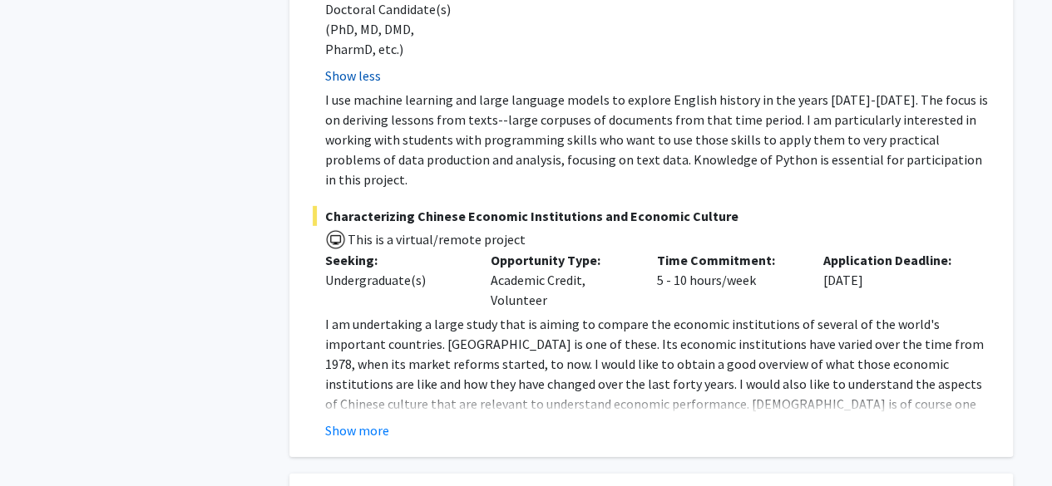
scroll to position [5657, 0]
click at [370, 419] on button "Show more" at bounding box center [357, 429] width 64 height 20
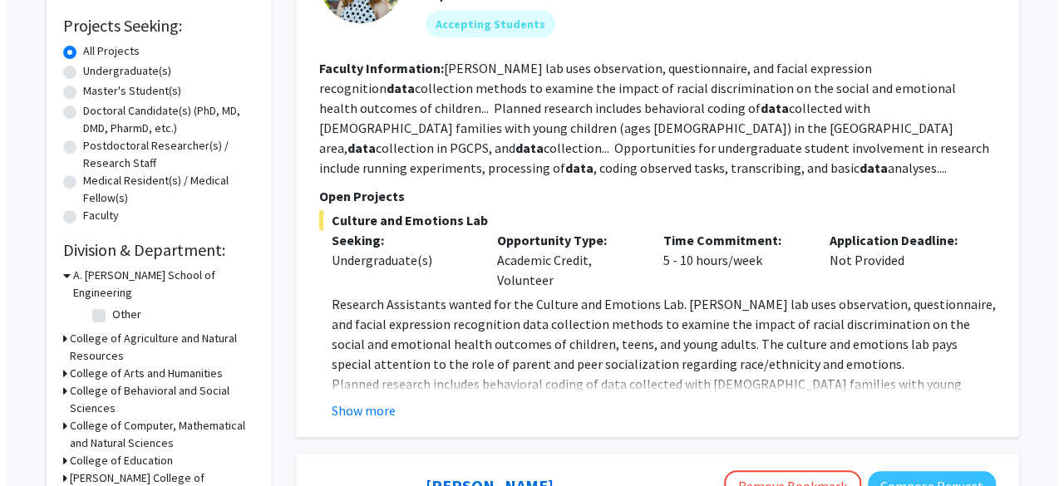
scroll to position [0, 0]
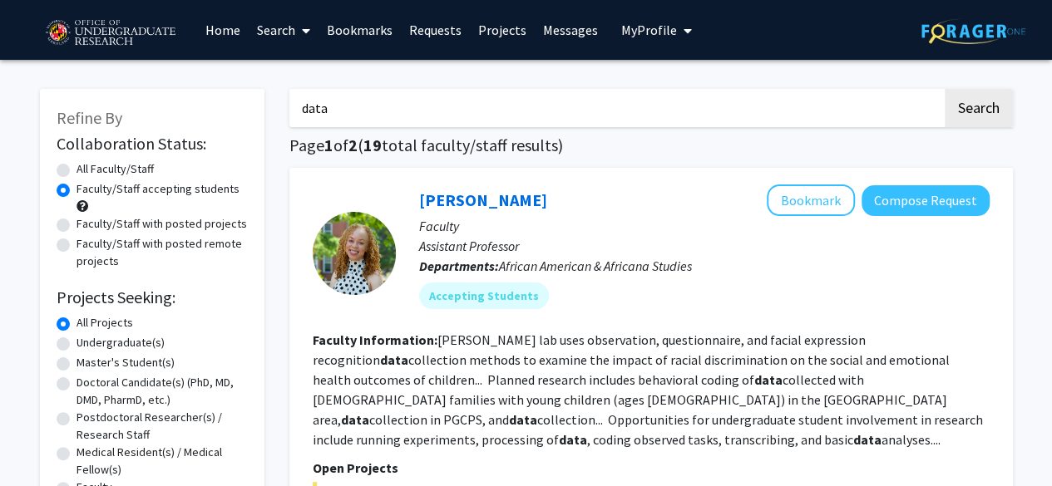
click at [436, 29] on link "Requests" at bounding box center [435, 30] width 69 height 58
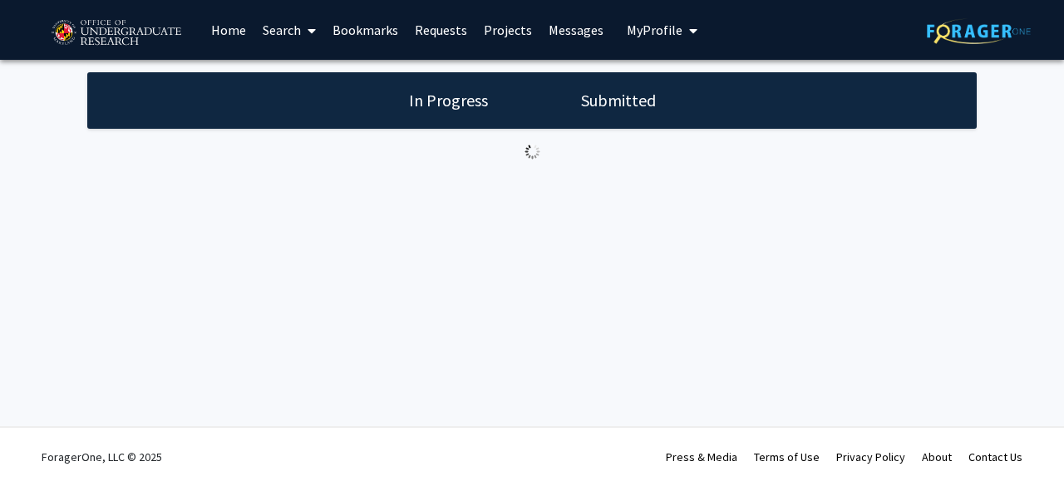
click at [456, 99] on h1 "In Progress" at bounding box center [448, 100] width 89 height 23
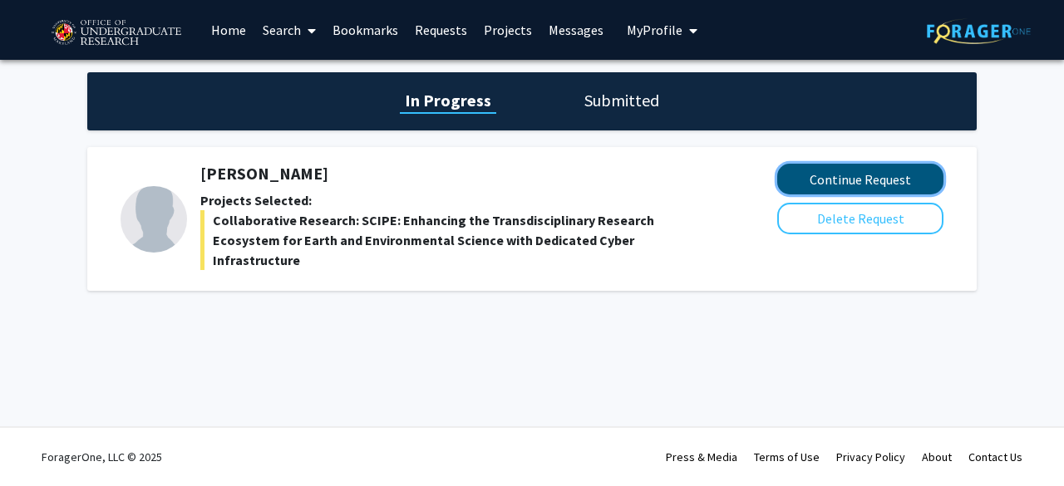
click at [807, 171] on button "Continue Request" at bounding box center [860, 179] width 166 height 31
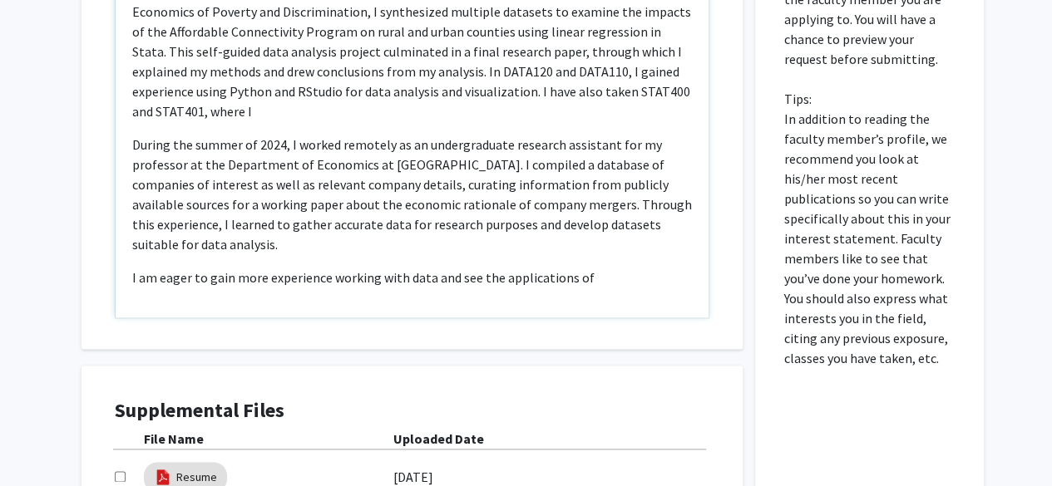
scroll to position [874, 0]
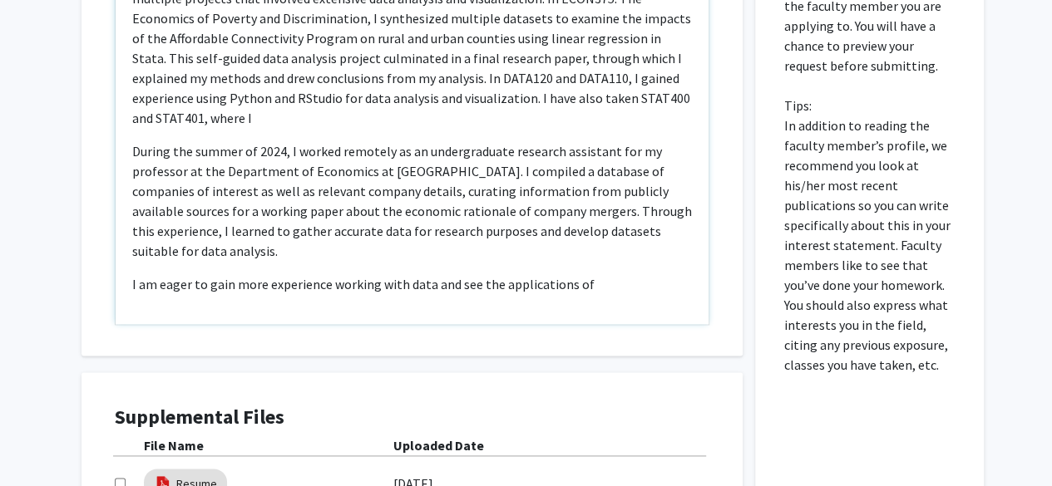
click at [607, 286] on p "I am eager to gain more experience working with data and see the applications of" at bounding box center [412, 284] width 560 height 20
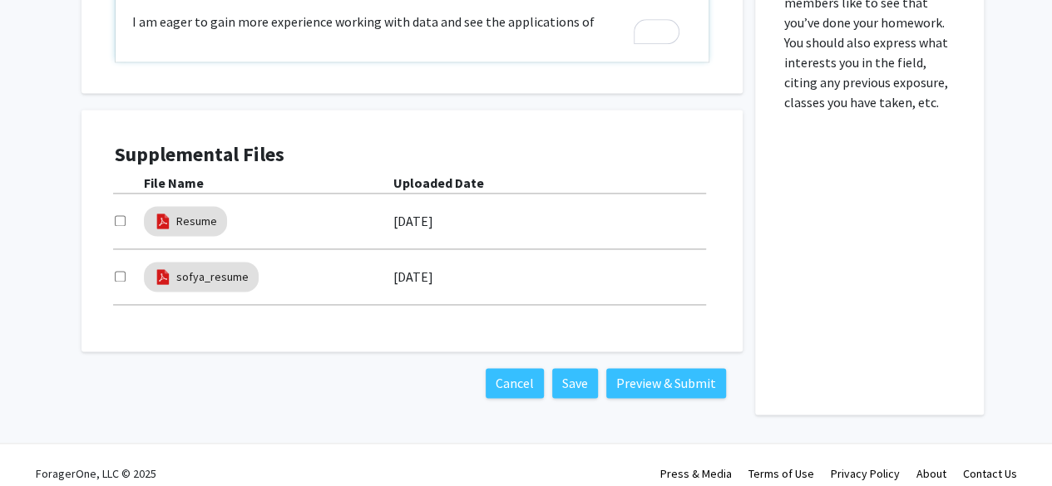
scroll to position [0, 0]
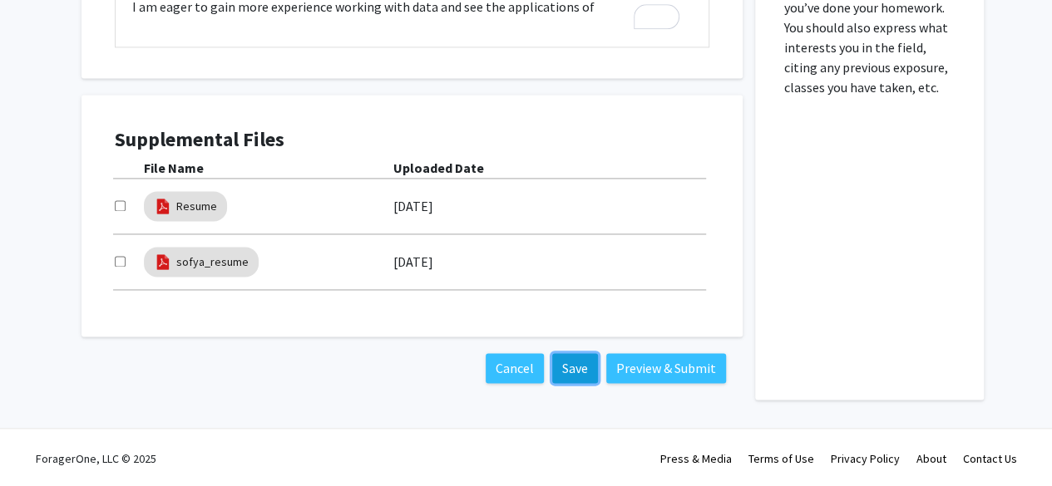
click at [570, 365] on button "Save" at bounding box center [575, 368] width 46 height 30
